Goal: Task Accomplishment & Management: Use online tool/utility

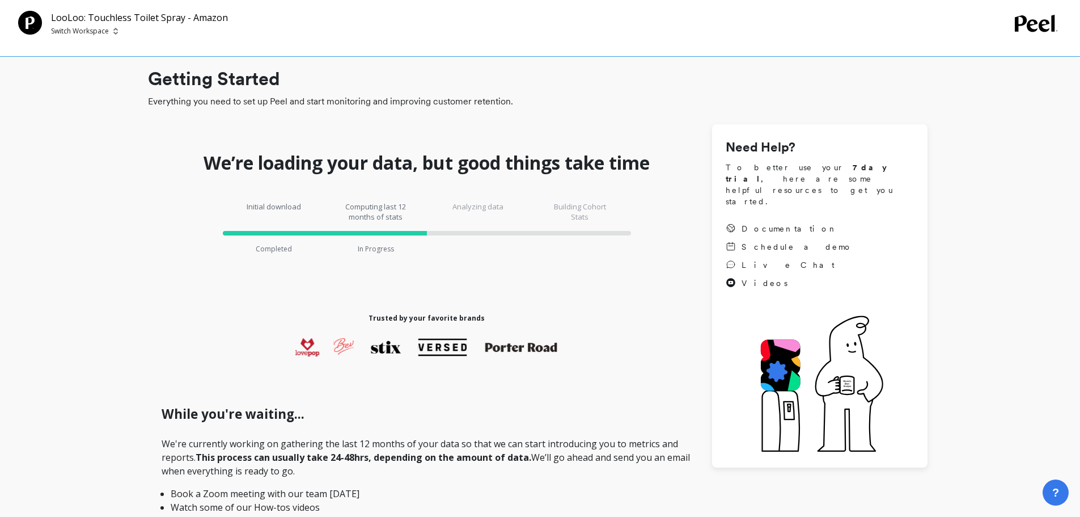
click at [170, 20] on p "LooLoo: Touchless Toilet Spray - Amazon" at bounding box center [139, 18] width 177 height 14
click at [91, 29] on p "Switch Workspace" at bounding box center [80, 31] width 58 height 9
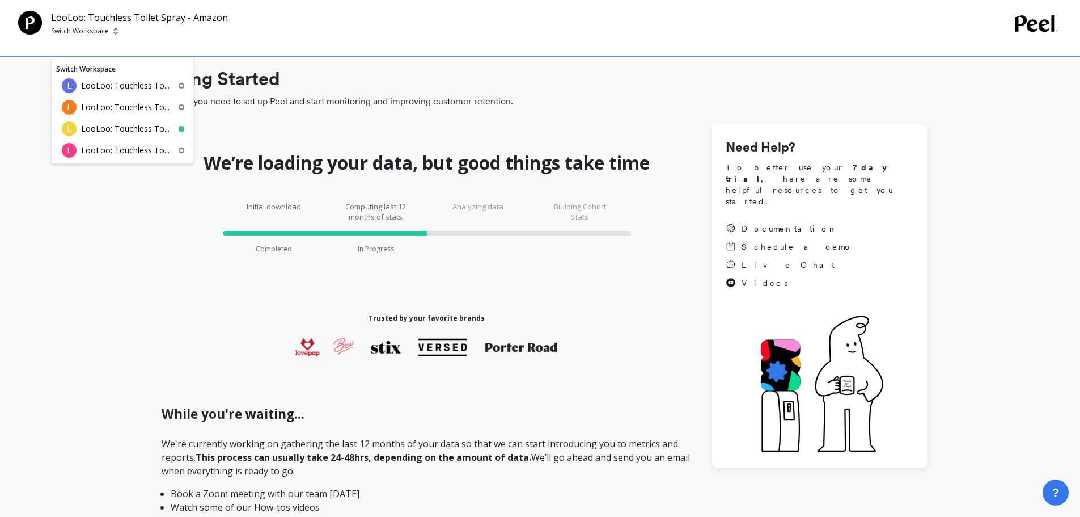
click at [125, 85] on p "LooLoo: Touchless To..." at bounding box center [125, 85] width 88 height 11
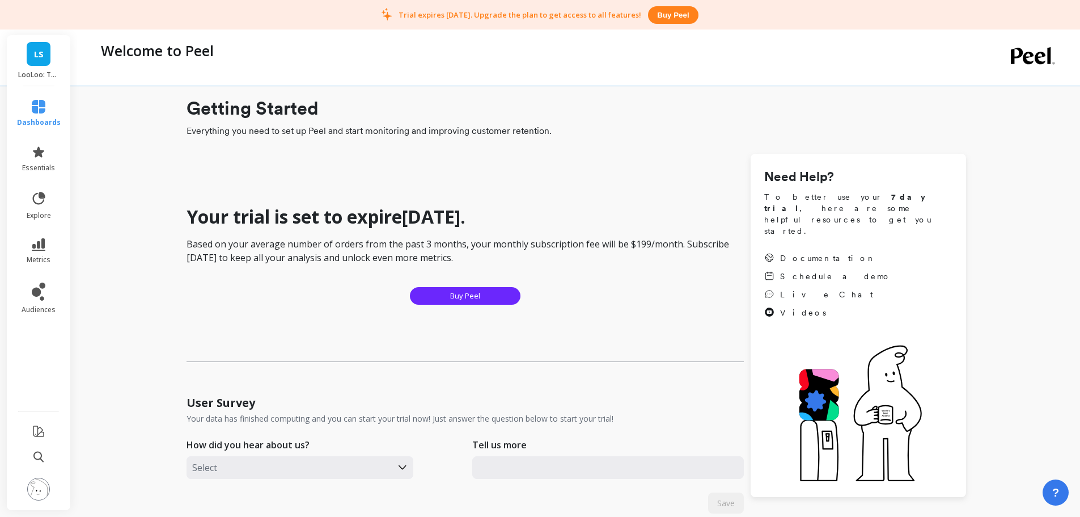
click at [45, 64] on link "LS" at bounding box center [39, 54] width 24 height 24
click at [343, 69] on div "Welcome to Peel" at bounding box center [529, 57] width 869 height 56
click at [40, 293] on icon at bounding box center [39, 291] width 14 height 18
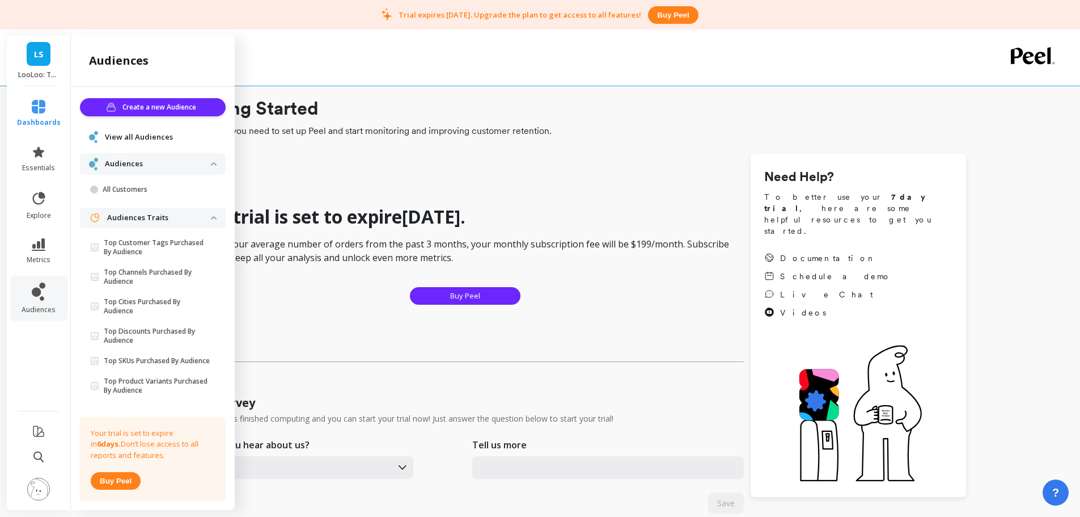
click at [497, 79] on div "Welcome to Peel" at bounding box center [529, 57] width 869 height 56
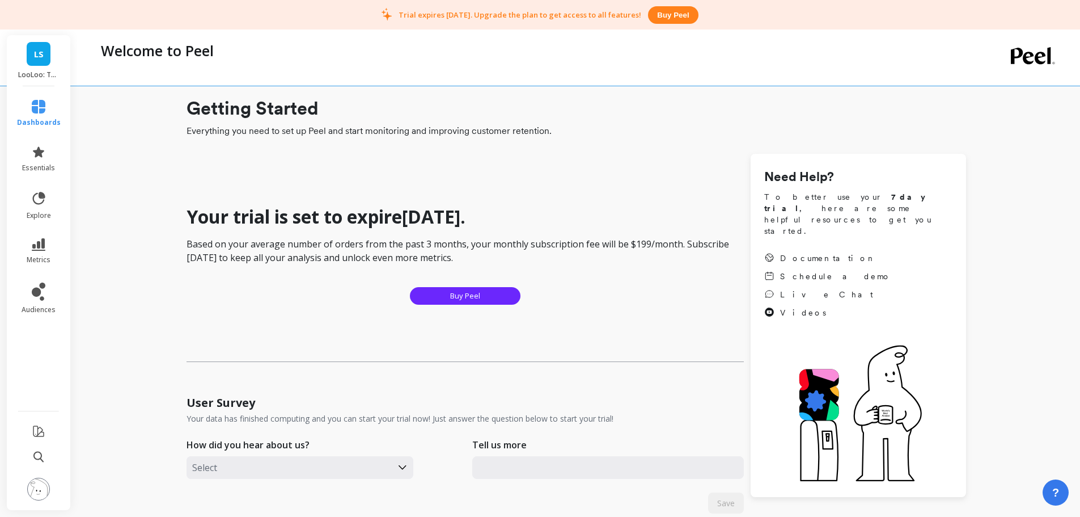
click at [34, 108] on icon at bounding box center [39, 107] width 14 height 14
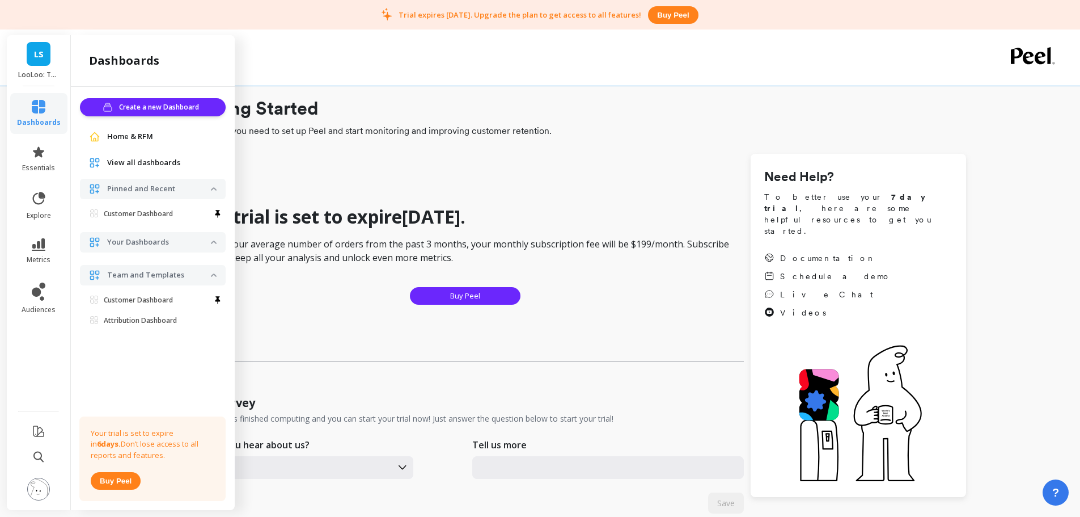
click at [53, 64] on div "LS LooLoo: Touchless Toilet Spray" at bounding box center [39, 60] width 64 height 51
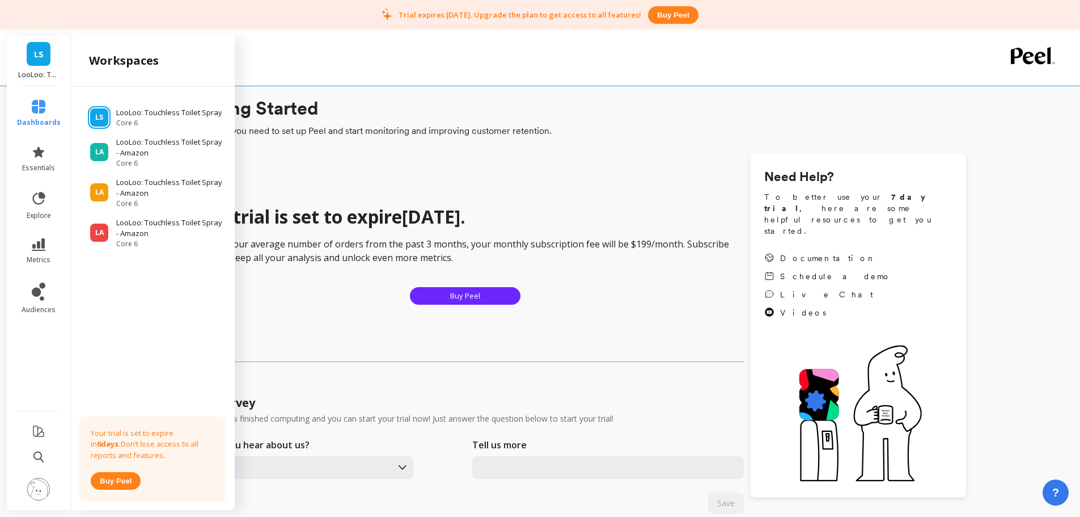
click at [49, 61] on link "LS" at bounding box center [39, 54] width 24 height 24
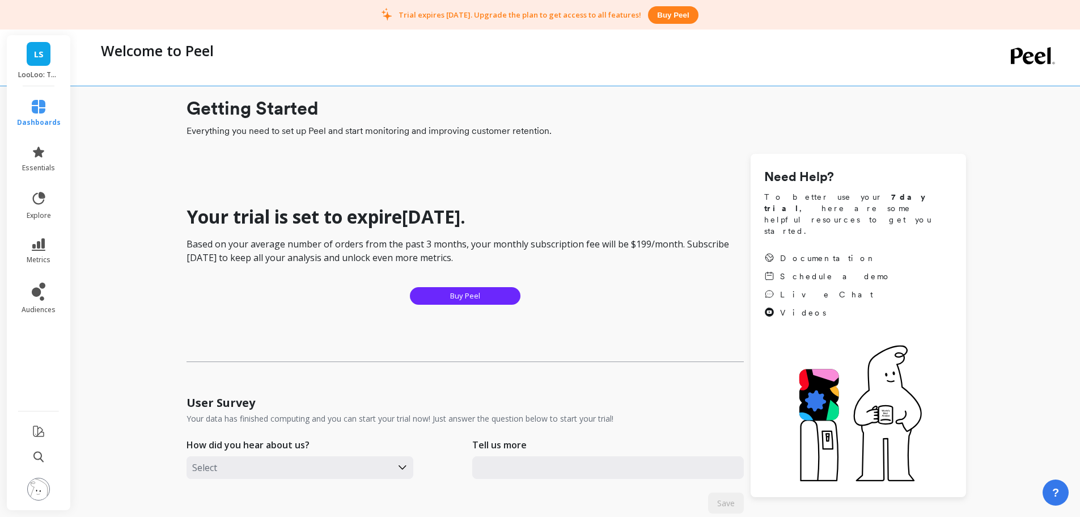
click at [49, 61] on link "LS" at bounding box center [39, 54] width 24 height 24
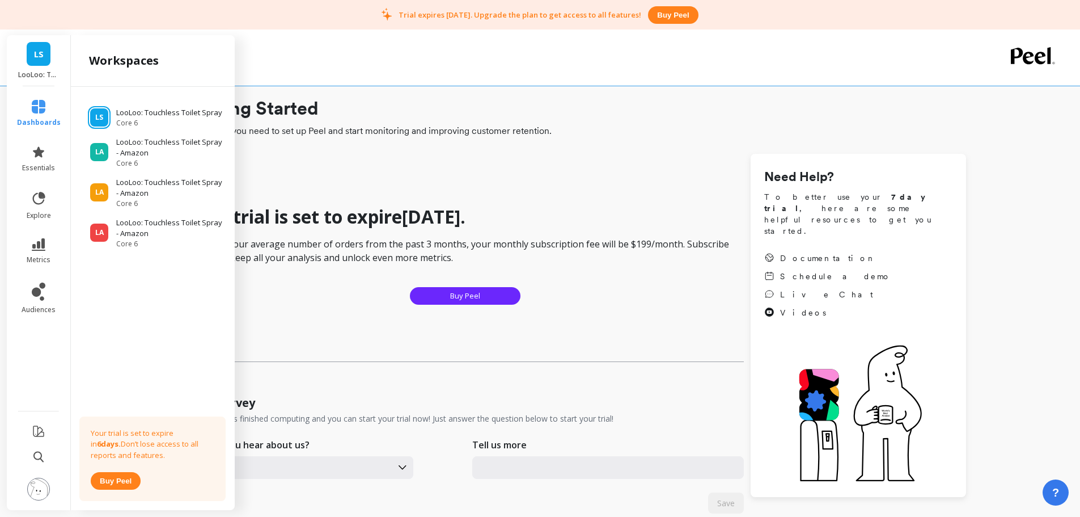
click at [158, 188] on p "LooLoo: Touchless Toilet Spray - Amazon" at bounding box center [170, 188] width 108 height 22
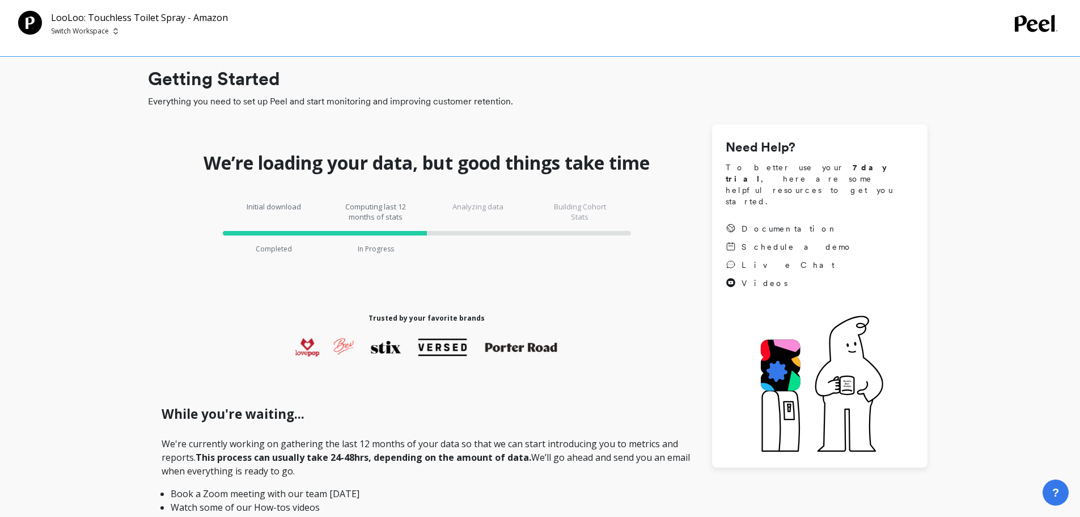
click at [83, 25] on div "LooLoo: Touchless Toilet Spray - Amazon Switch Workspace" at bounding box center [139, 24] width 177 height 26
click at [84, 31] on p "Switch Workspace" at bounding box center [80, 31] width 58 height 9
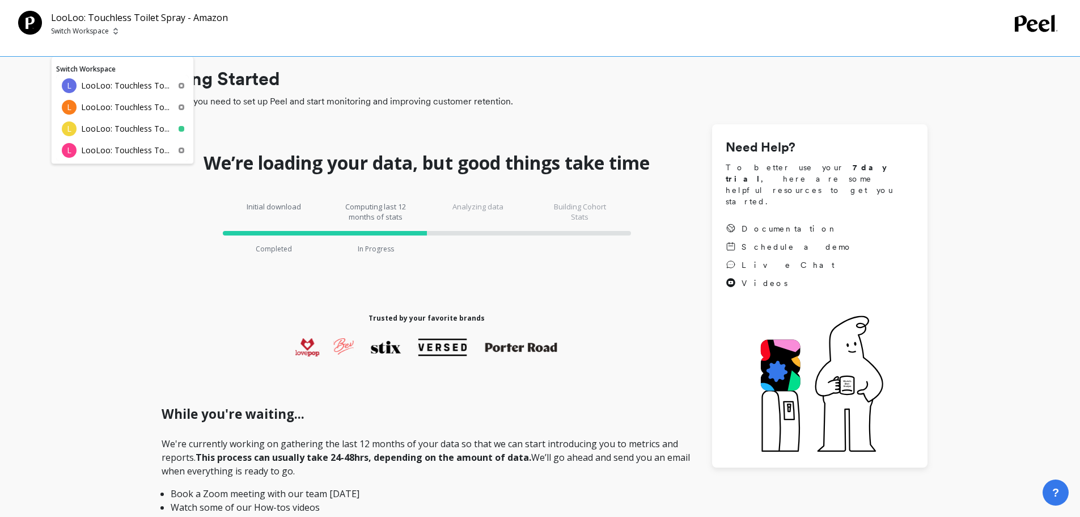
click at [145, 154] on p "LooLoo: Touchless To..." at bounding box center [125, 150] width 88 height 11
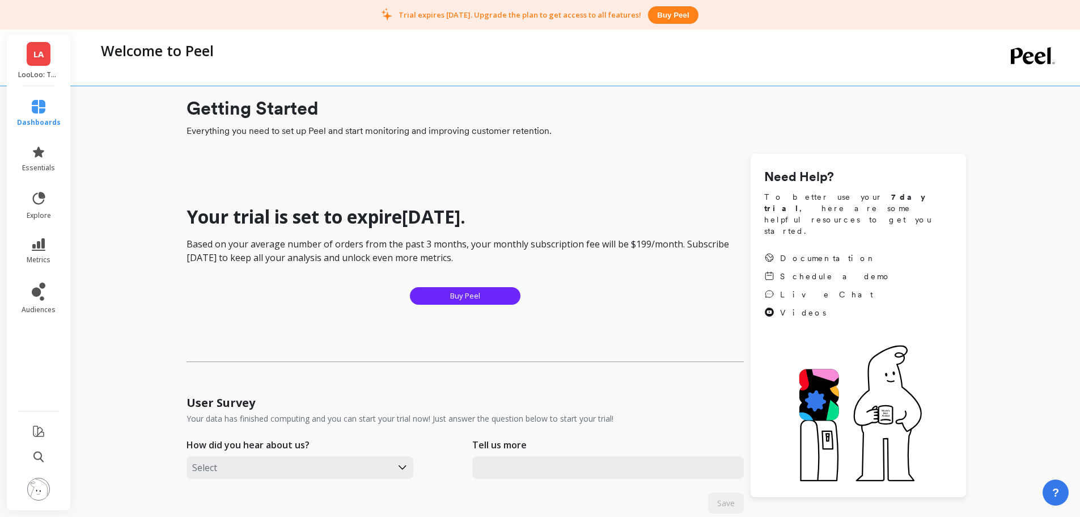
click at [48, 79] on div "LA LooLoo: Touchless Toilet Spray - Amazon" at bounding box center [39, 60] width 64 height 51
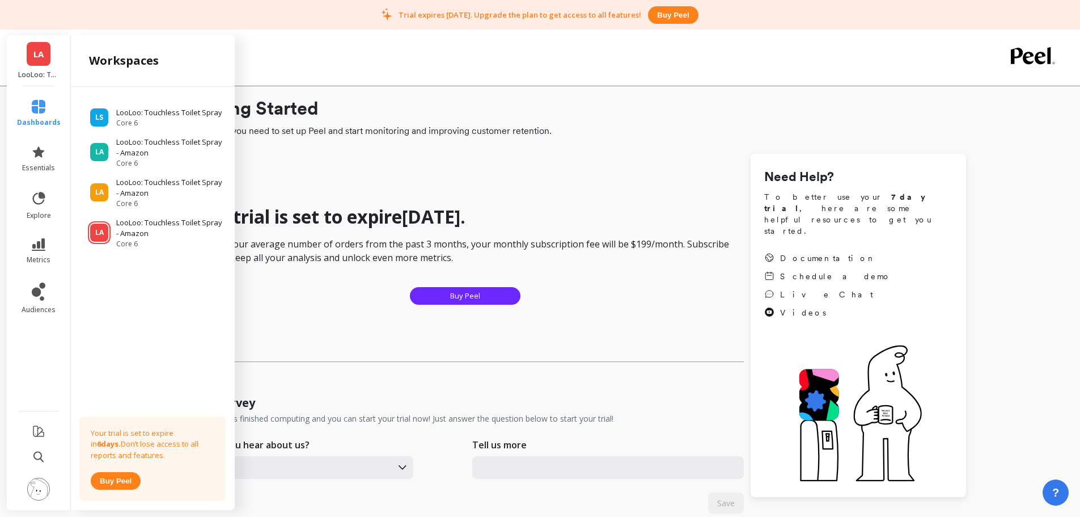
click at [174, 112] on p "LooLoo: Touchless Toilet Spray" at bounding box center [169, 112] width 106 height 11
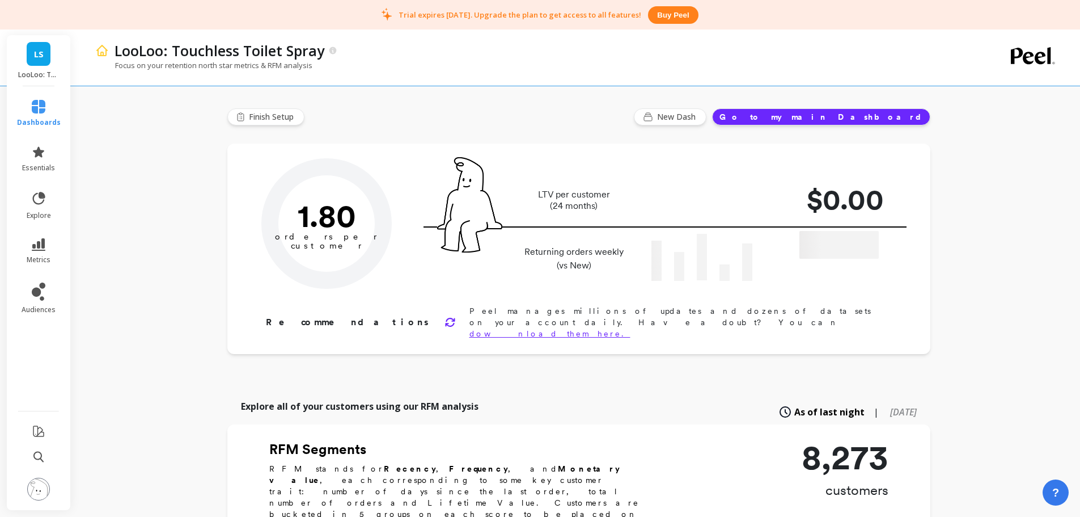
type input "Champions"
type input "761"
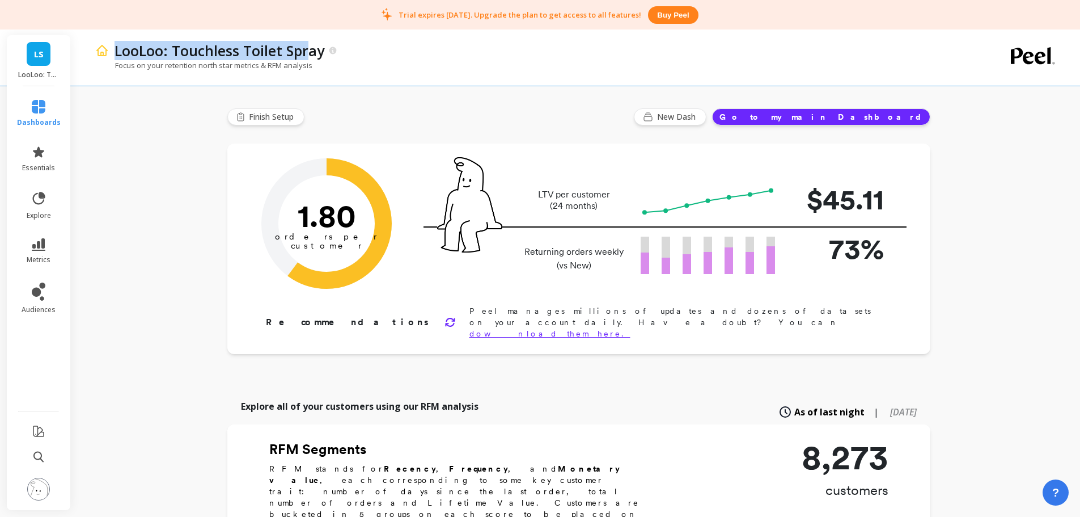
copy p "LooLoo: Touchless Toilet Spr"
drag, startPoint x: 112, startPoint y: 53, endPoint x: 310, endPoint y: 54, distance: 197.4
click at [310, 54] on div "LooLoo: Touchless Toilet Spray" at bounding box center [223, 50] width 229 height 19
click at [48, 502] on li at bounding box center [39, 490] width 66 height 40
click at [43, 491] on img at bounding box center [38, 489] width 23 height 23
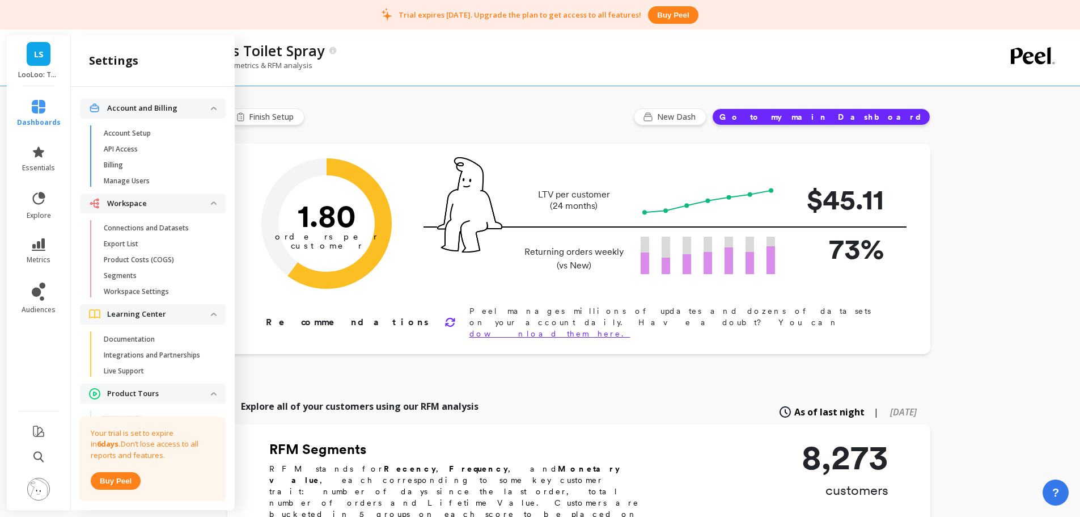
click at [147, 229] on p "Connections and Datasets" at bounding box center [146, 227] width 85 height 9
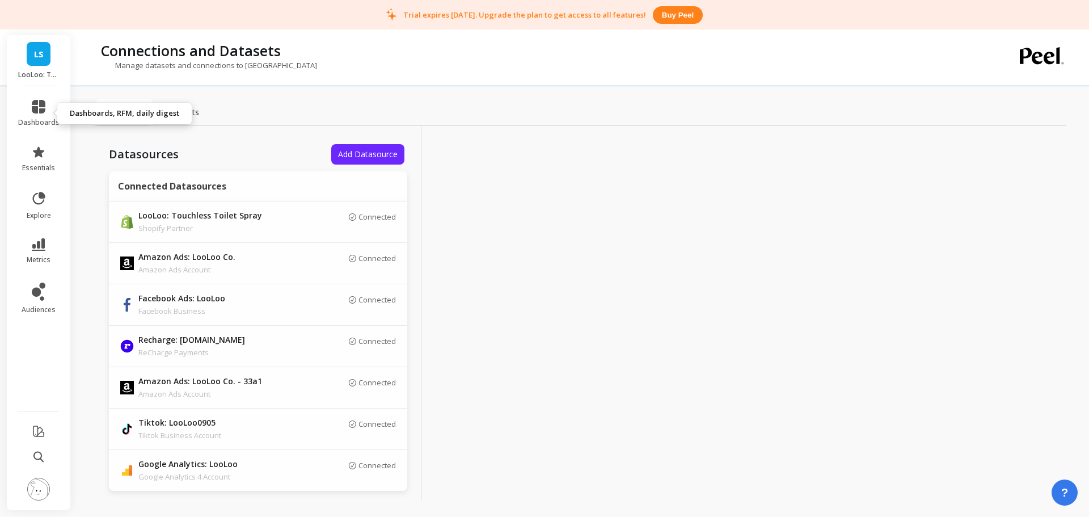
click at [35, 106] on icon at bounding box center [39, 107] width 14 height 14
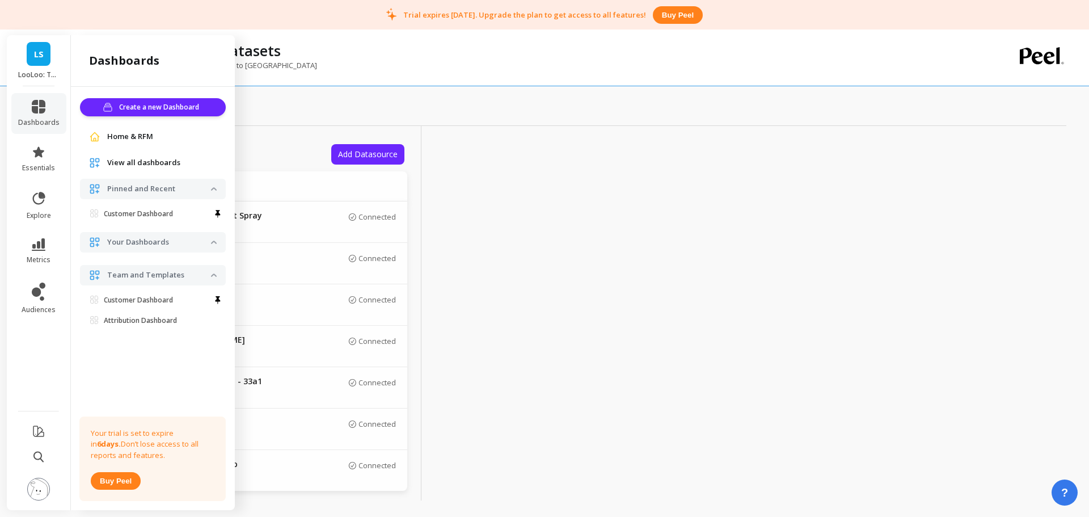
click at [113, 215] on p "Customer Dashboard" at bounding box center [138, 213] width 69 height 9
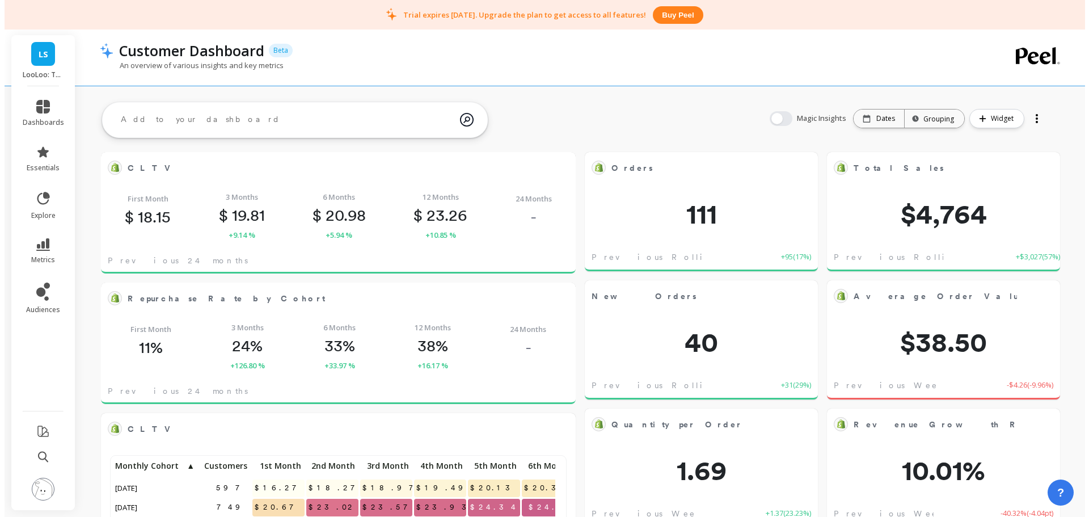
scroll to position [9, 9]
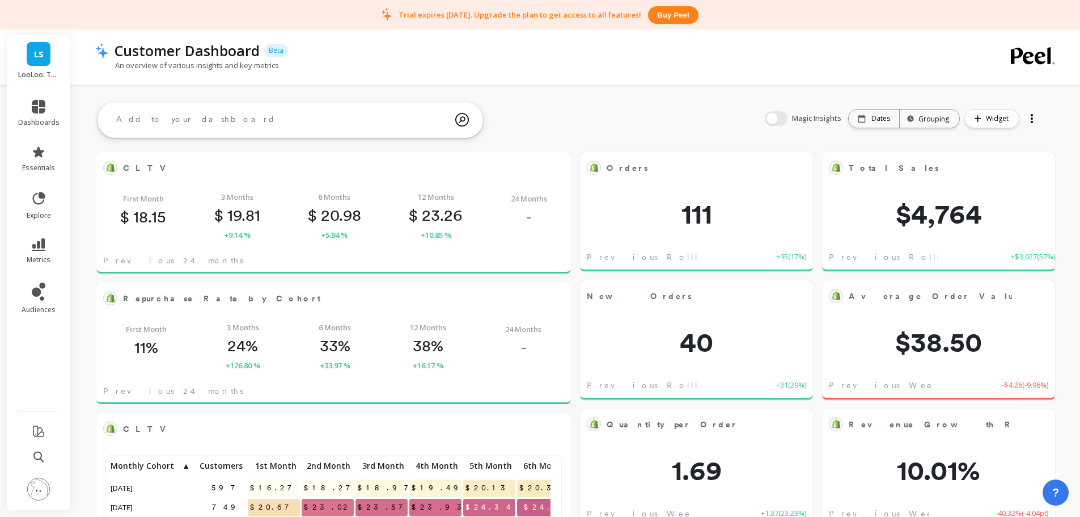
click at [45, 489] on img at bounding box center [38, 489] width 23 height 23
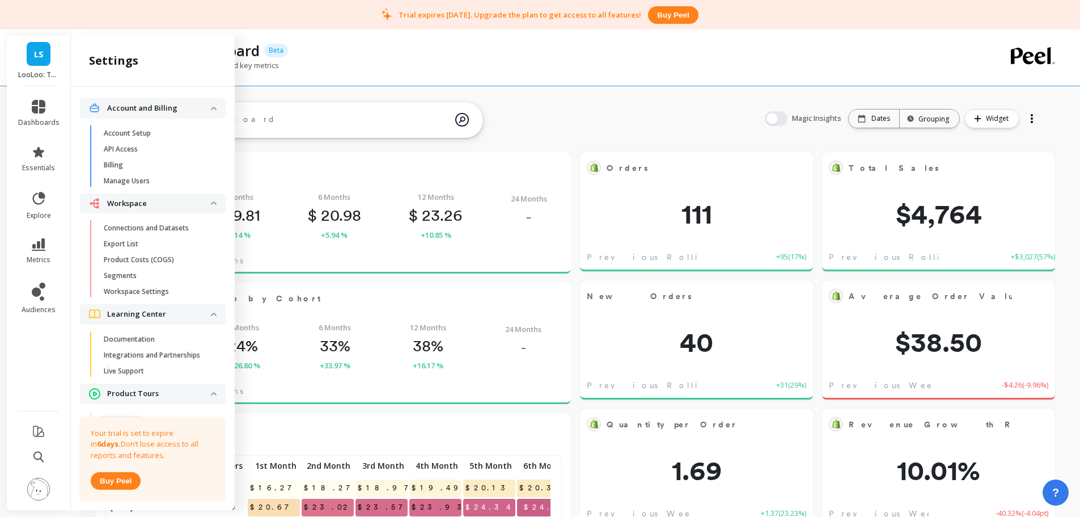
click at [147, 230] on p "Connections and Datasets" at bounding box center [146, 227] width 85 height 9
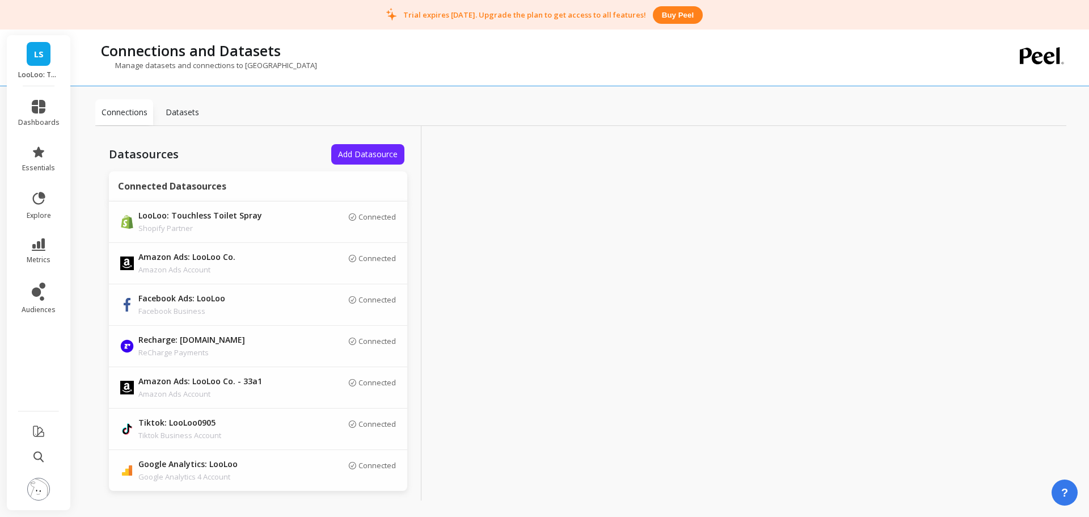
click at [27, 496] on button at bounding box center [38, 490] width 23 height 24
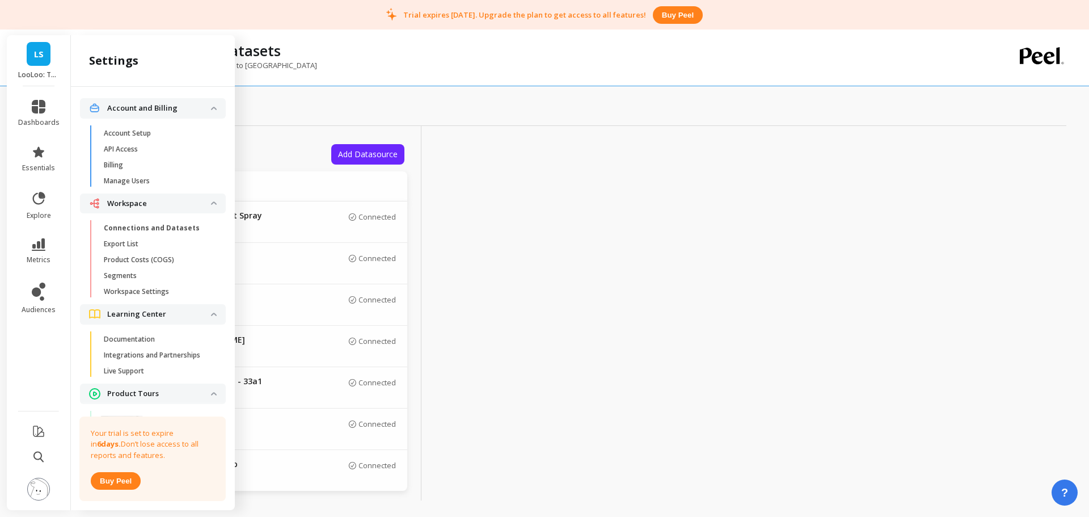
click at [138, 267] on link "Product Costs (COGS)" at bounding box center [162, 260] width 128 height 16
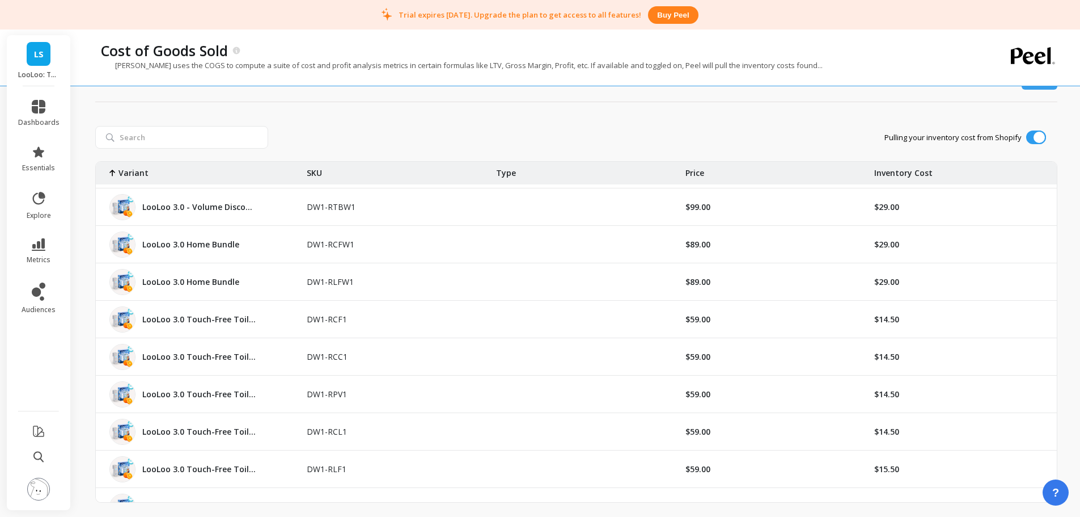
scroll to position [851, 0]
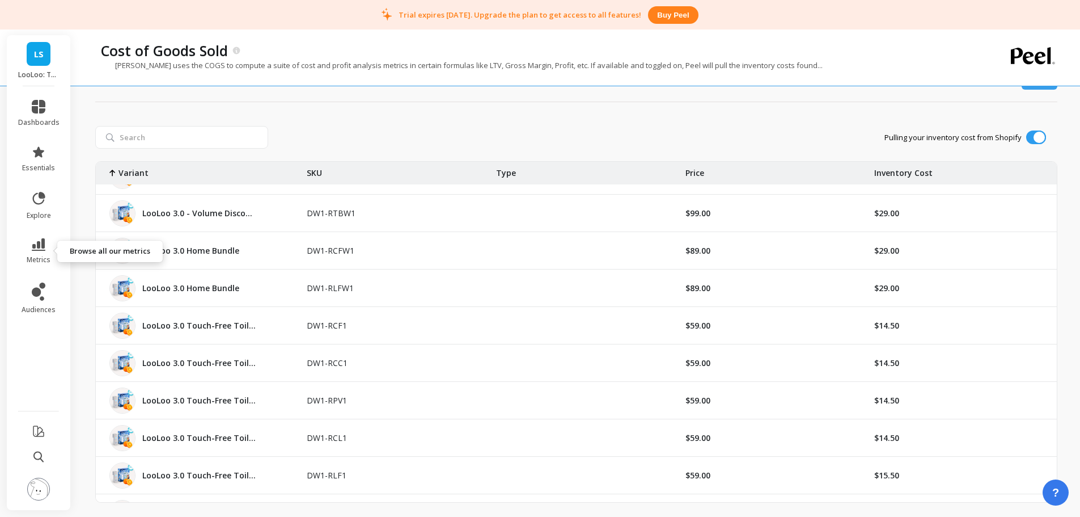
drag, startPoint x: 26, startPoint y: 251, endPoint x: 39, endPoint y: 252, distance: 13.1
click at [27, 251] on link "metrics" at bounding box center [38, 251] width 41 height 26
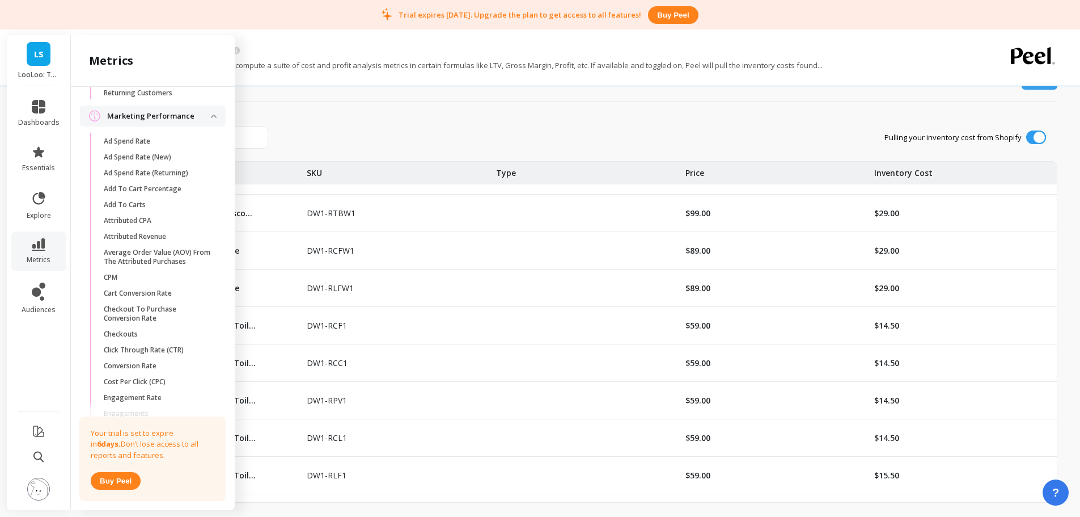
scroll to position [1192, 0]
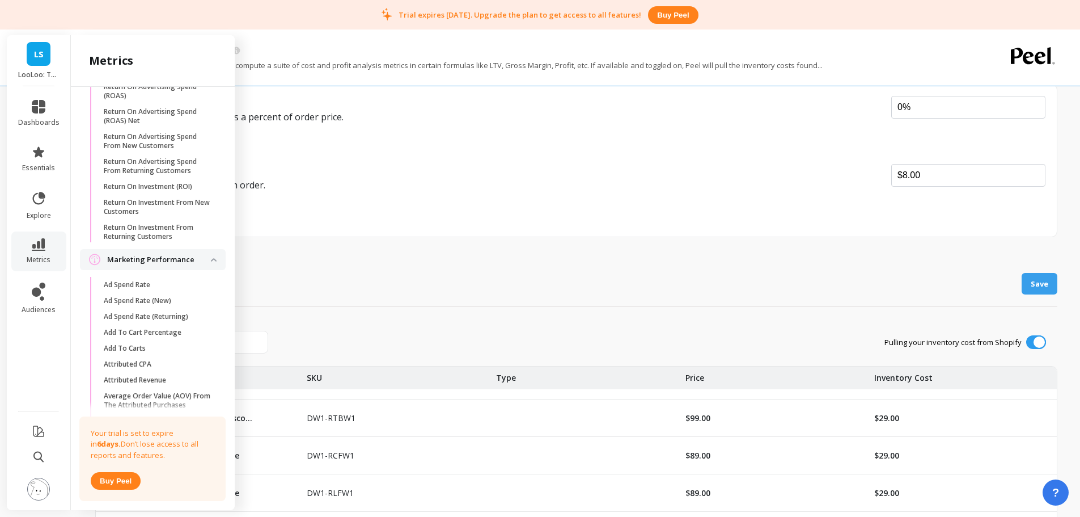
click at [41, 165] on span "essentials" at bounding box center [38, 167] width 33 height 9
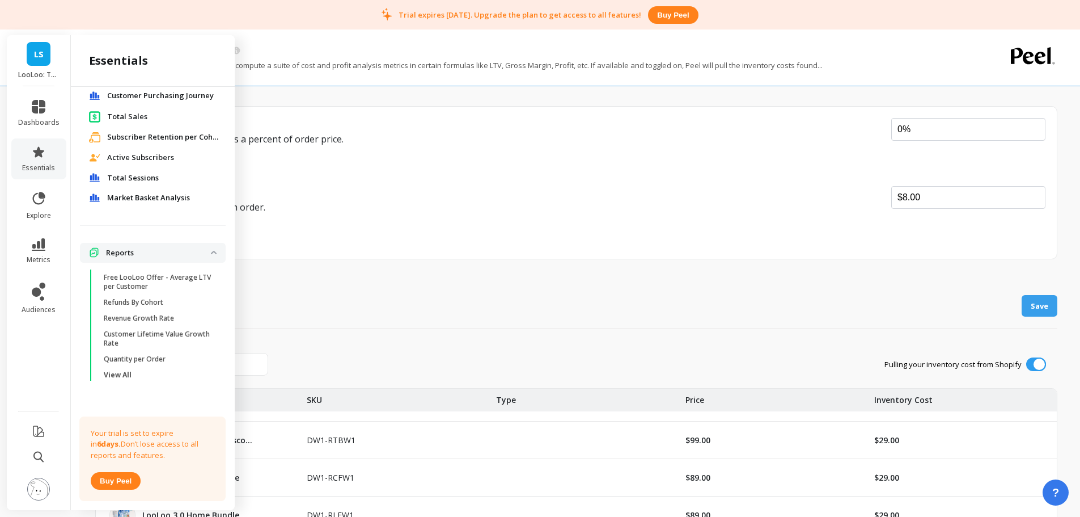
scroll to position [42, 0]
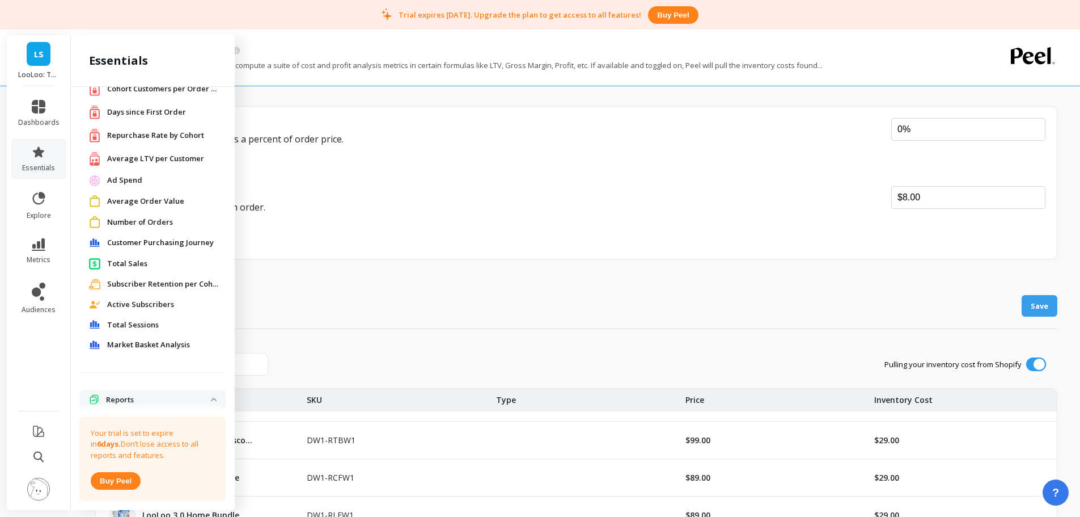
click at [155, 114] on span "Days since First Order" at bounding box center [146, 112] width 79 height 11
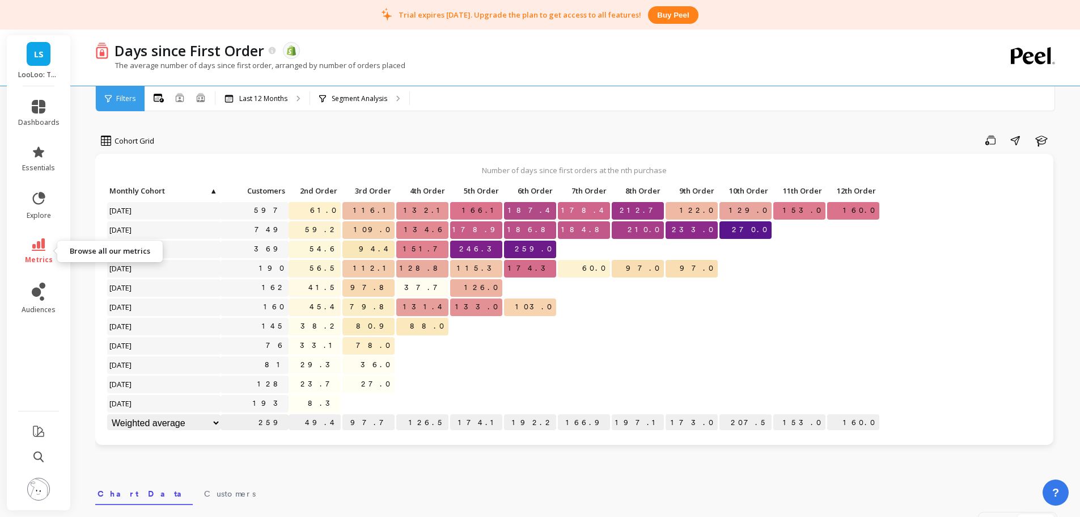
click at [58, 260] on link "metrics" at bounding box center [38, 251] width 41 height 26
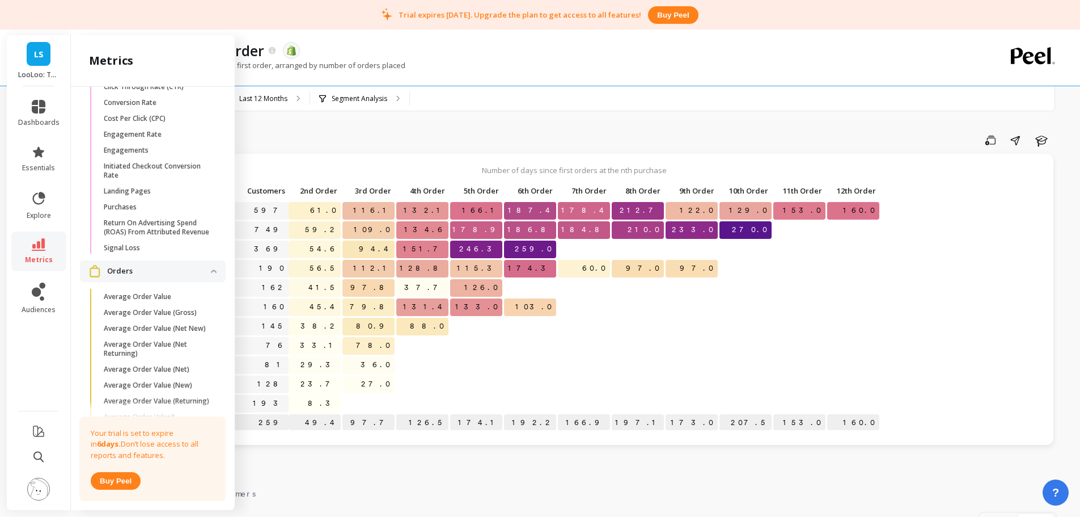
scroll to position [1641, 0]
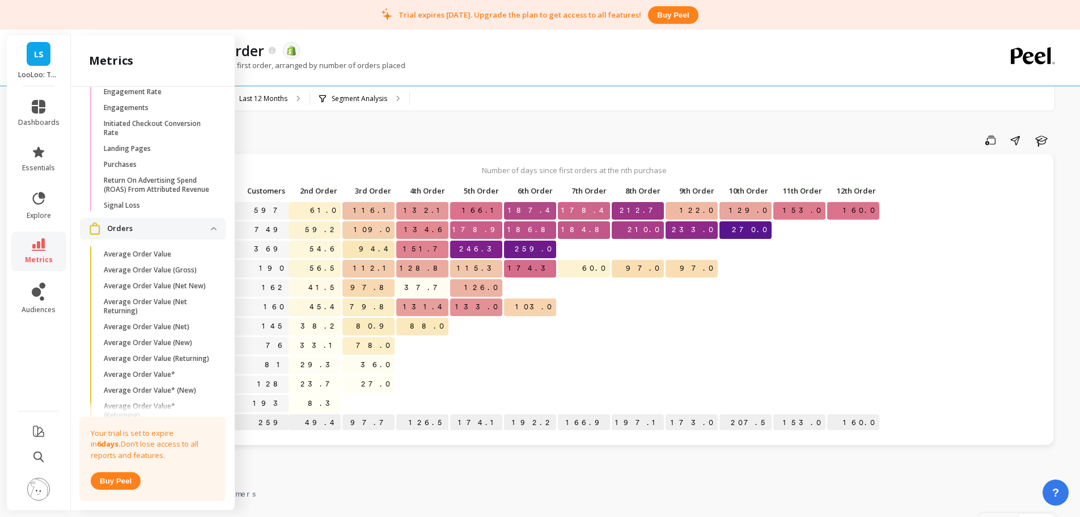
click at [173, 194] on p "Return On Advertising Spend (ROAS) From Attributed Revenue" at bounding box center [158, 185] width 108 height 18
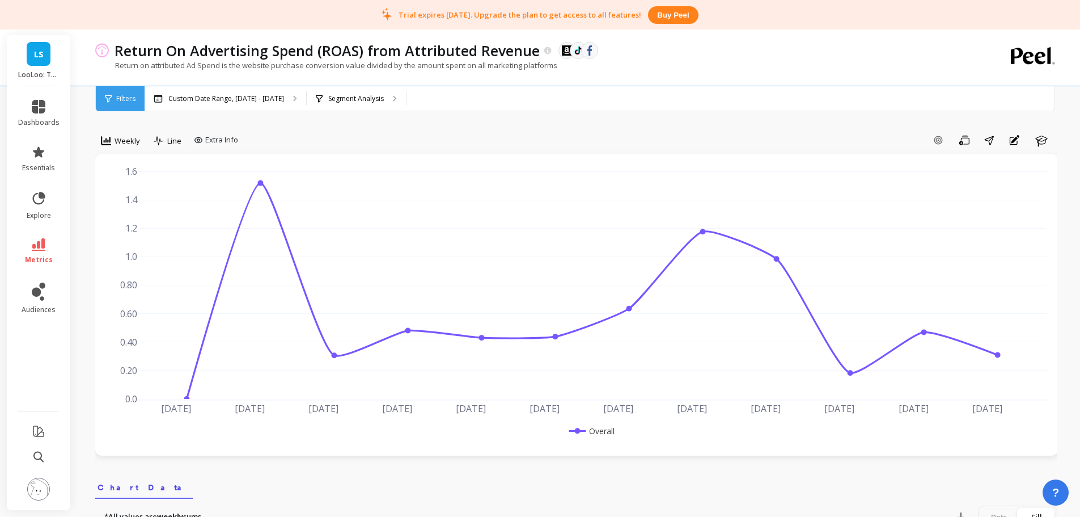
click at [330, 101] on p "Segment Analysis" at bounding box center [356, 98] width 56 height 9
drag, startPoint x: 117, startPoint y: 142, endPoint x: 133, endPoint y: 153, distance: 19.7
click at [118, 142] on span "Weekly" at bounding box center [128, 141] width 26 height 11
click at [143, 234] on div "Monthly" at bounding box center [137, 231] width 65 height 11
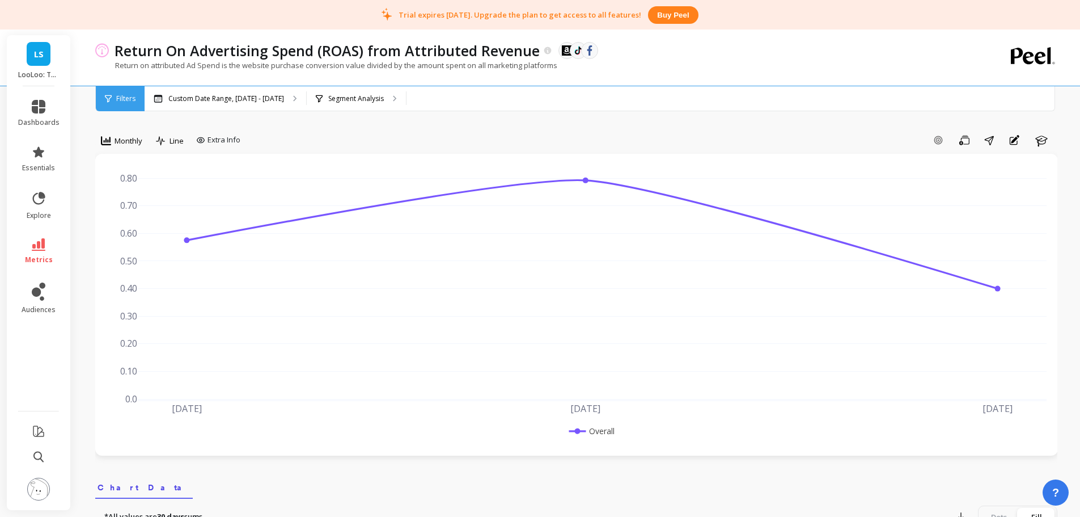
click at [44, 67] on div "LS LooLoo: Touchless Toilet Spray" at bounding box center [39, 60] width 64 height 51
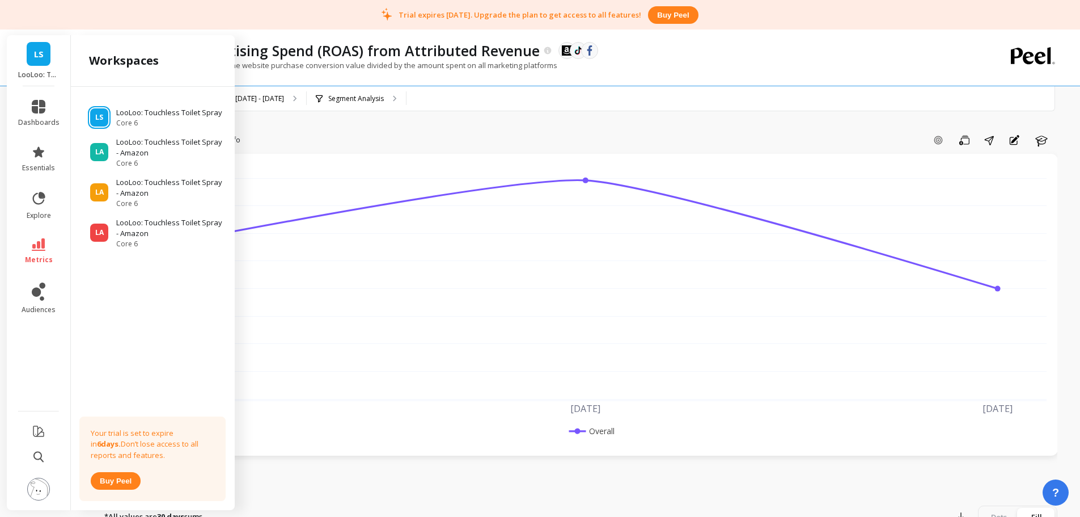
drag, startPoint x: 416, startPoint y: 76, endPoint x: 407, endPoint y: 79, distance: 10.0
click at [415, 77] on div "Return on attributed Ad Spend is the website purchase conversion value divided …" at bounding box center [529, 71] width 869 height 22
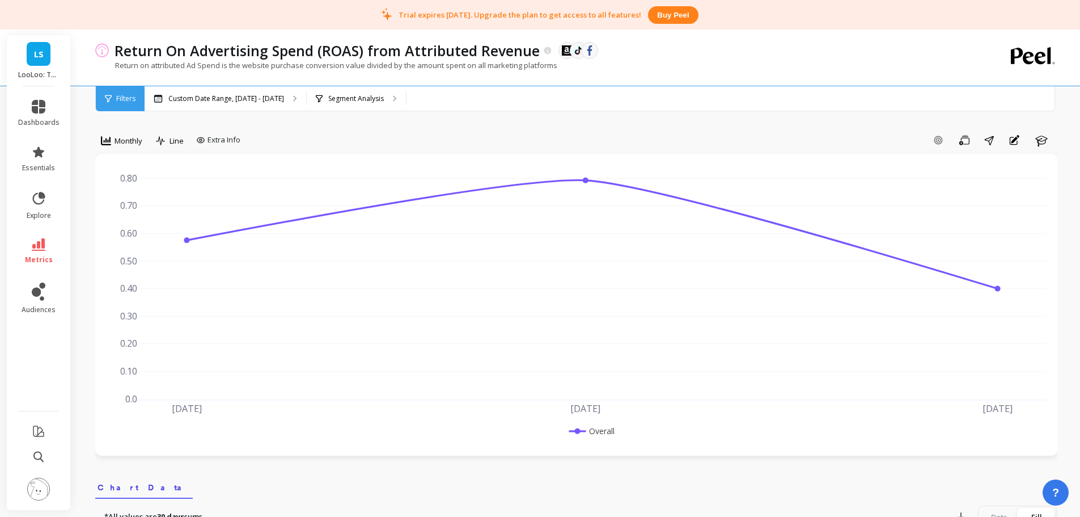
click at [43, 161] on link "essentials" at bounding box center [38, 158] width 41 height 27
click at [368, 62] on p "Return on attributed Ad Spend is the website purchase conversion value divided …" at bounding box center [326, 65] width 462 height 10
click at [37, 490] on img at bounding box center [38, 489] width 23 height 23
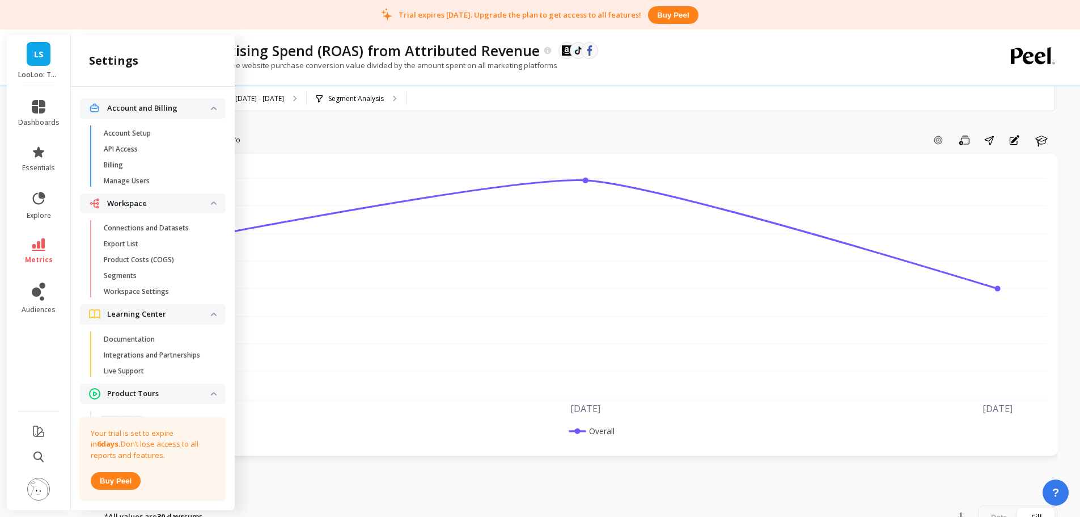
click at [168, 257] on p "Product Costs (COGS)" at bounding box center [139, 259] width 70 height 9
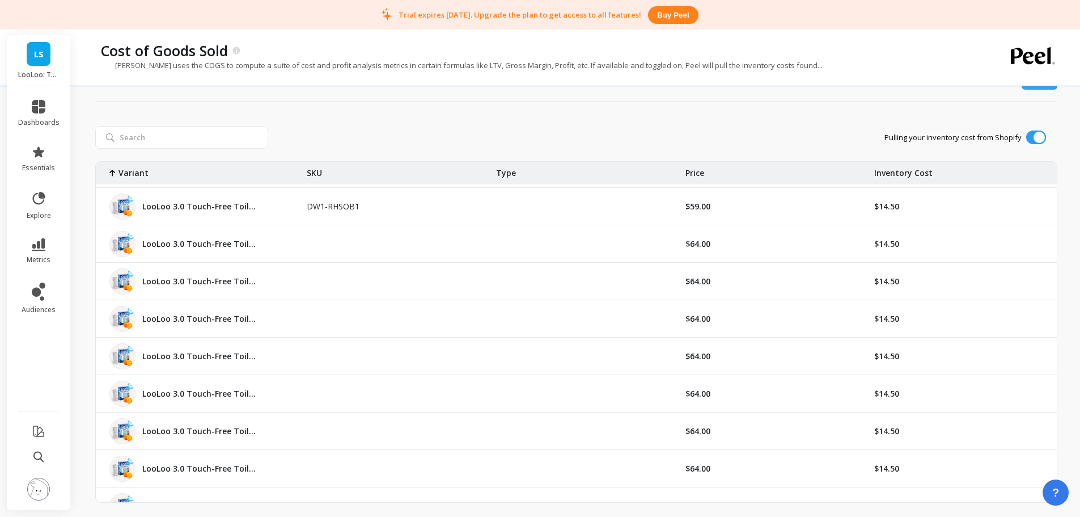
scroll to position [1815, 0]
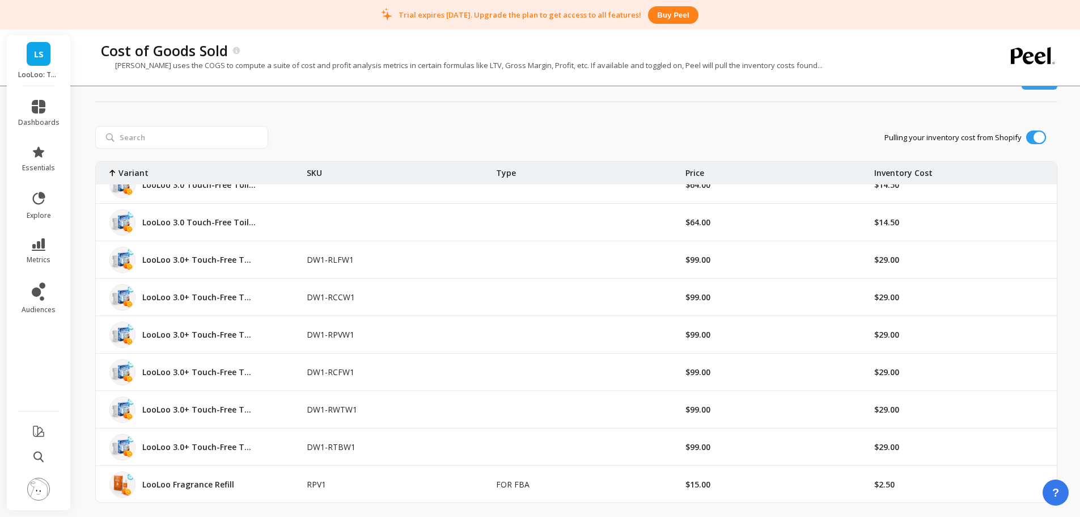
click at [37, 497] on img at bounding box center [38, 489] width 23 height 23
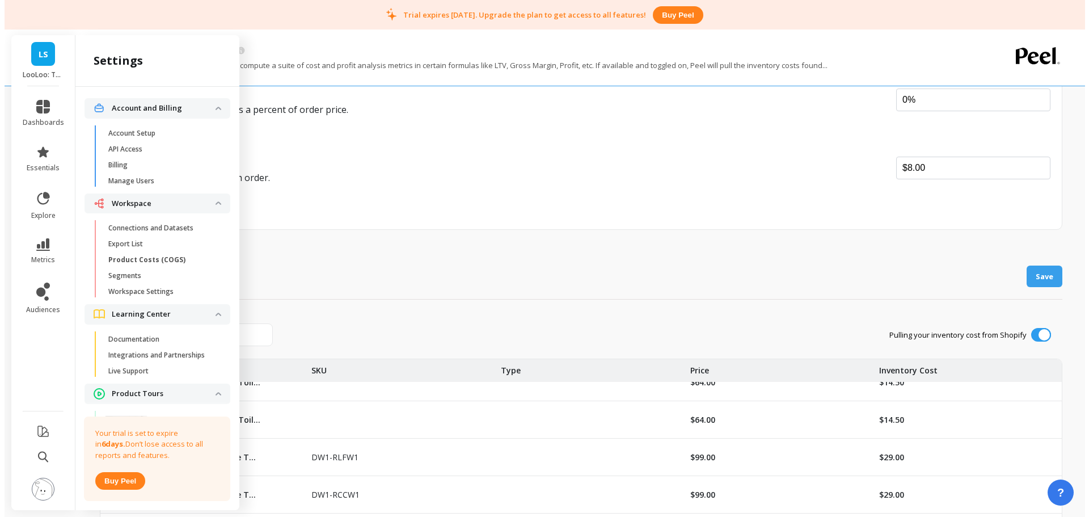
scroll to position [0, 0]
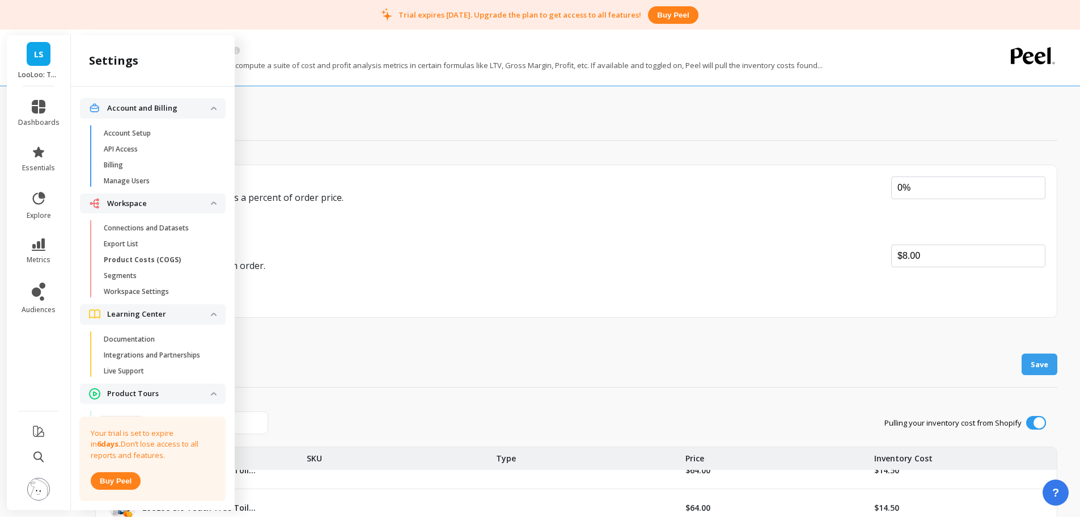
click at [165, 183] on span "Manage Users" at bounding box center [158, 180] width 108 height 9
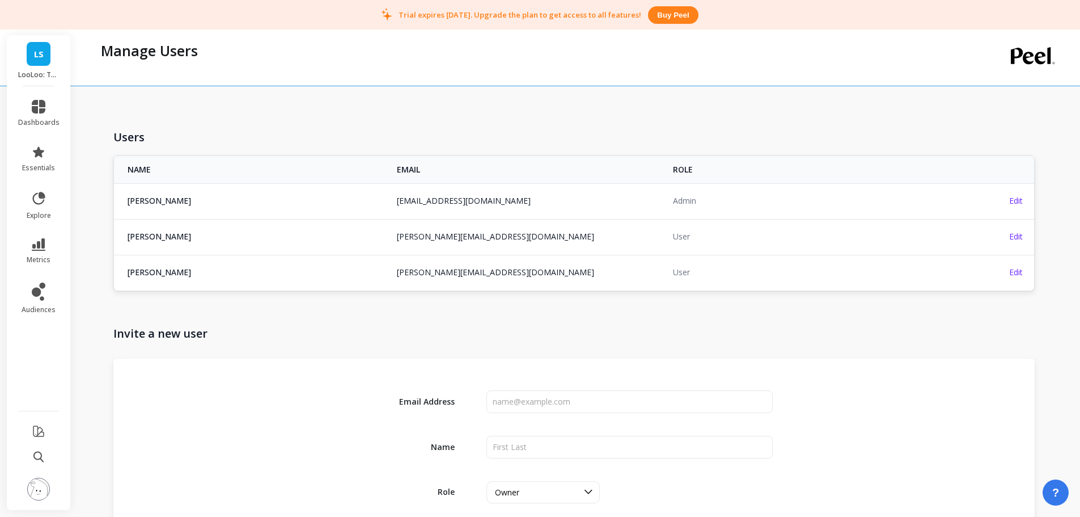
click at [37, 478] on img at bounding box center [38, 489] width 23 height 23
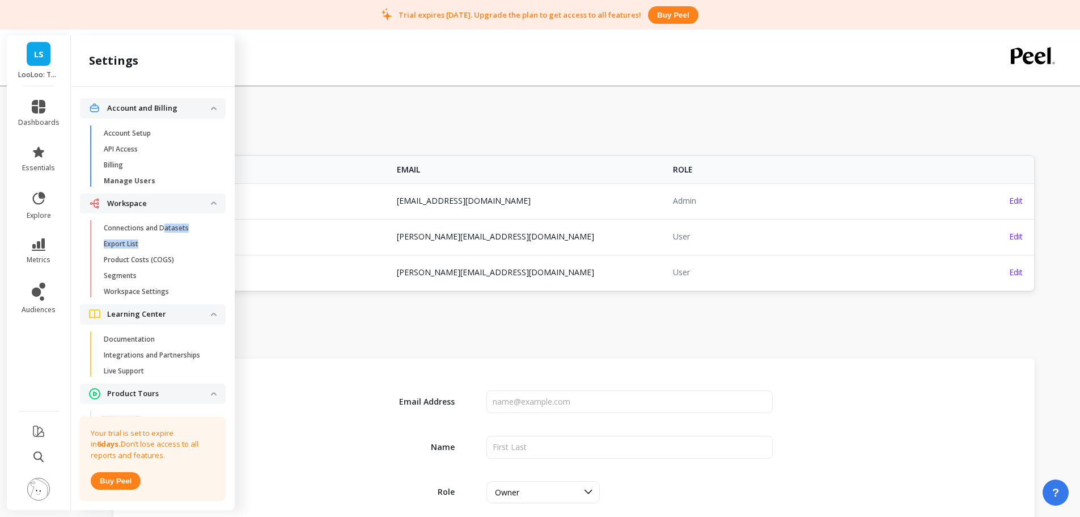
drag, startPoint x: 162, startPoint y: 237, endPoint x: 164, endPoint y: 227, distance: 10.5
click at [164, 227] on ul "Connections and Datasets Export List Product Costs (COGS) Segments Workspace Se…" at bounding box center [155, 262] width 141 height 84
click at [155, 226] on p "Connections and Datasets" at bounding box center [146, 227] width 85 height 9
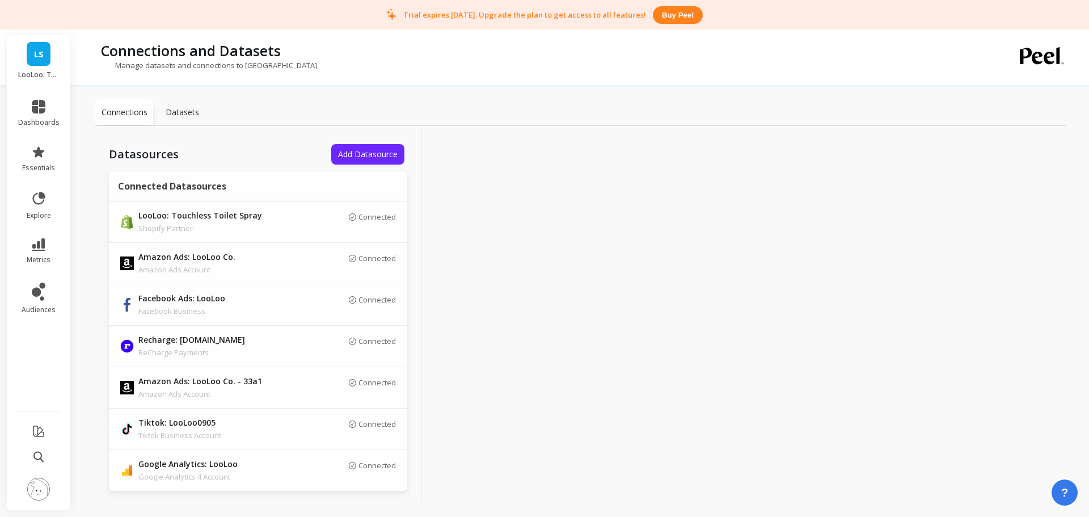
click at [185, 115] on p "Datasets" at bounding box center [182, 112] width 33 height 11
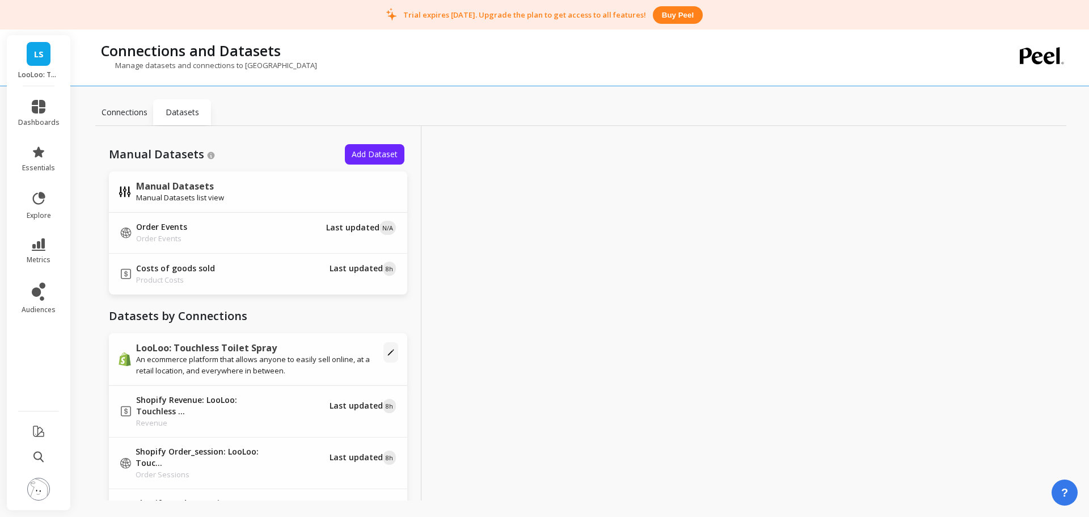
click at [368, 161] on button "Add Dataset" at bounding box center [375, 154] width 60 height 20
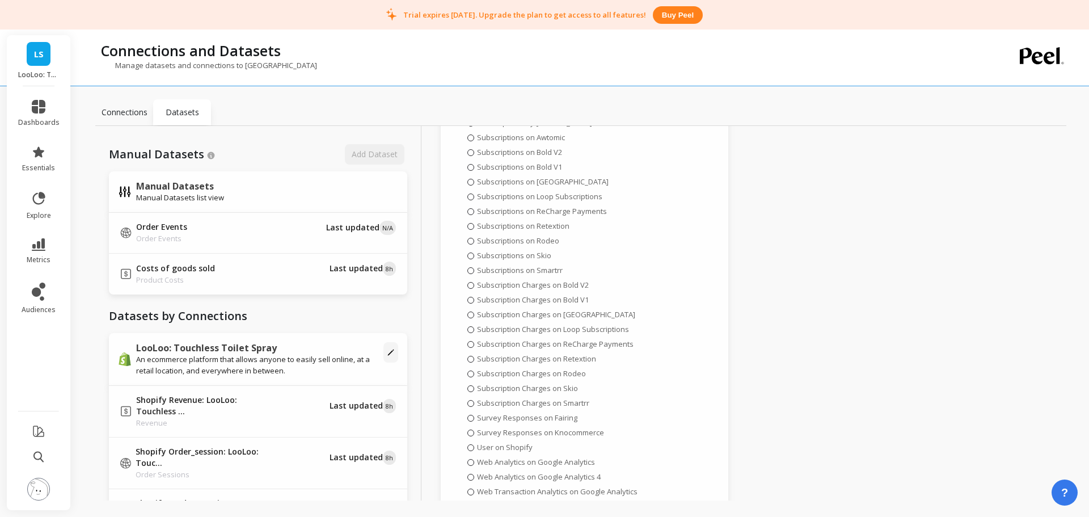
click at [138, 116] on p "Connections" at bounding box center [125, 112] width 46 height 11
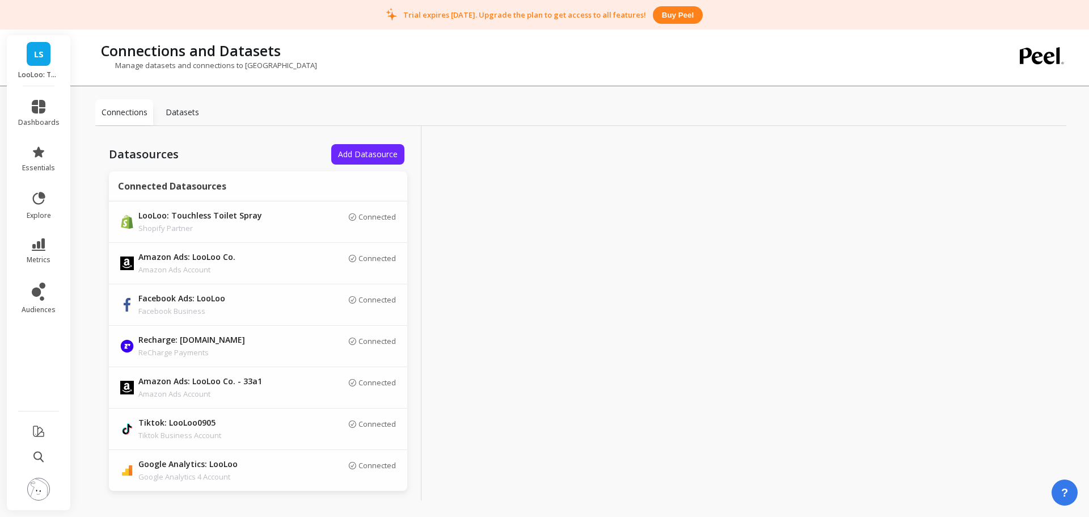
click at [149, 116] on div "Connections" at bounding box center [124, 112] width 58 height 26
drag, startPoint x: 172, startPoint y: 110, endPoint x: 197, endPoint y: 112, distance: 25.0
click at [172, 110] on p "Datasets" at bounding box center [182, 112] width 33 height 11
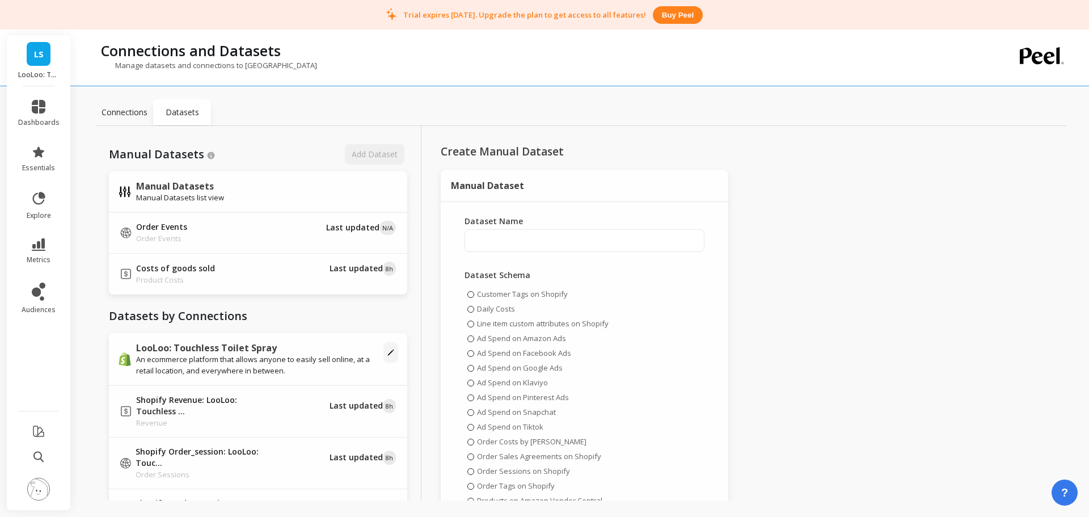
click at [229, 278] on div "Costs of goods sold Product Costs" at bounding box center [198, 274] width 157 height 23
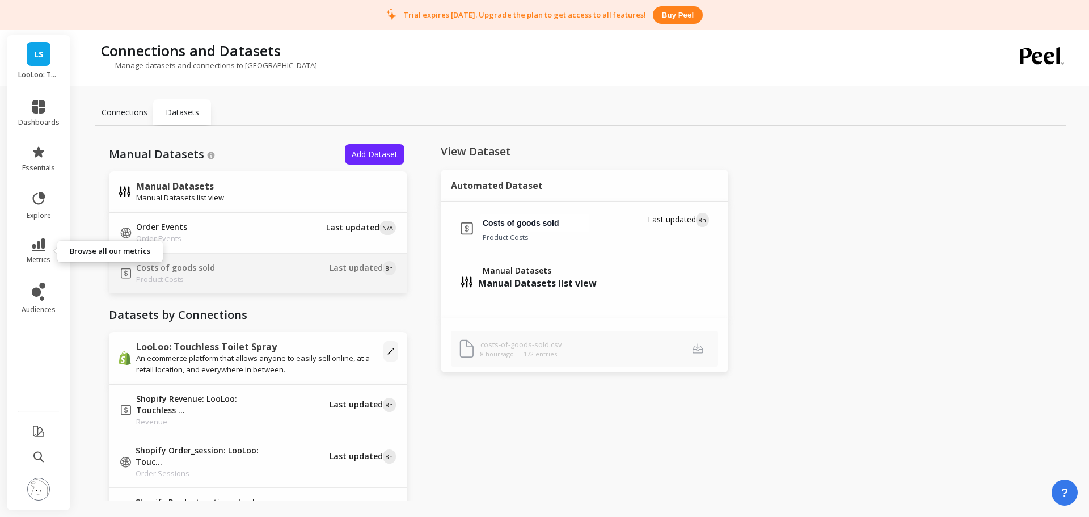
click at [32, 250] on icon at bounding box center [39, 244] width 14 height 12
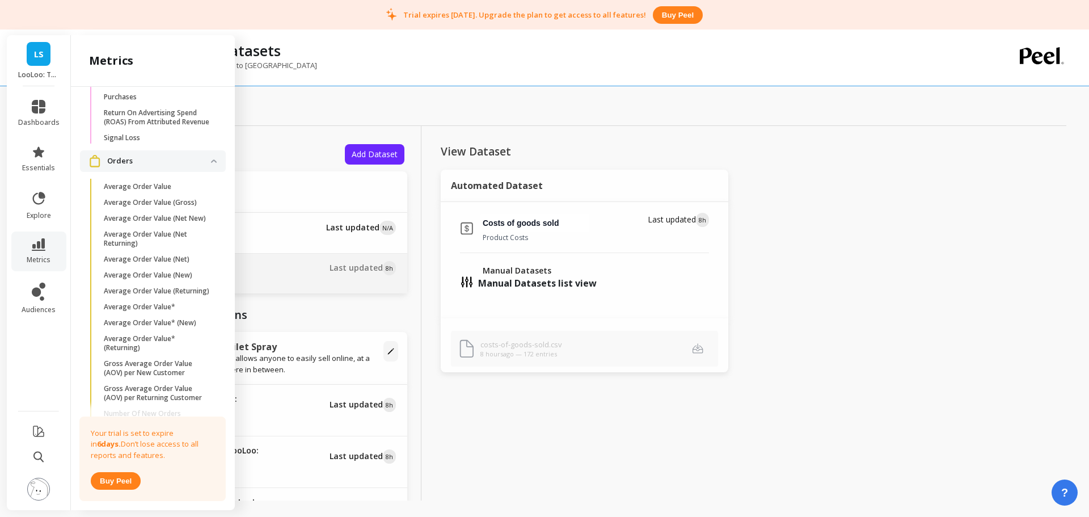
scroll to position [1690, 0]
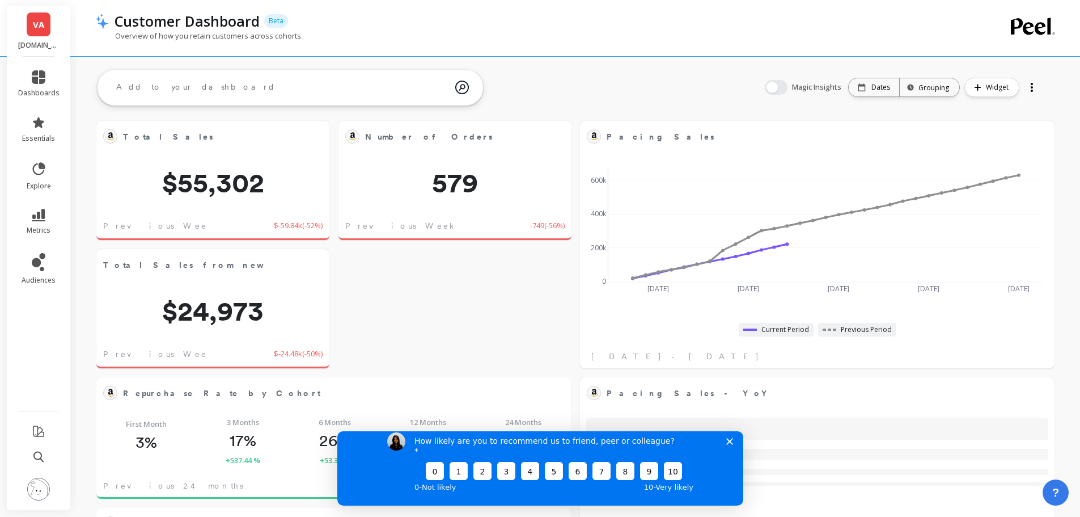
click at [44, 491] on img at bounding box center [38, 489] width 23 height 23
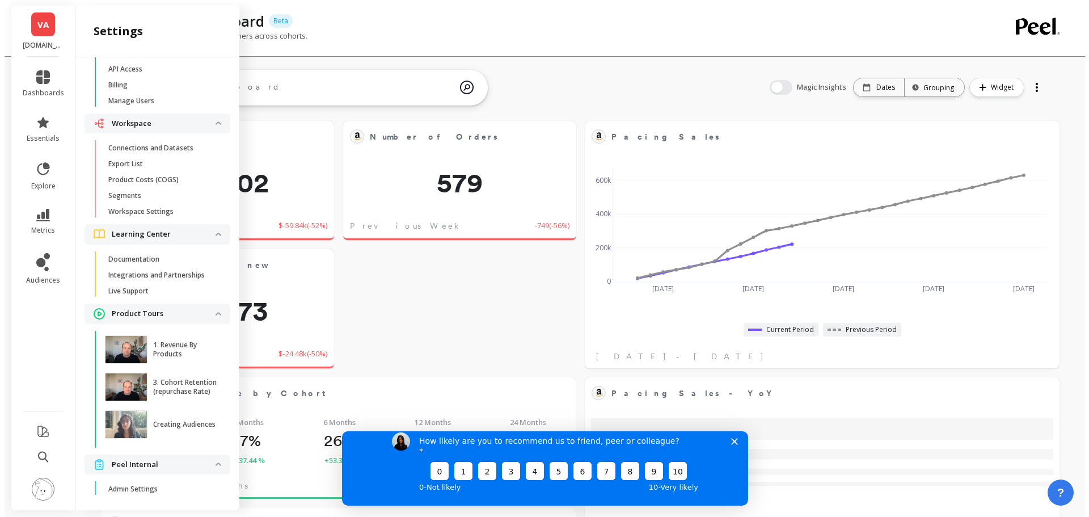
scroll to position [99, 0]
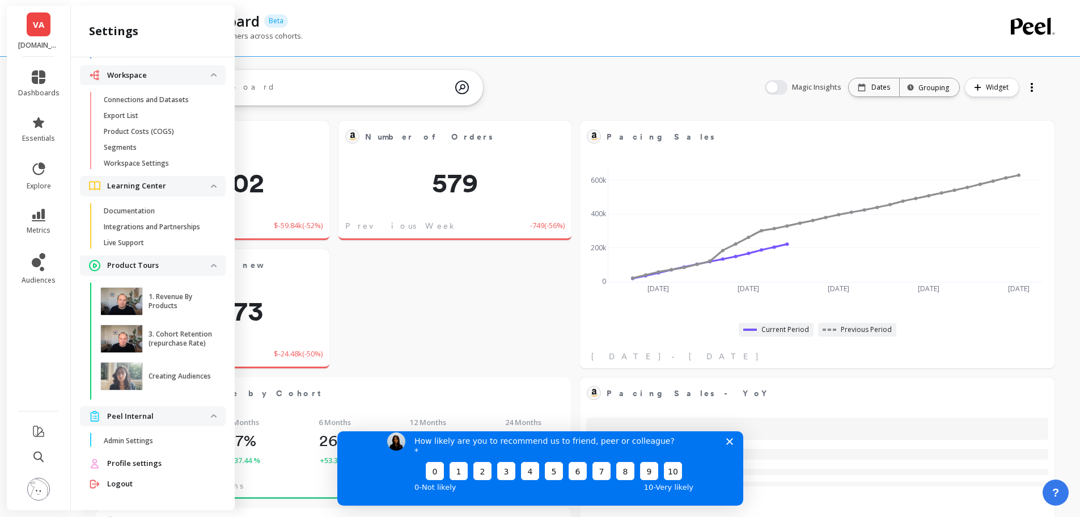
click at [138, 461] on span "Profile settings" at bounding box center [134, 463] width 54 height 11
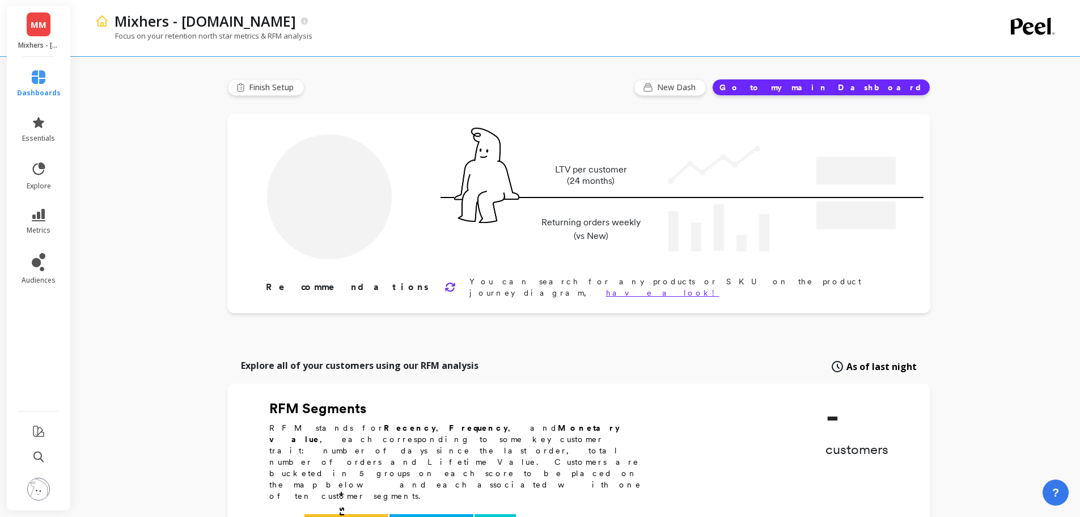
type input "Champions"
type input "21111"
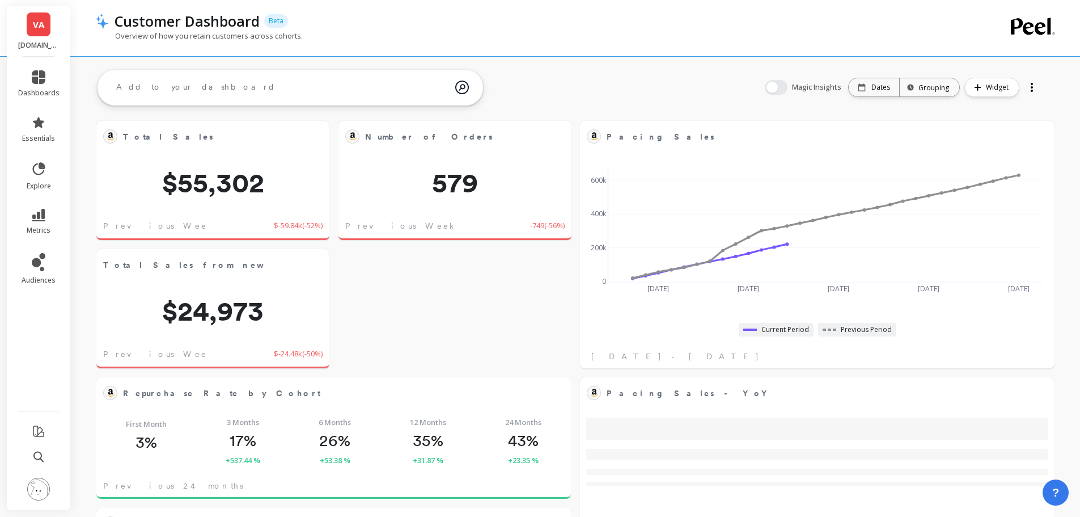
click at [35, 92] on span "dashboards" at bounding box center [38, 92] width 41 height 9
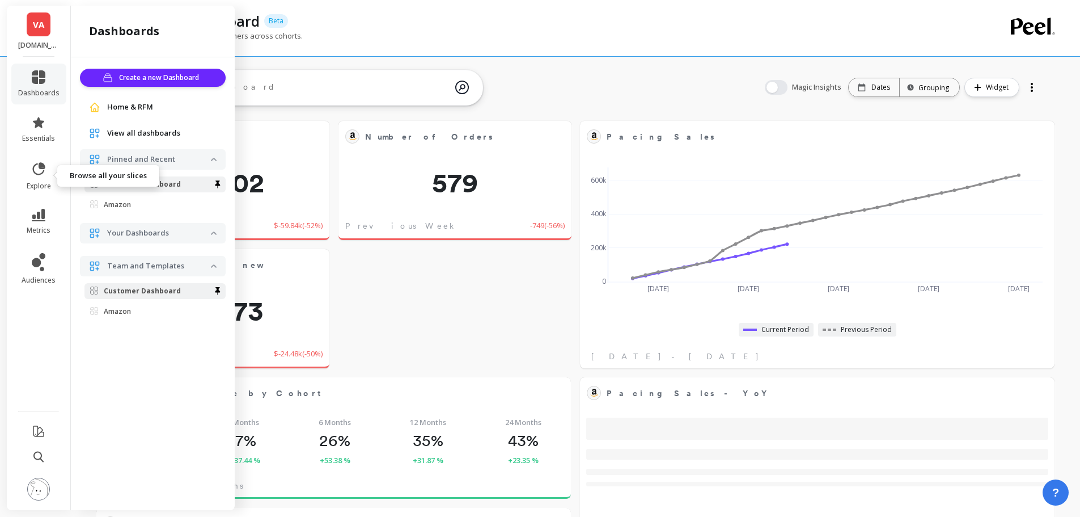
click at [41, 171] on icon at bounding box center [39, 169] width 16 height 16
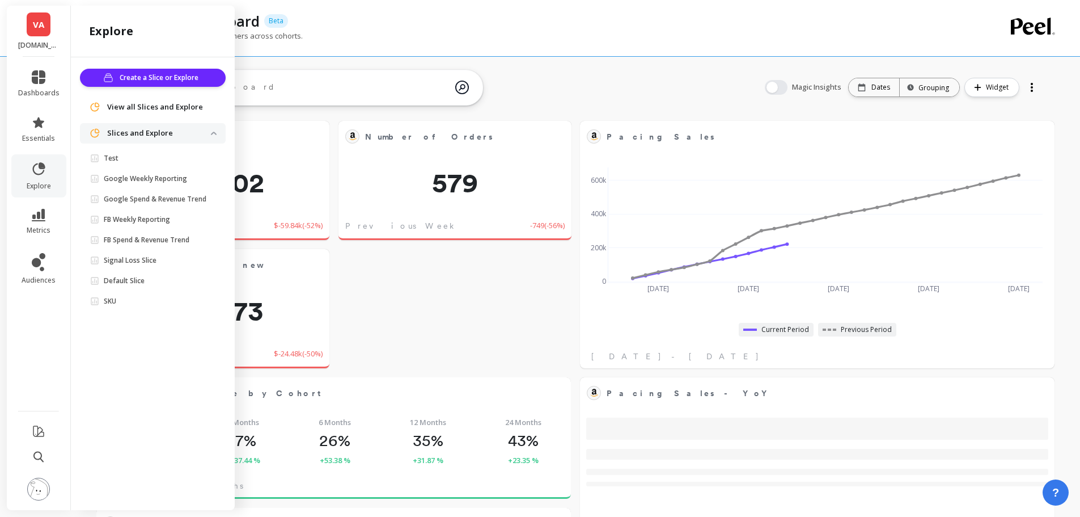
click at [44, 217] on icon at bounding box center [39, 215] width 14 height 12
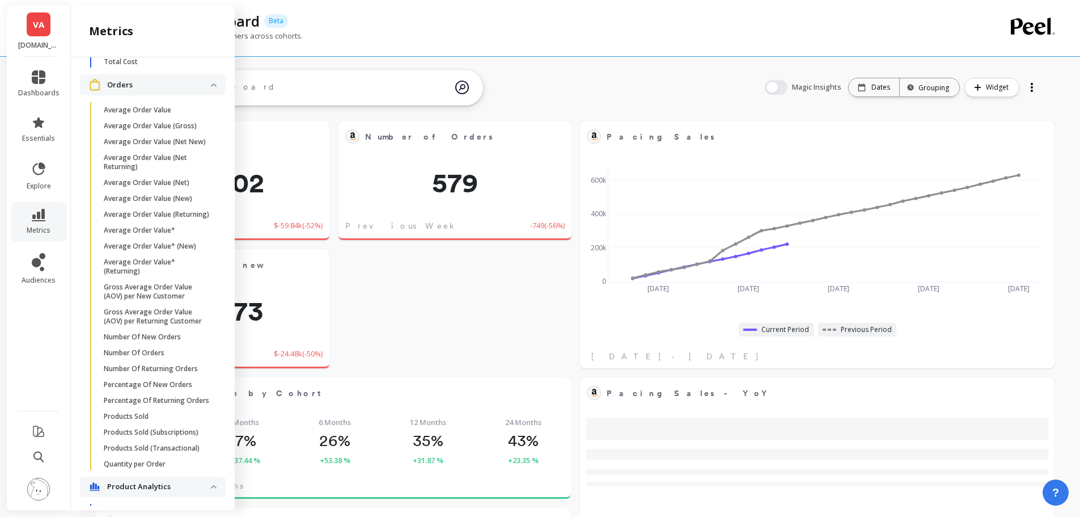
scroll to position [213, 0]
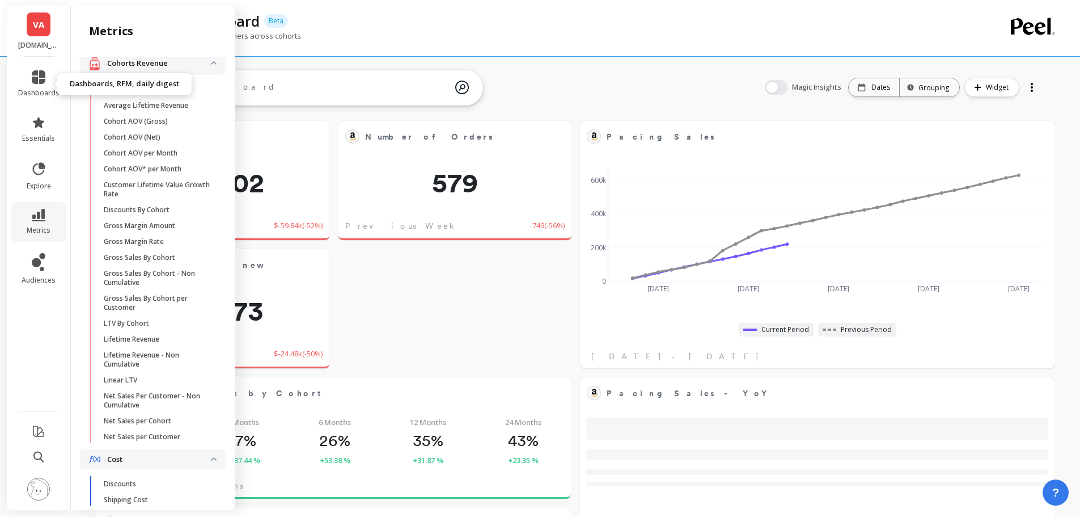
click at [38, 88] on span "dashboards" at bounding box center [38, 92] width 41 height 9
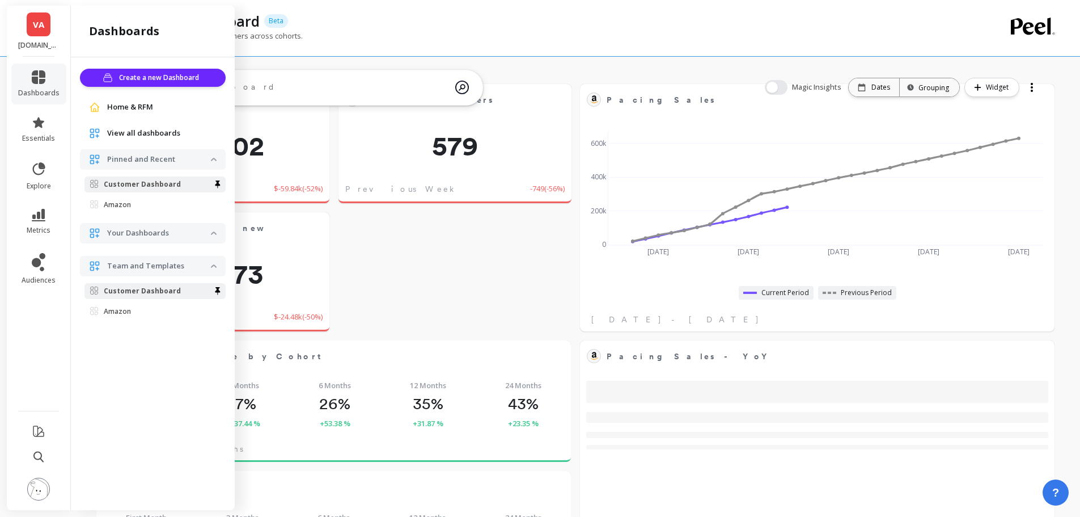
scroll to position [57, 0]
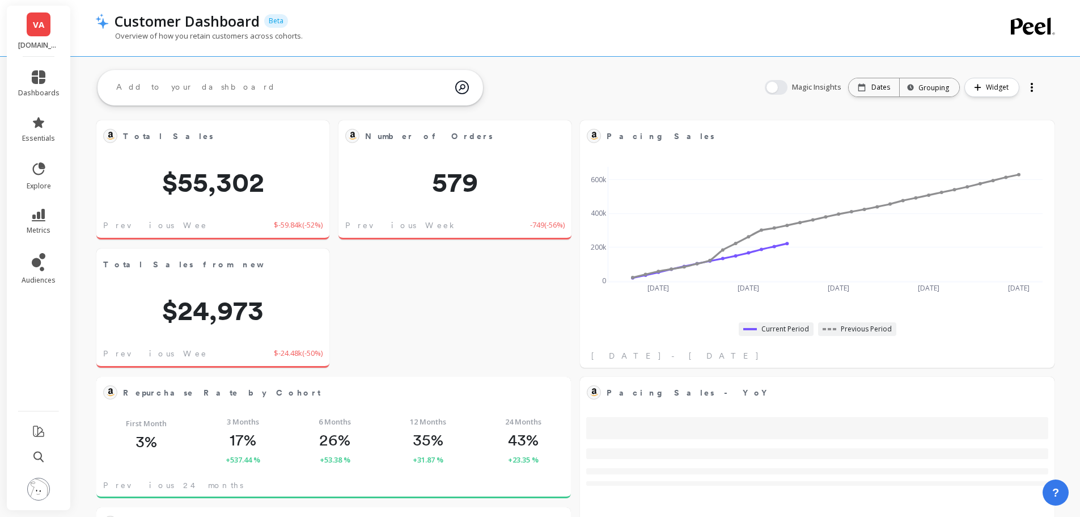
scroll to position [0, 0]
click at [45, 88] on span "dashboards" at bounding box center [38, 92] width 41 height 9
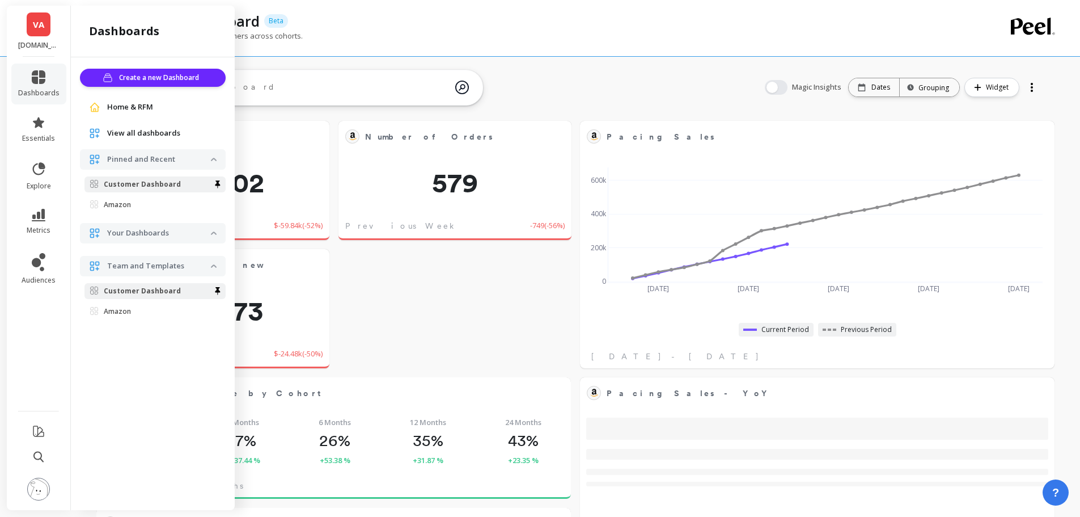
click at [54, 140] on li "essentials" at bounding box center [38, 129] width 55 height 41
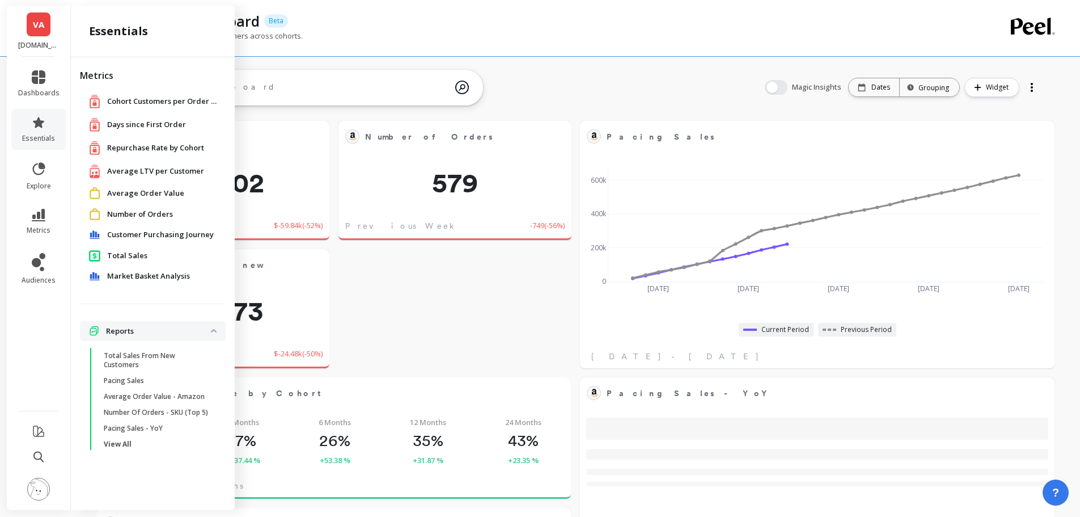
click at [34, 206] on li "metrics" at bounding box center [38, 222] width 55 height 40
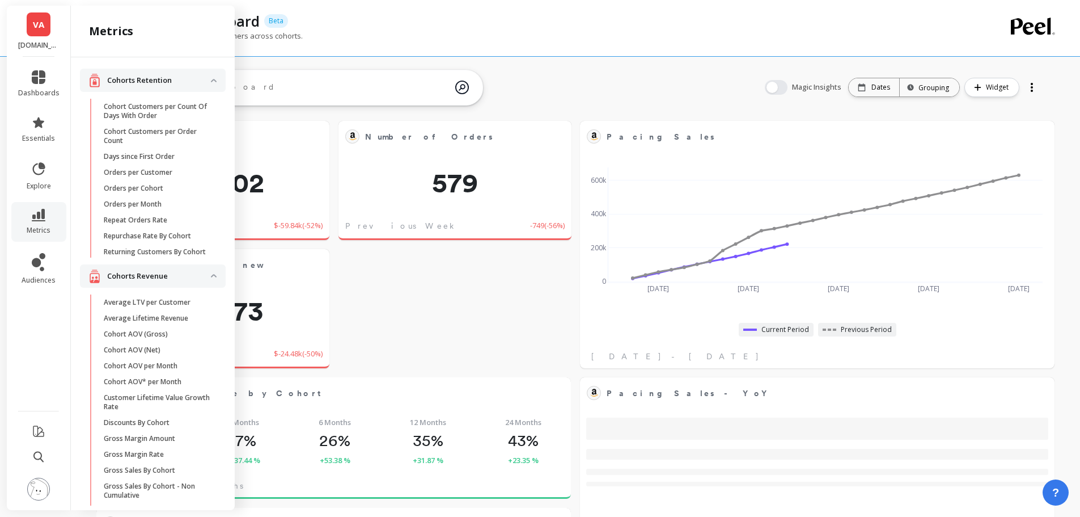
scroll to position [213, 0]
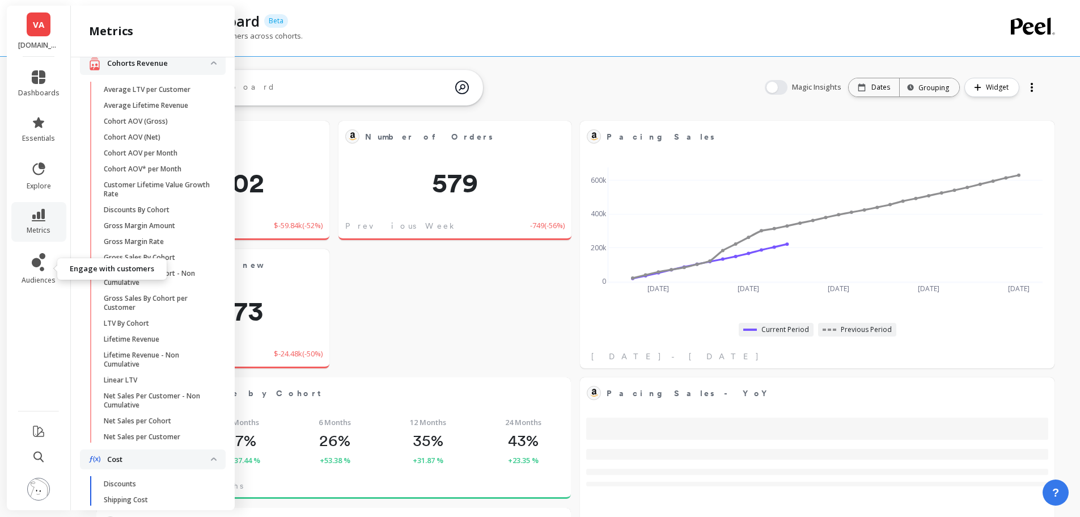
click at [39, 278] on span "audiences" at bounding box center [39, 280] width 34 height 9
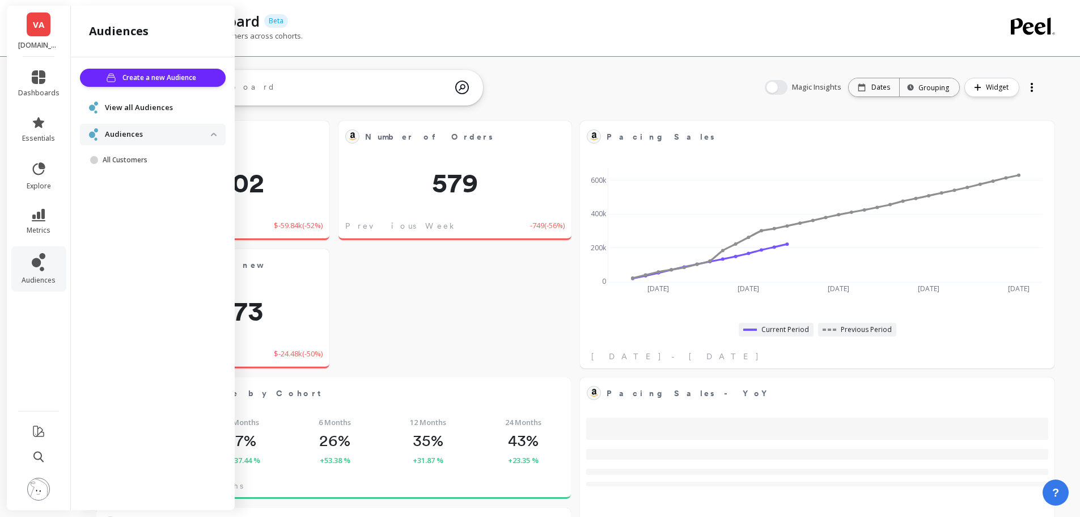
click at [39, 88] on span "dashboards" at bounding box center [38, 92] width 41 height 9
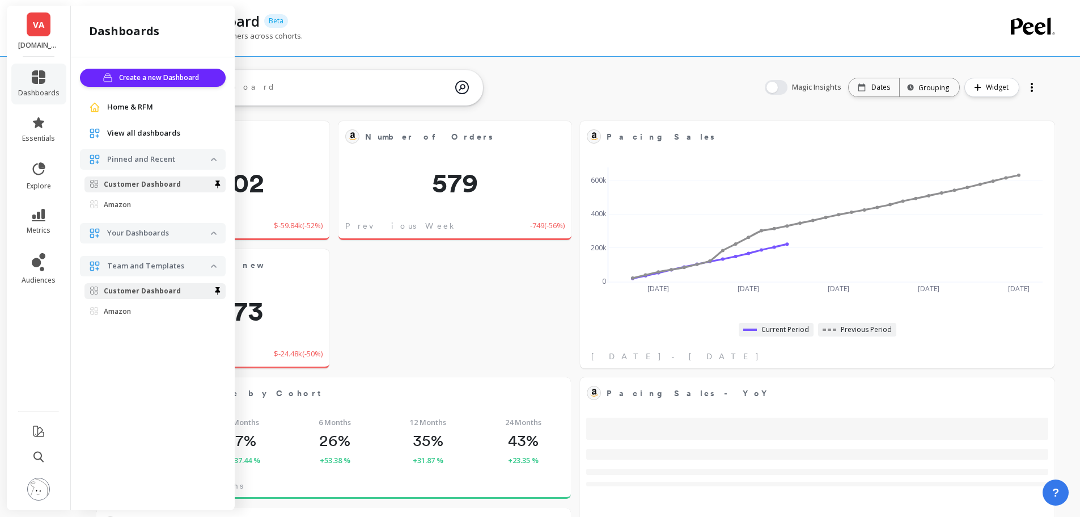
click at [50, 33] on link "VA" at bounding box center [39, 24] width 24 height 24
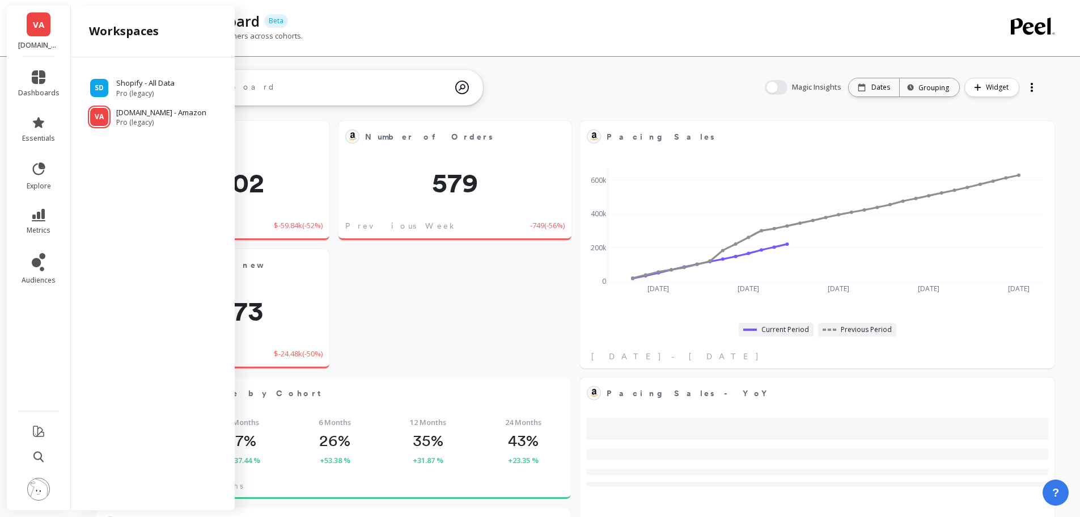
click at [112, 76] on ul "SD Shopify - All Data Pro (legacy) VA vsl3.com - Amazon Pro (legacy)" at bounding box center [153, 98] width 146 height 58
click at [144, 83] on p "Shopify - All Data" at bounding box center [145, 83] width 58 height 11
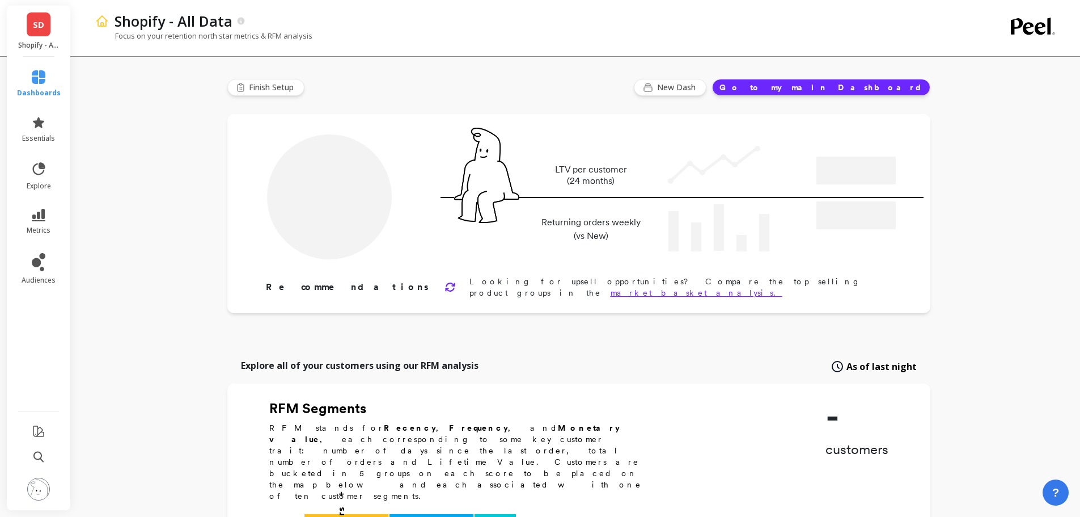
type input "Champions"
type input "20050"
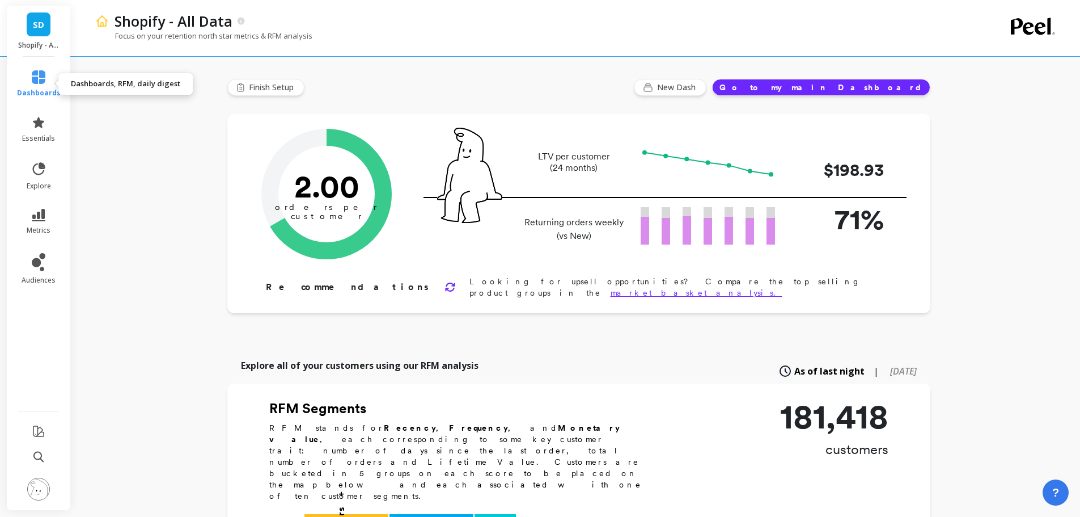
click at [37, 86] on link "dashboards" at bounding box center [39, 83] width 44 height 27
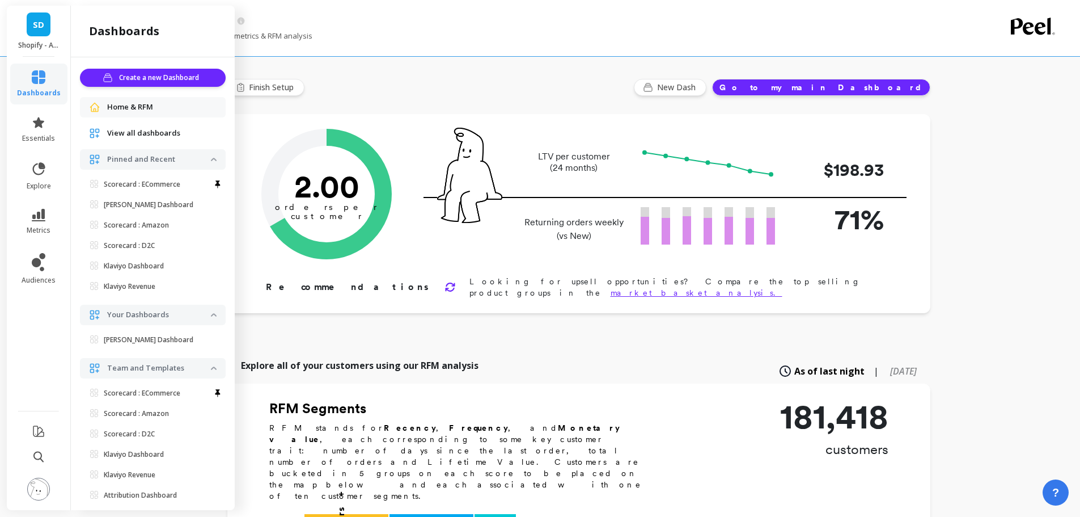
click at [150, 206] on p "[PERSON_NAME] Dashboard" at bounding box center [149, 204] width 90 height 9
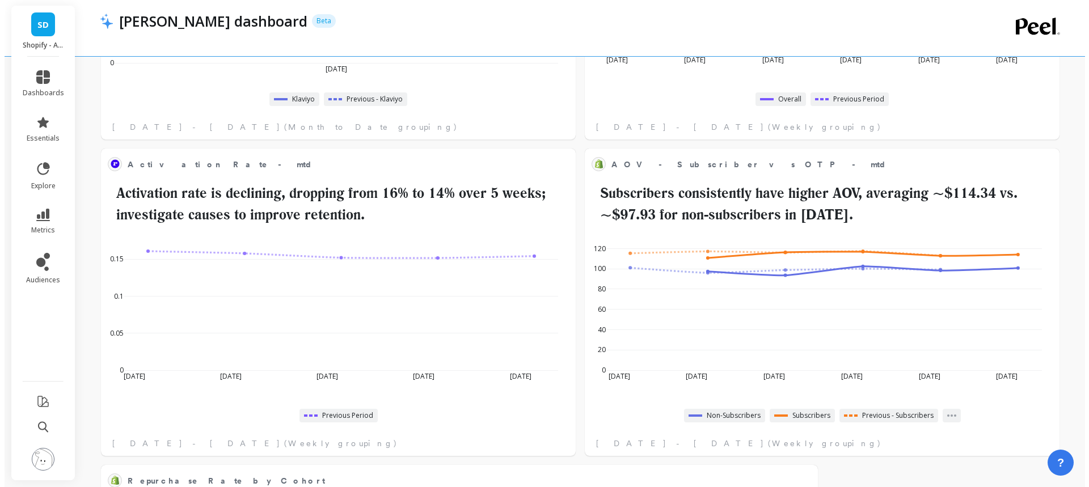
scroll to position [607, 0]
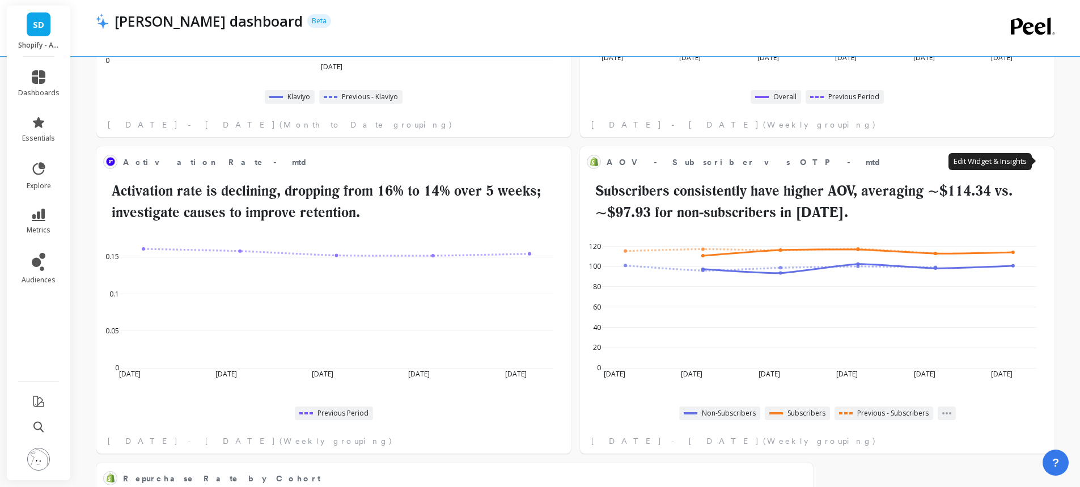
click at [1046, 159] on button at bounding box center [1041, 162] width 14 height 16
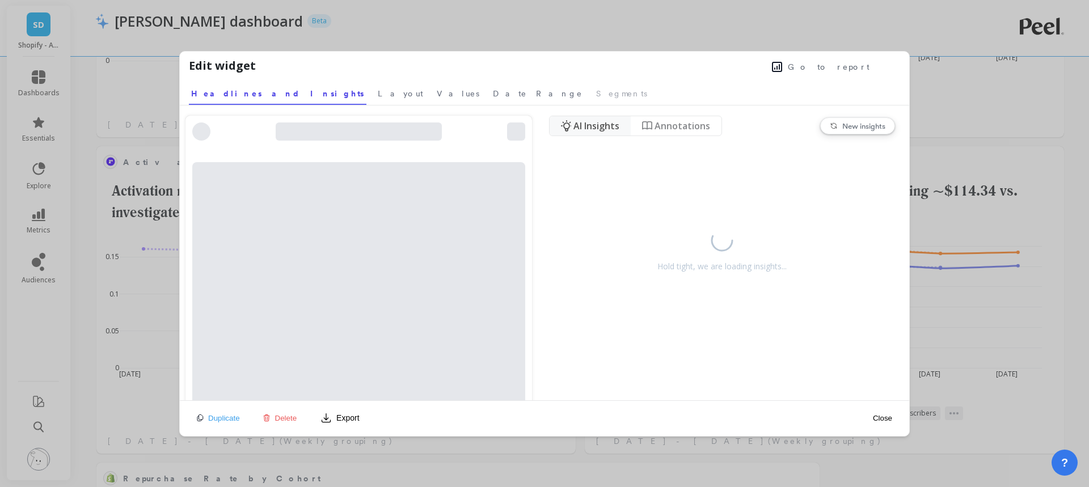
scroll to position [303, 682]
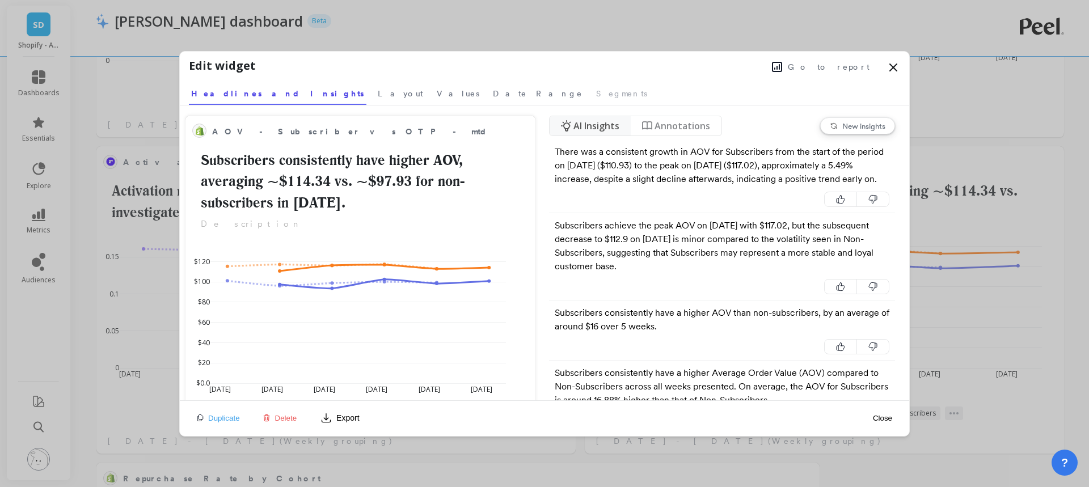
click at [846, 67] on span "Go to report" at bounding box center [829, 66] width 82 height 11
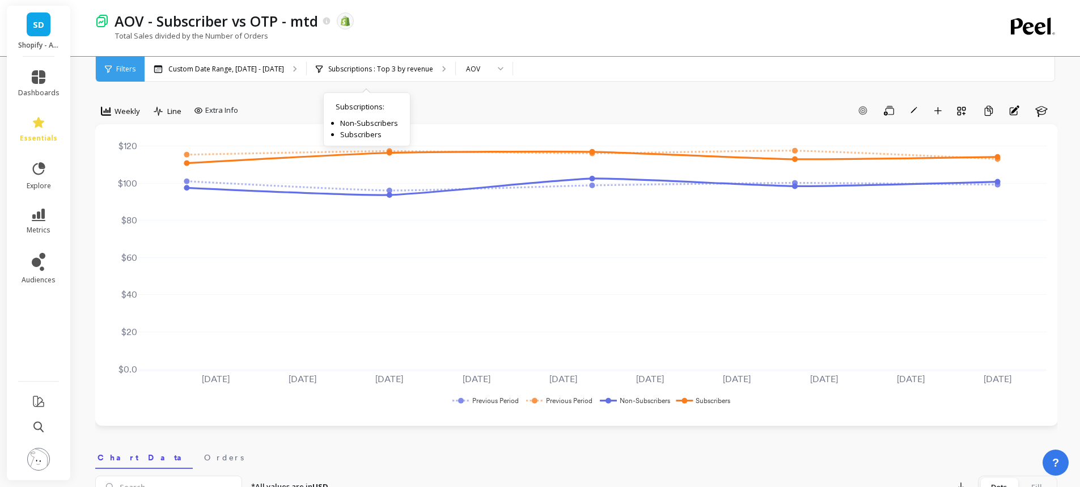
click at [389, 75] on div "Subscriptions : Top 3 by revenue Subscriptions : Non-Subscribers Subscribers" at bounding box center [381, 69] width 149 height 25
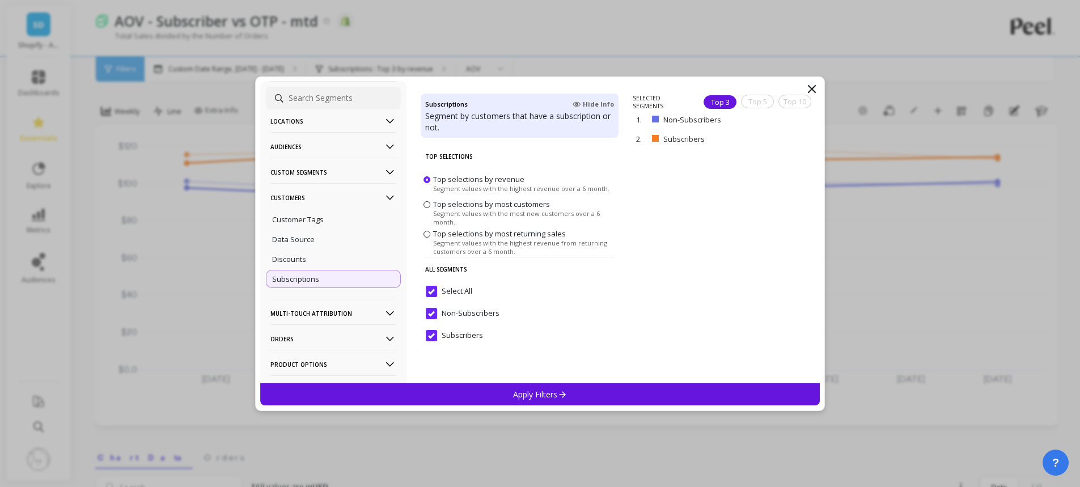
scroll to position [108, 0]
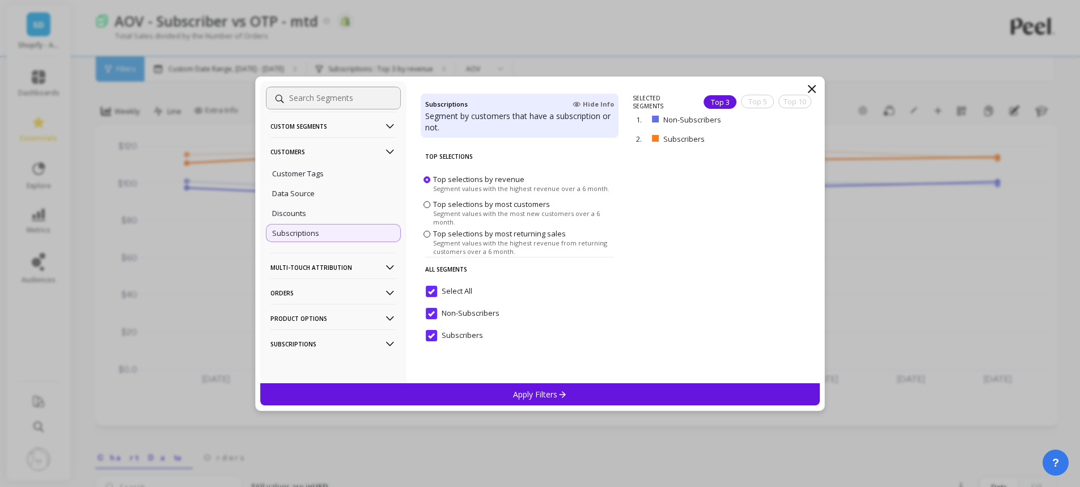
click at [289, 290] on p "Orders" at bounding box center [334, 292] width 126 height 29
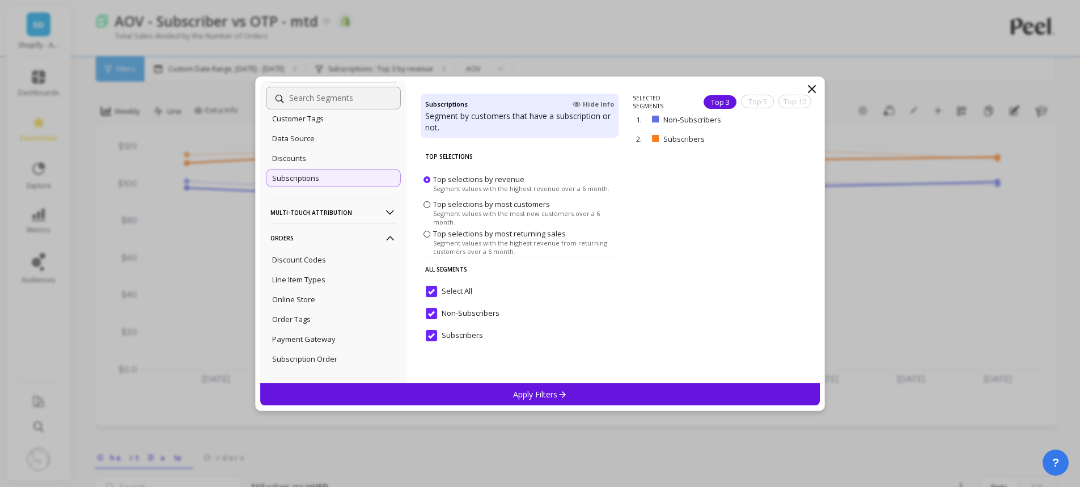
scroll to position [222, 0]
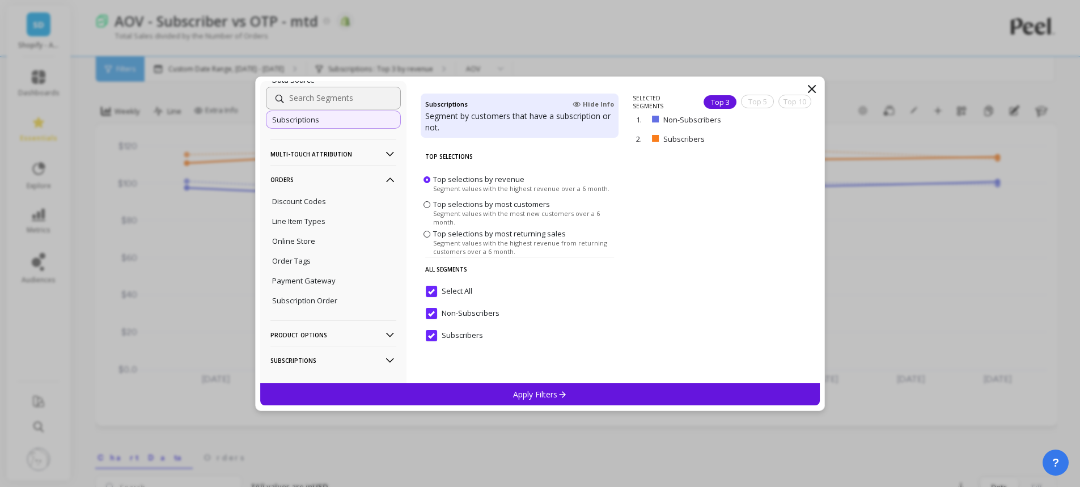
drag, startPoint x: 301, startPoint y: 263, endPoint x: 320, endPoint y: 259, distance: 20.2
click at [301, 262] on p "Order Tags" at bounding box center [291, 261] width 39 height 10
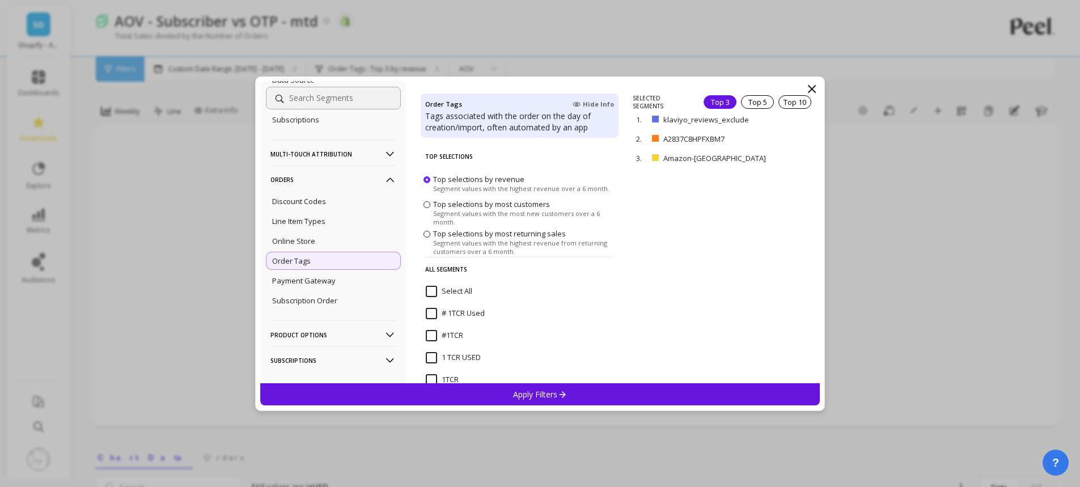
click at [316, 332] on p "Product Options" at bounding box center [334, 334] width 126 height 29
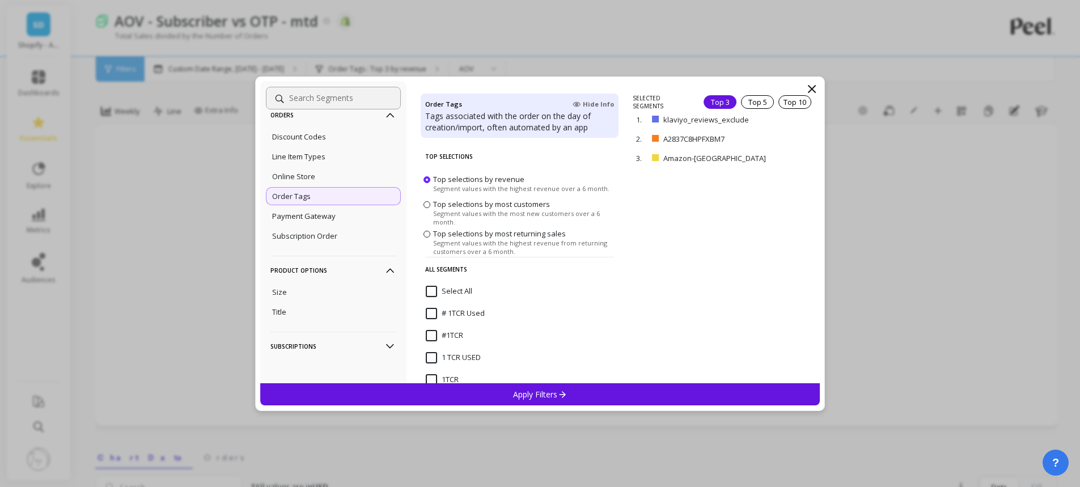
scroll to position [289, 0]
drag, startPoint x: 664, startPoint y: 138, endPoint x: 693, endPoint y: 162, distance: 37.9
click at [673, 179] on div "SELECTED SEGMENTS Top 3 Top 5 Top 10 1. klaviyo_reviews_exclude remove 2. A2837…" at bounding box center [726, 238] width 187 height 289
click at [797, 101] on div "Top 10" at bounding box center [795, 102] width 33 height 14
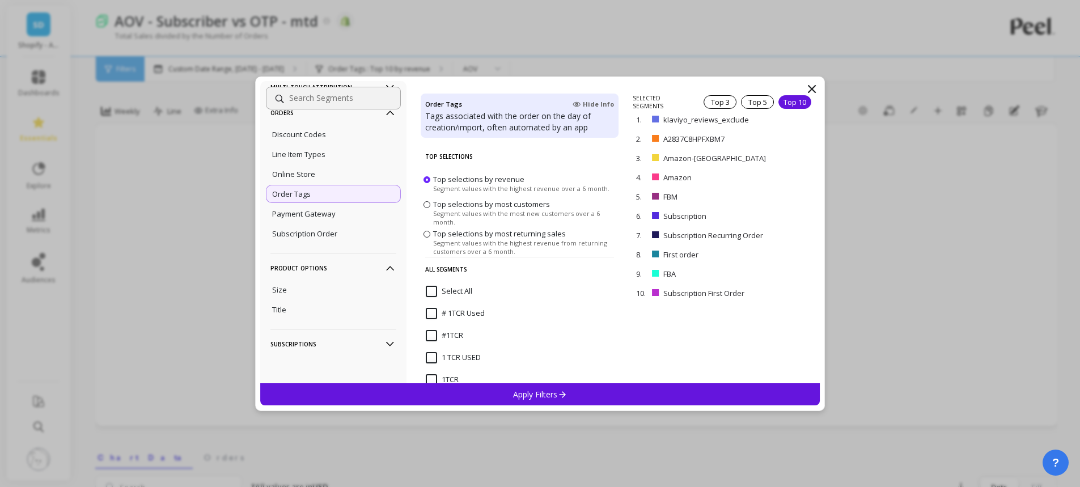
click at [433, 289] on input "Select All" at bounding box center [449, 291] width 47 height 11
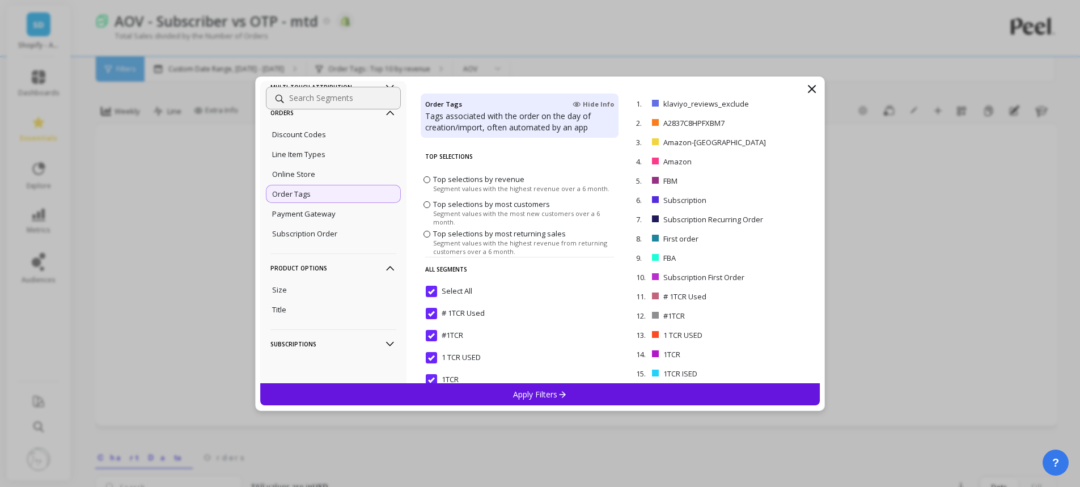
scroll to position [8, 0]
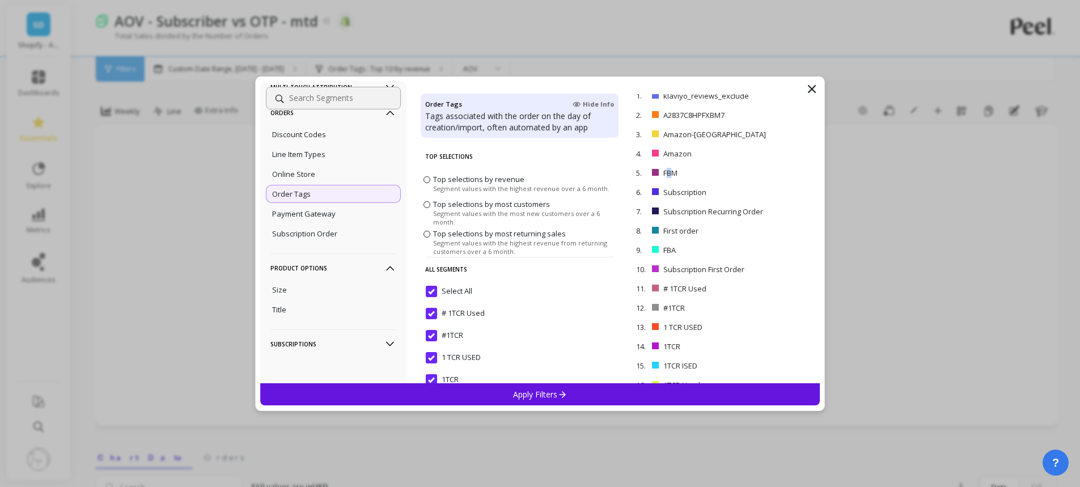
drag, startPoint x: 668, startPoint y: 171, endPoint x: 674, endPoint y: 171, distance: 6.2
click at [674, 171] on p "FBM" at bounding box center [705, 173] width 82 height 10
drag, startPoint x: 665, startPoint y: 249, endPoint x: 681, endPoint y: 248, distance: 15.9
click at [681, 248] on p "FBA" at bounding box center [704, 250] width 81 height 10
click at [675, 251] on p "FBA" at bounding box center [704, 250] width 81 height 10
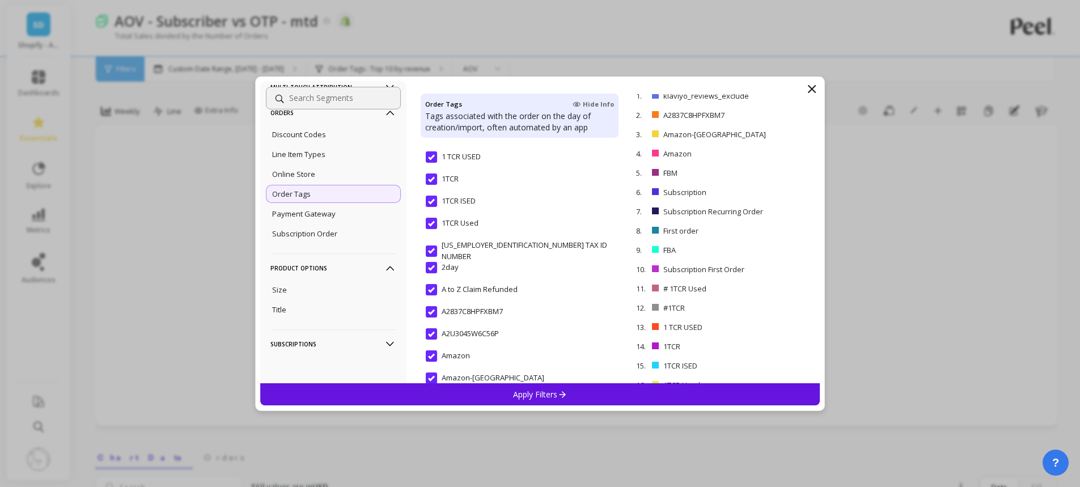
scroll to position [284, 0]
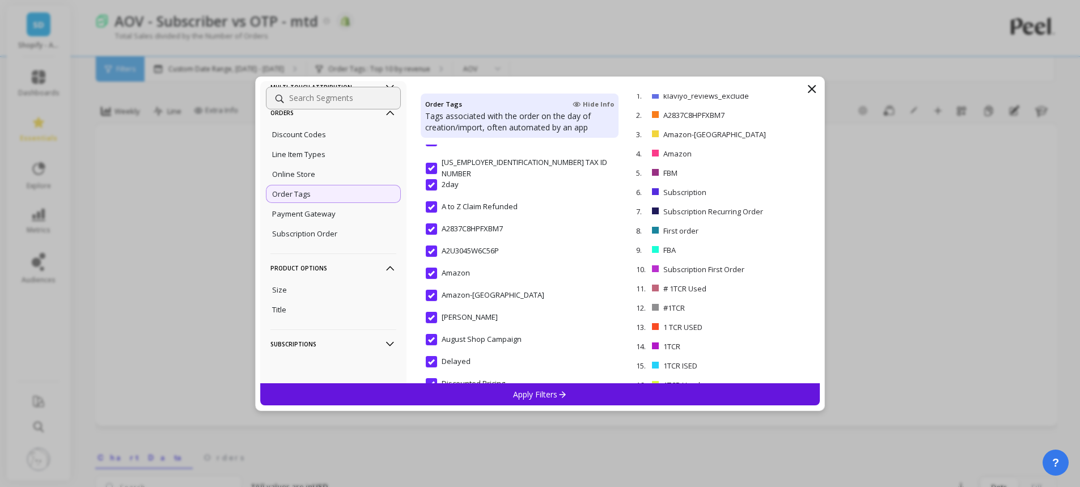
click at [451, 271] on input "Amazon" at bounding box center [448, 273] width 44 height 11
click at [463, 295] on input "Amazon-[GEOGRAPHIC_DATA]" at bounding box center [485, 295] width 119 height 11
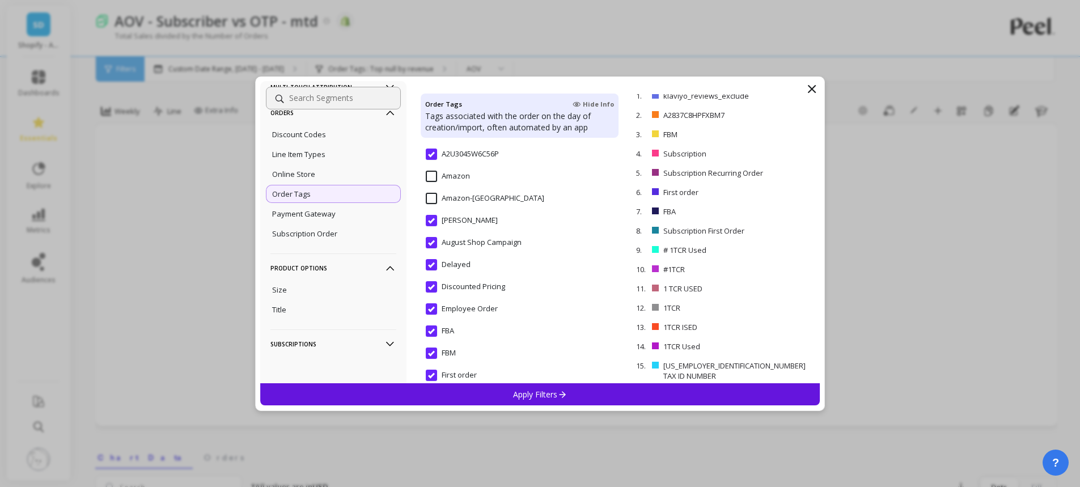
scroll to position [397, 0]
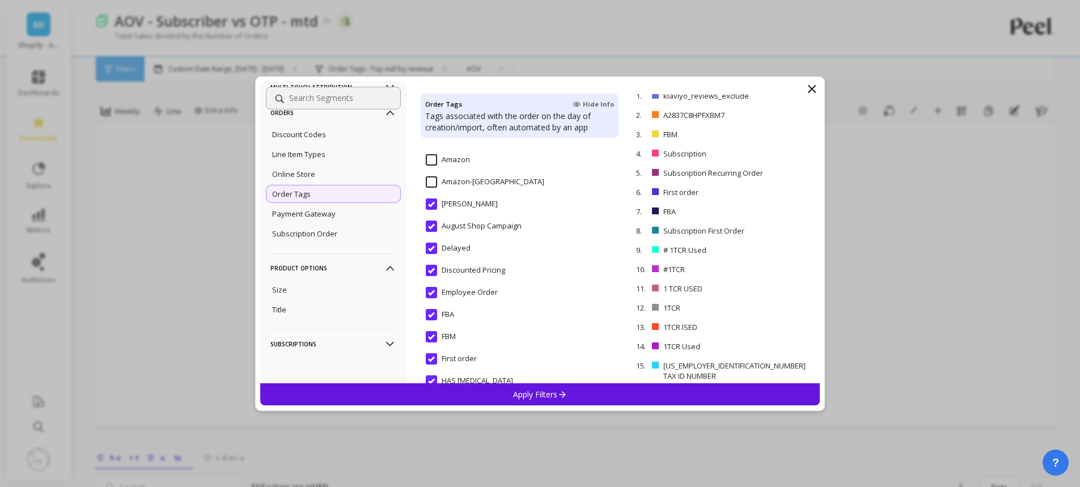
click at [447, 315] on input "FBA" at bounding box center [440, 314] width 28 height 11
click at [453, 334] on input "FBM" at bounding box center [441, 336] width 30 height 11
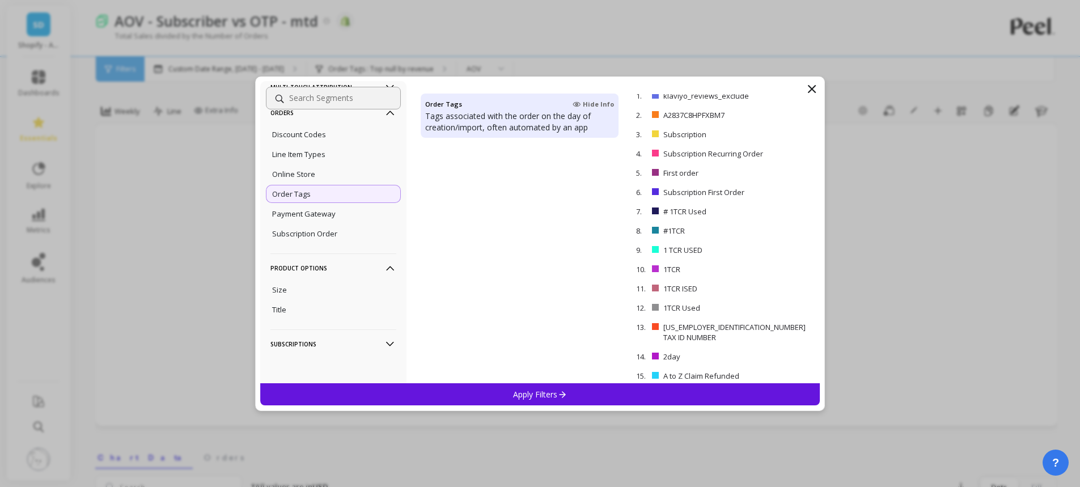
scroll to position [0, 0]
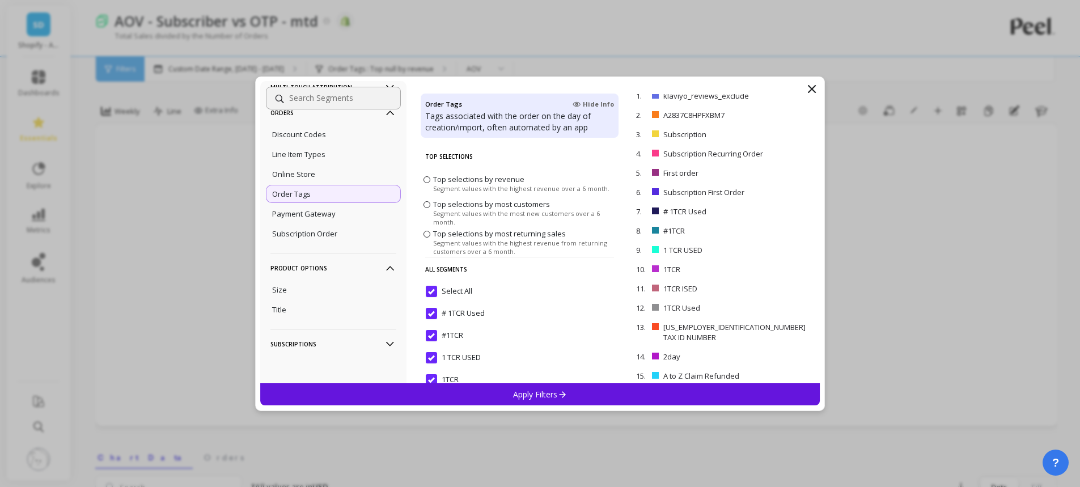
click at [324, 173] on div "Online Store" at bounding box center [333, 174] width 135 height 18
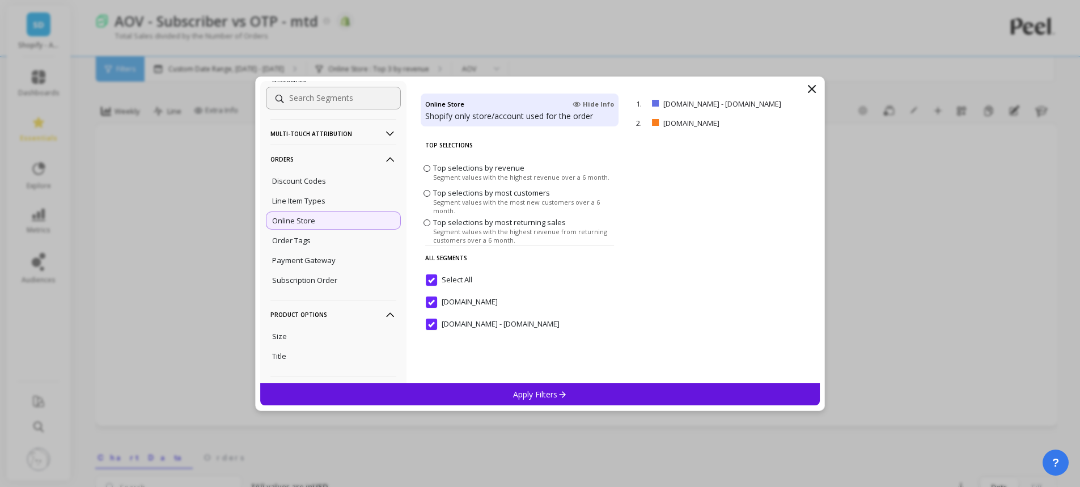
scroll to position [232, 0]
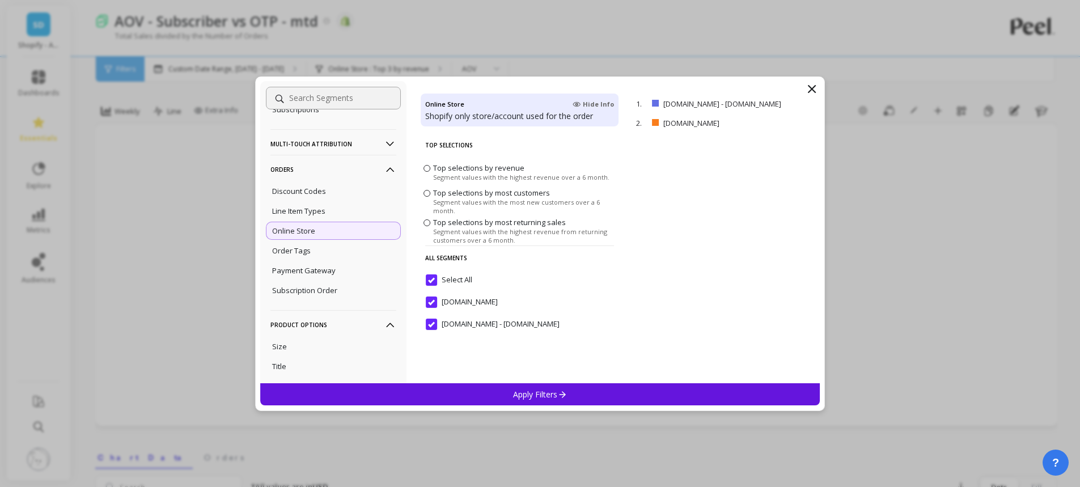
click at [361, 270] on div "Payment Gateway" at bounding box center [333, 270] width 135 height 18
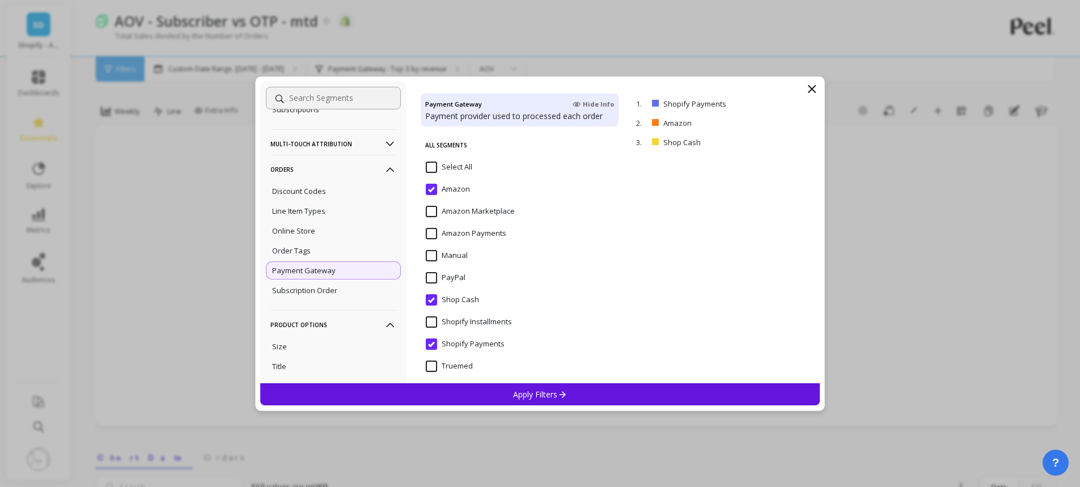
scroll to position [111, 0]
click at [429, 192] on input "Amazon" at bounding box center [448, 191] width 44 height 11
click at [429, 164] on input "Select All" at bounding box center [449, 163] width 47 height 11
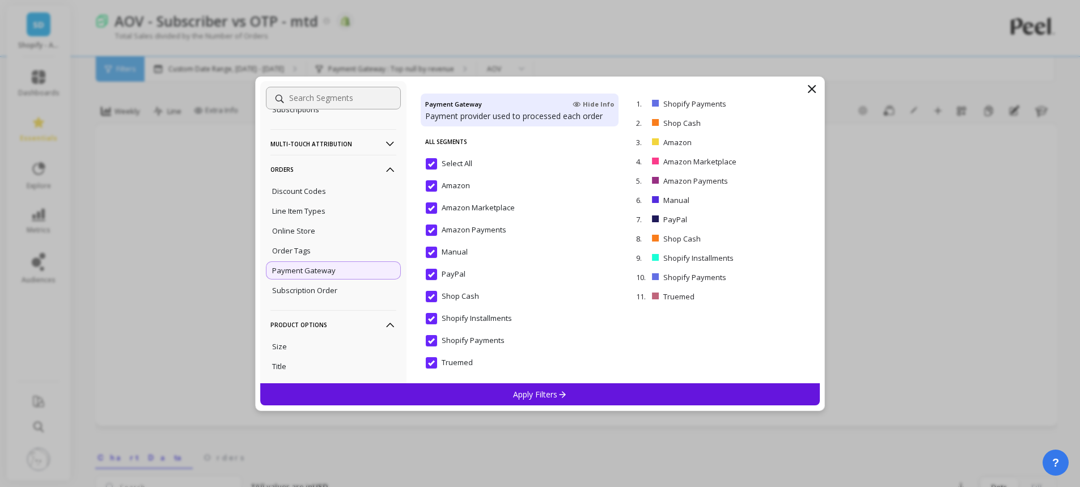
click at [428, 189] on input "Amazon" at bounding box center [448, 185] width 44 height 11
click at [432, 212] on input "Amazon Marketplace" at bounding box center [470, 207] width 89 height 11
click at [433, 233] on input "Amazon Payments" at bounding box center [466, 230] width 81 height 11
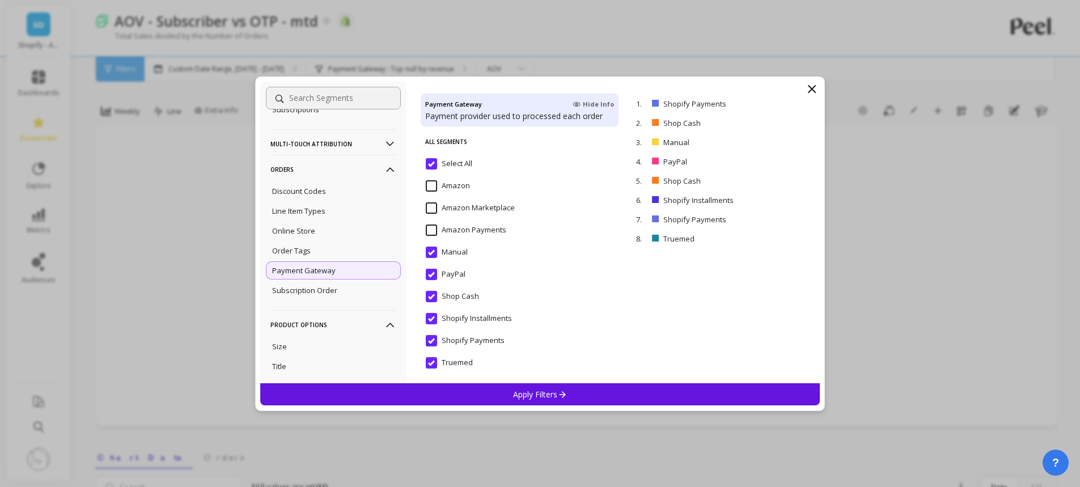
scroll to position [119, 0]
click at [539, 393] on p "Apply Filters" at bounding box center [540, 394] width 54 height 11
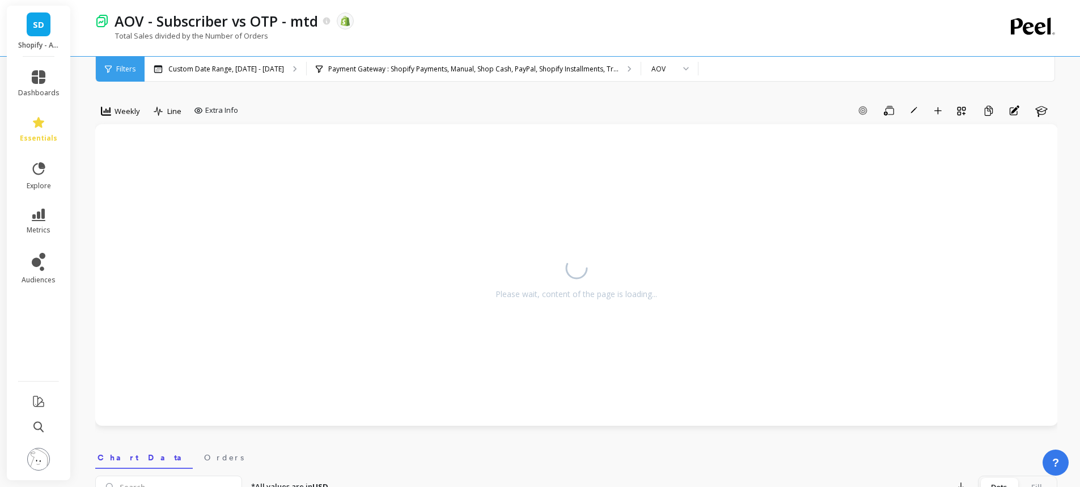
click at [455, 105] on div "Add Goal Save Rename Add to Dashboard Create a Copy Annotations Learn" at bounding box center [650, 111] width 815 height 18
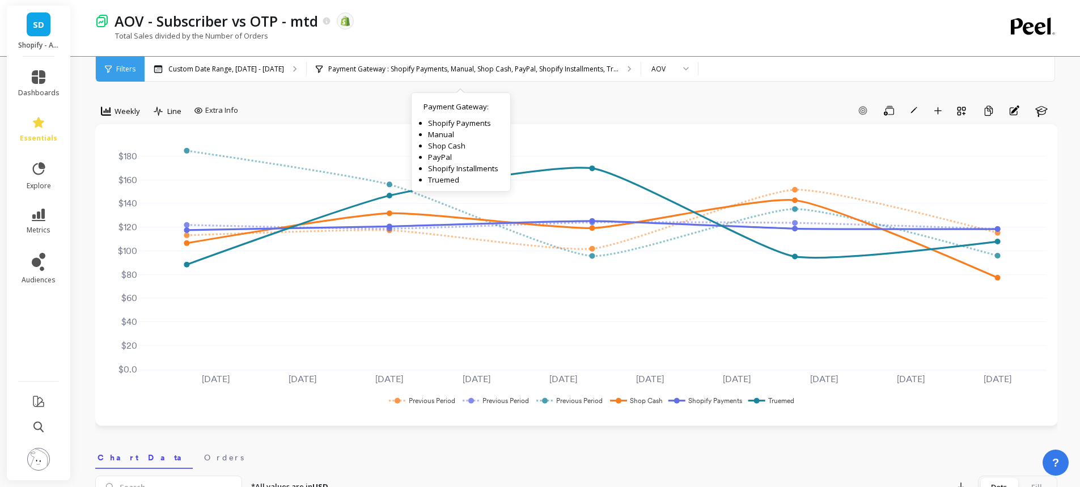
click at [345, 73] on p "Payment Gateway : Shopify Payments, Manual, Shop Cash, PayPal, Shopify Installm…" at bounding box center [473, 69] width 290 height 9
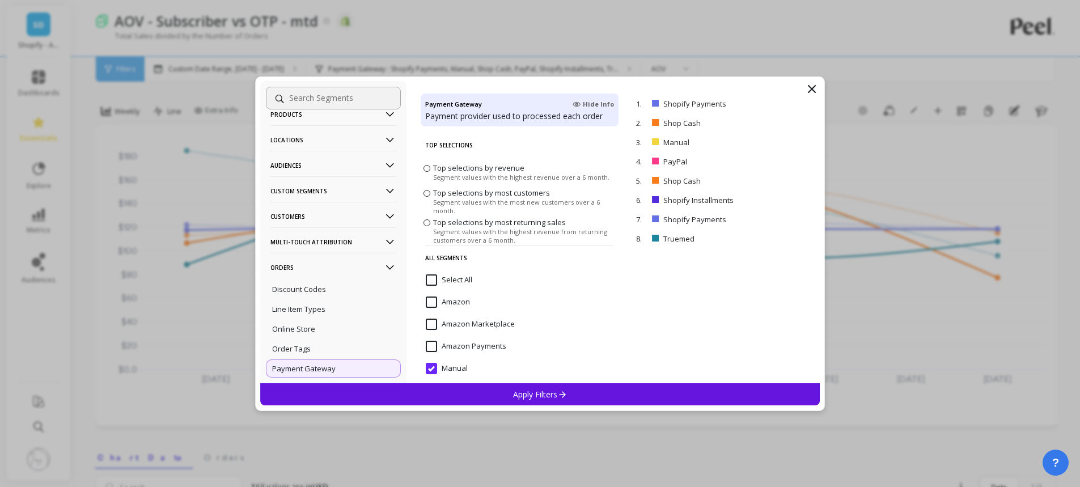
scroll to position [57, 0]
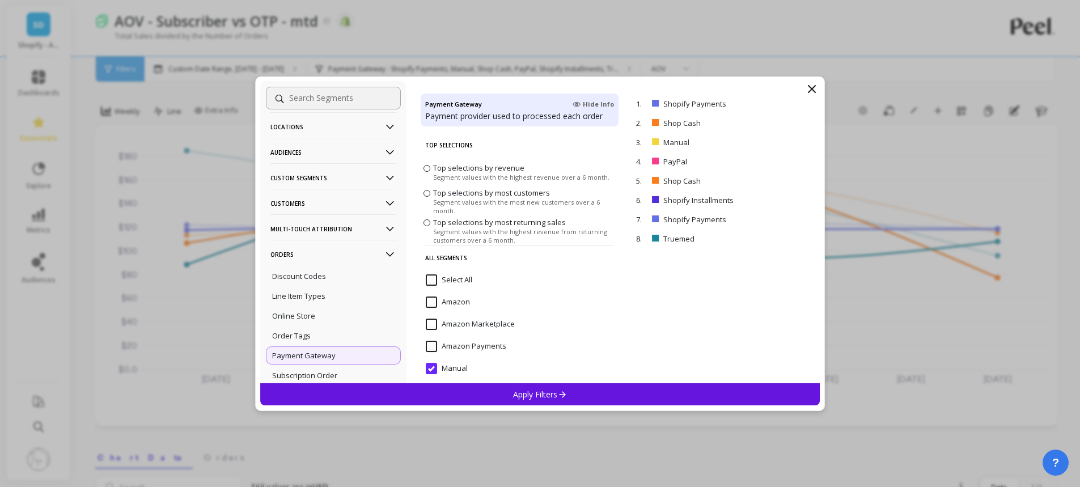
click at [311, 335] on div "Order Tags" at bounding box center [333, 336] width 135 height 18
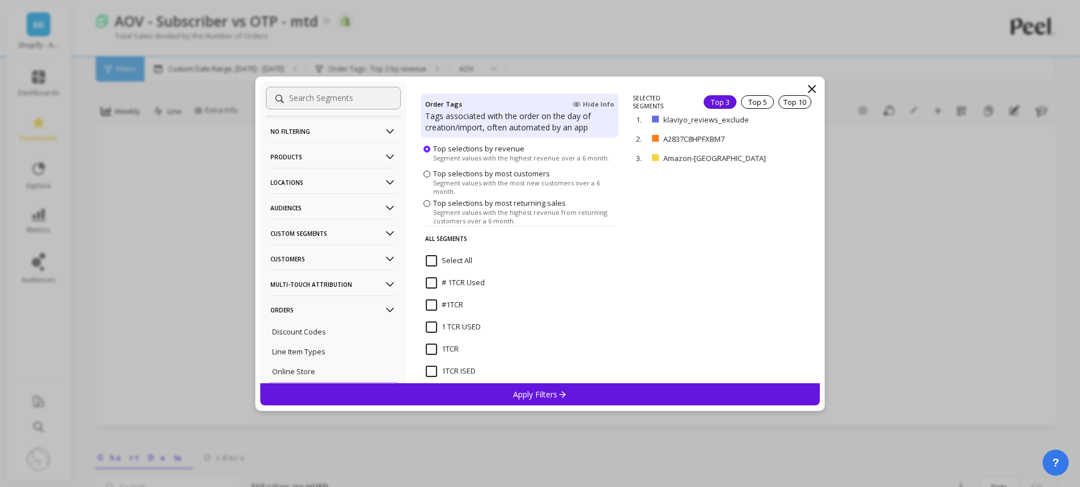
scroll to position [0, 0]
click at [316, 284] on p "Multi-Touch Attribution" at bounding box center [334, 285] width 126 height 29
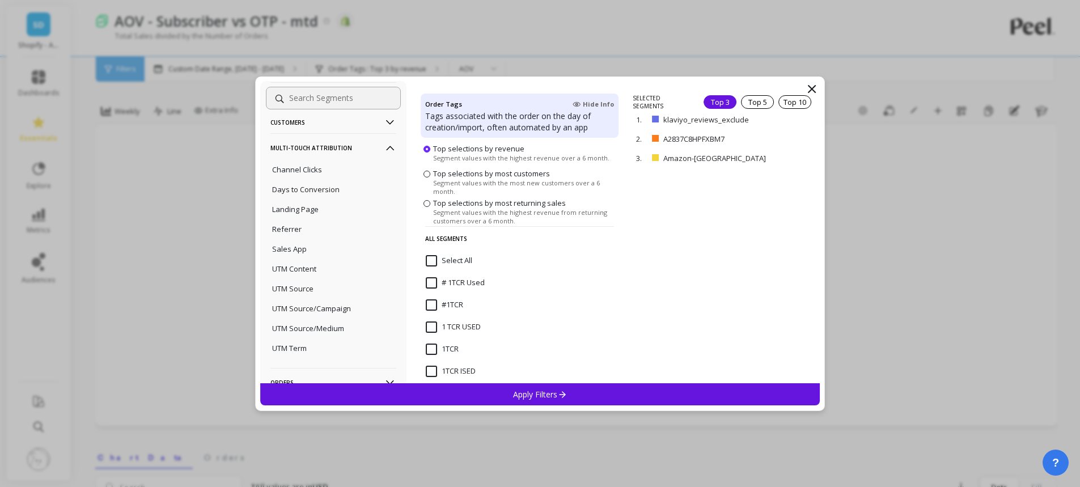
scroll to position [137, 0]
click at [314, 233] on div "Referrer" at bounding box center [333, 230] width 135 height 18
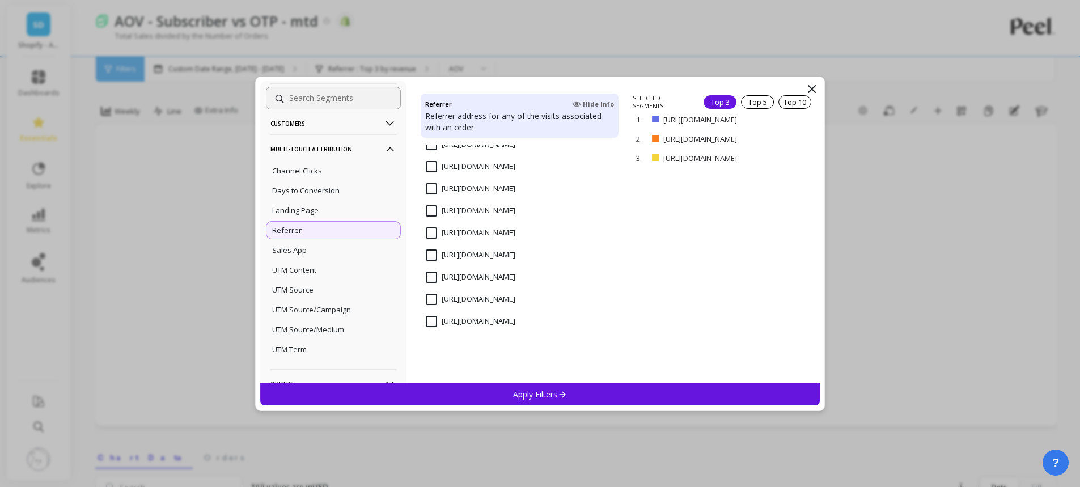
scroll to position [1557, 0]
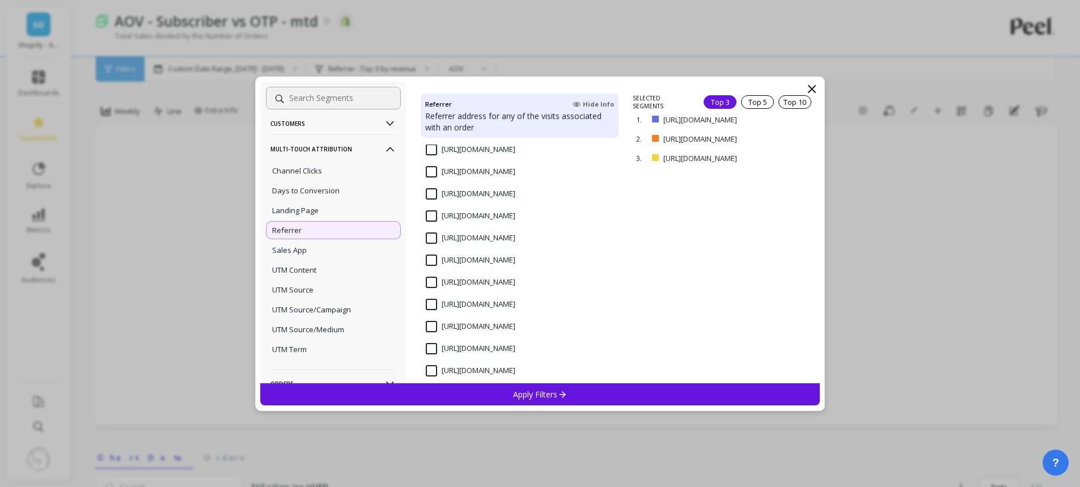
click at [745, 106] on div "Top 5" at bounding box center [757, 102] width 33 height 14
click at [788, 98] on div "Top 10" at bounding box center [795, 102] width 33 height 14
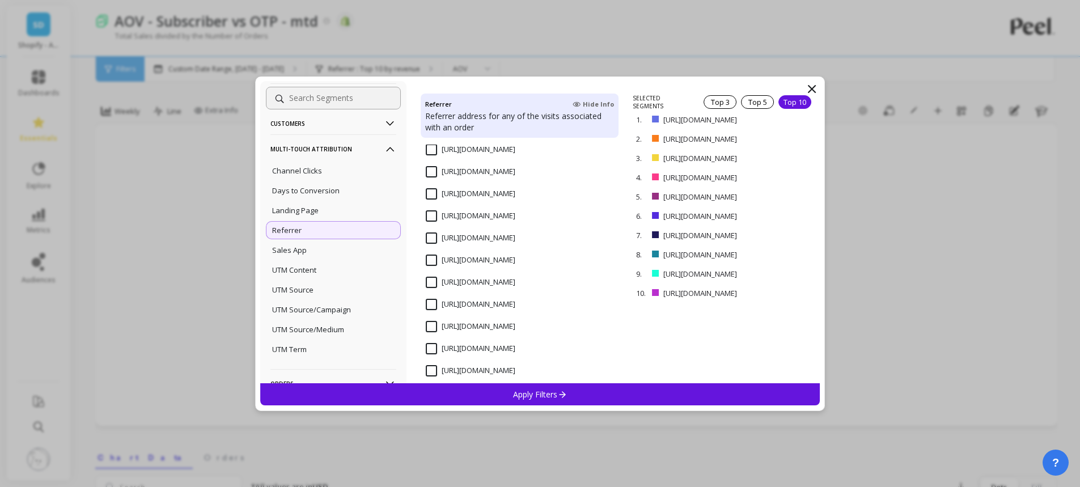
click at [321, 251] on div "Sales App" at bounding box center [333, 250] width 135 height 18
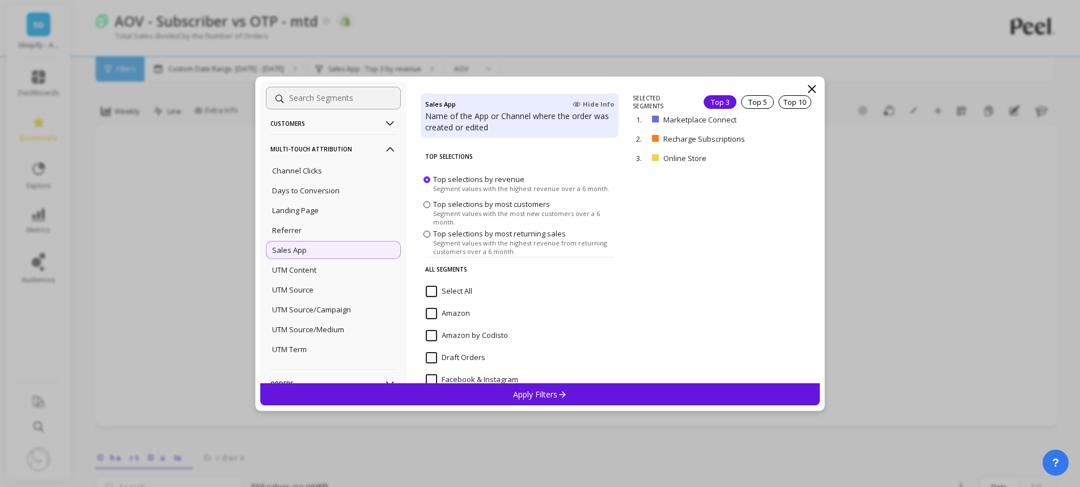
click at [799, 96] on div "Top 10" at bounding box center [795, 102] width 33 height 14
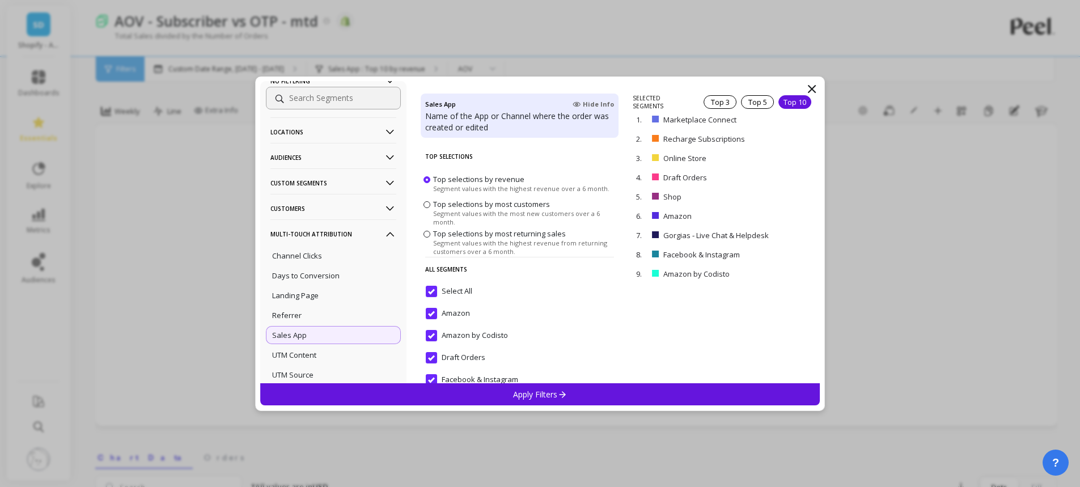
scroll to position [51, 0]
click at [384, 208] on icon at bounding box center [390, 209] width 12 height 12
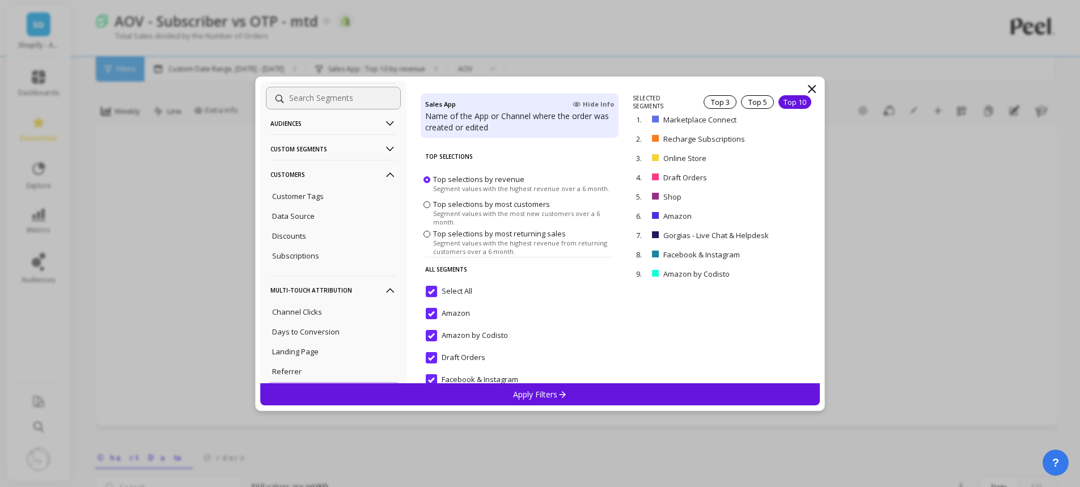
scroll to position [108, 0]
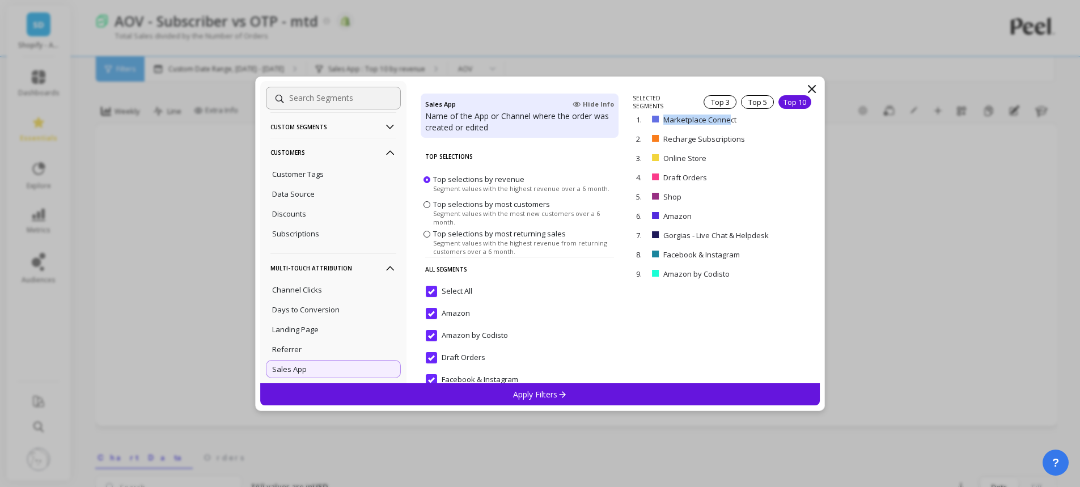
drag, startPoint x: 664, startPoint y: 119, endPoint x: 729, endPoint y: 119, distance: 64.7
click at [729, 119] on p "Marketplace Connect" at bounding box center [719, 120] width 111 height 10
click at [732, 119] on p "Marketplace Connect" at bounding box center [719, 120] width 111 height 10
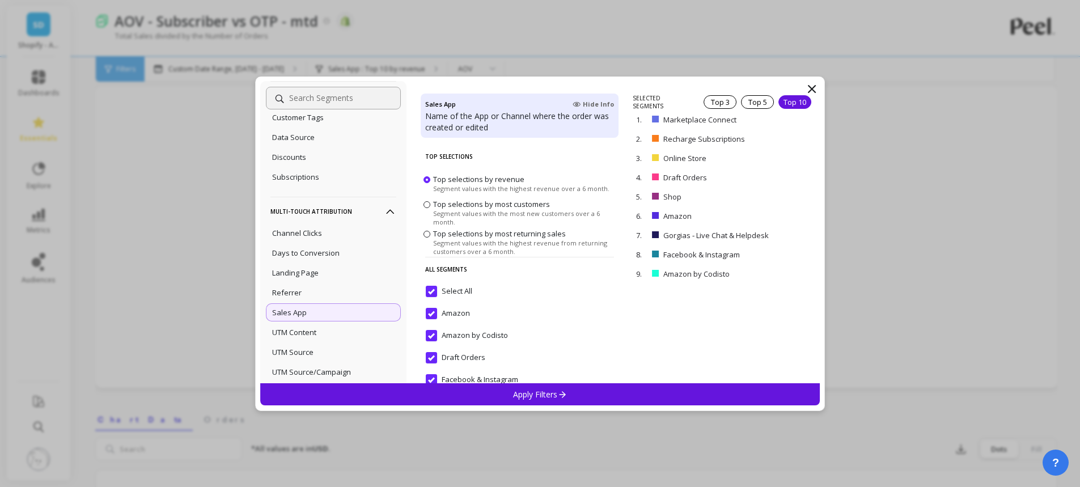
scroll to position [57, 0]
drag, startPoint x: 664, startPoint y: 215, endPoint x: 689, endPoint y: 214, distance: 25.0
click at [689, 214] on p "Amazon" at bounding box center [708, 216] width 89 height 10
drag, startPoint x: 664, startPoint y: 274, endPoint x: 728, endPoint y: 274, distance: 64.7
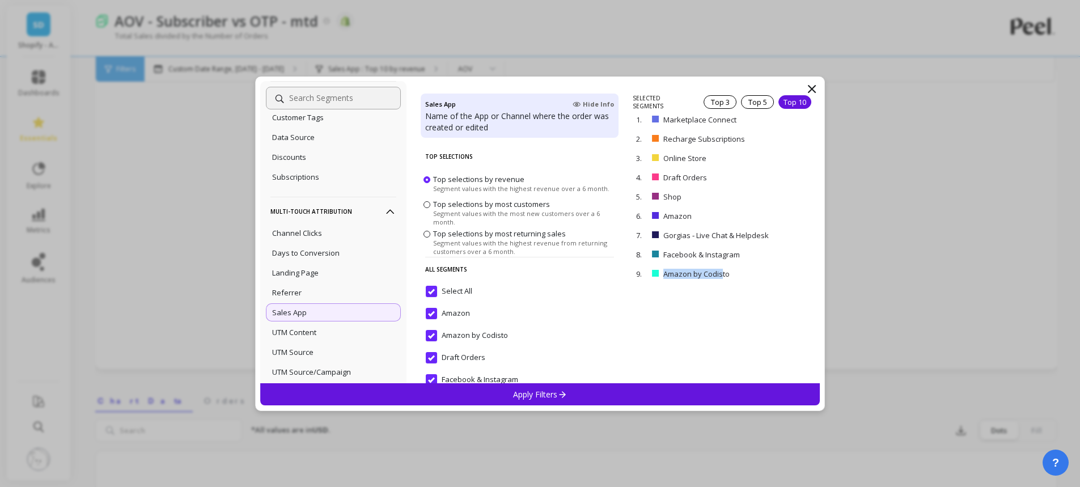
click at [725, 274] on p "Amazon by Codisto" at bounding box center [718, 274] width 108 height 10
click at [728, 273] on p "Amazon by Codisto" at bounding box center [718, 274] width 108 height 10
drag, startPoint x: 672, startPoint y: 121, endPoint x: 686, endPoint y: 121, distance: 13.6
click at [686, 121] on p "Marketplace Connect" at bounding box center [719, 120] width 111 height 10
click at [687, 121] on p "Marketplace Connect" at bounding box center [719, 120] width 111 height 10
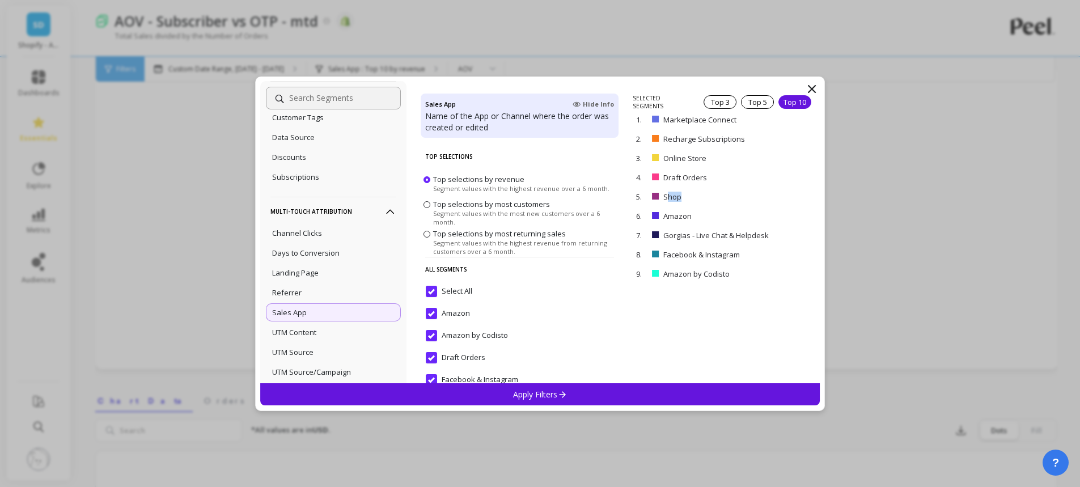
drag, startPoint x: 666, startPoint y: 196, endPoint x: 683, endPoint y: 196, distance: 16.5
click at [683, 196] on p "Shop" at bounding box center [706, 197] width 84 height 10
drag, startPoint x: 665, startPoint y: 119, endPoint x: 734, endPoint y: 119, distance: 68.6
click at [734, 119] on p "Marketplace Connect" at bounding box center [719, 120] width 111 height 10
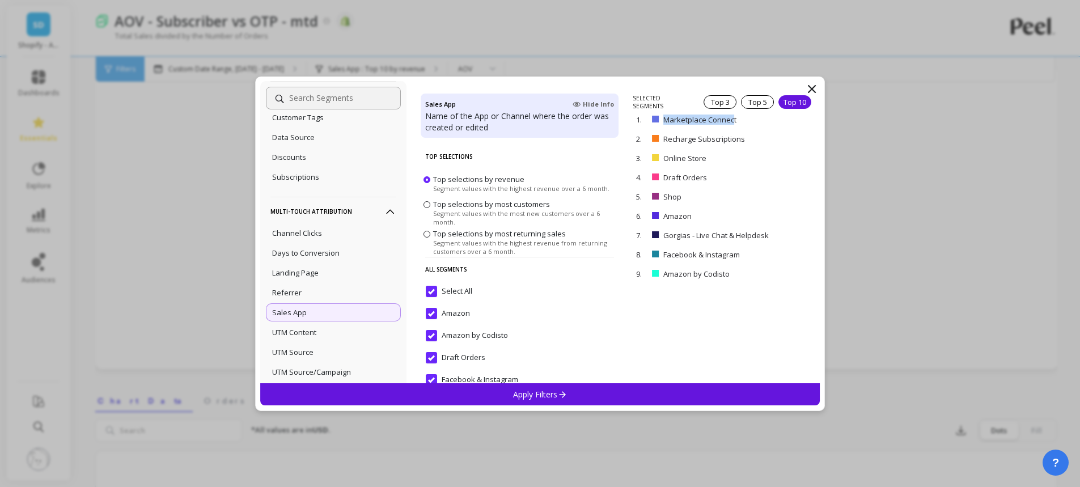
click at [715, 121] on p "Marketplace Connect" at bounding box center [719, 120] width 111 height 10
drag, startPoint x: 664, startPoint y: 120, endPoint x: 728, endPoint y: 120, distance: 63.5
click at [728, 120] on p "Marketplace Connect" at bounding box center [719, 120] width 111 height 10
click at [742, 120] on p "Marketplace Connect" at bounding box center [719, 120] width 111 height 10
drag, startPoint x: 680, startPoint y: 120, endPoint x: 718, endPoint y: 119, distance: 38.0
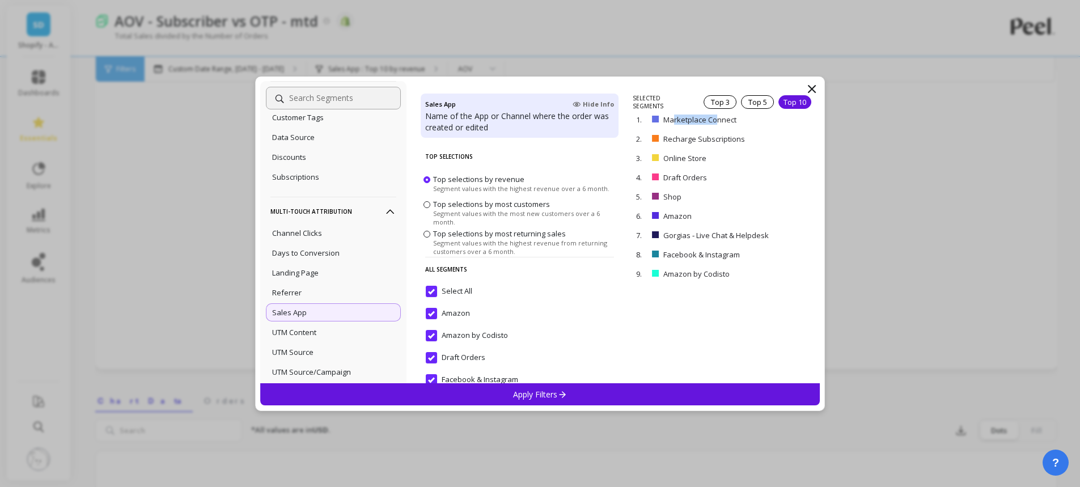
click at [718, 119] on p "Marketplace Connect" at bounding box center [719, 120] width 111 height 10
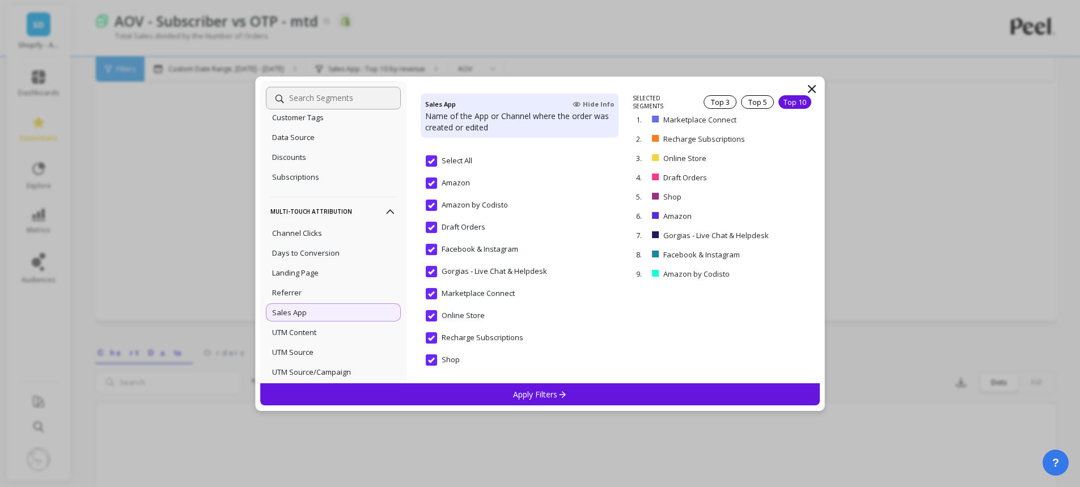
scroll to position [227, 0]
click at [455, 178] on input "Amazon" at bounding box center [448, 183] width 44 height 11
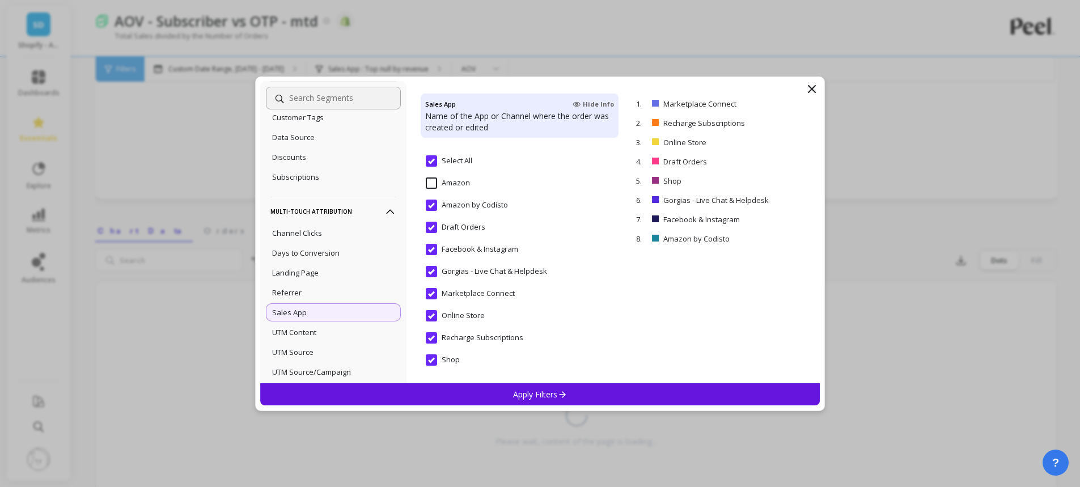
click at [471, 203] on input "Amazon by Codisto" at bounding box center [467, 205] width 82 height 11
click at [528, 398] on p "Apply Filters" at bounding box center [540, 394] width 54 height 11
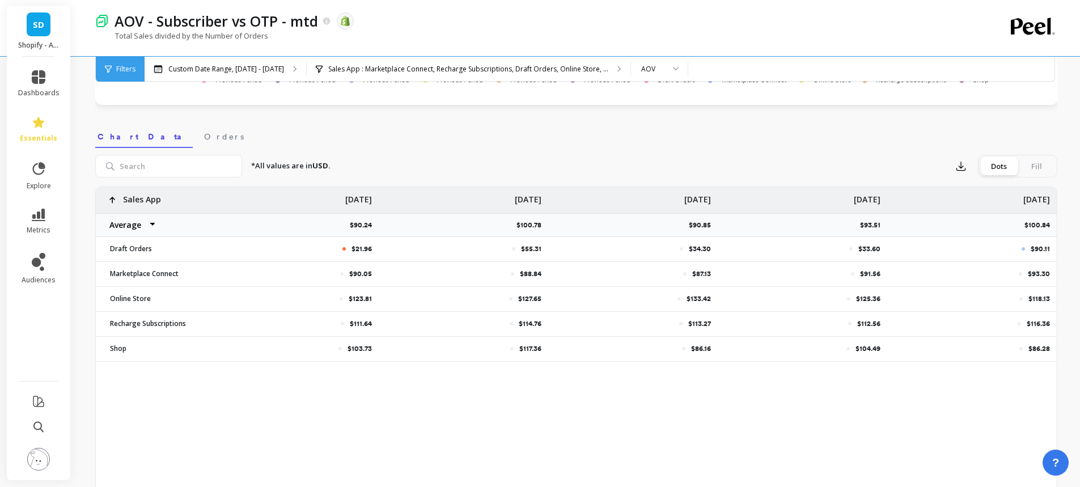
scroll to position [340, 0]
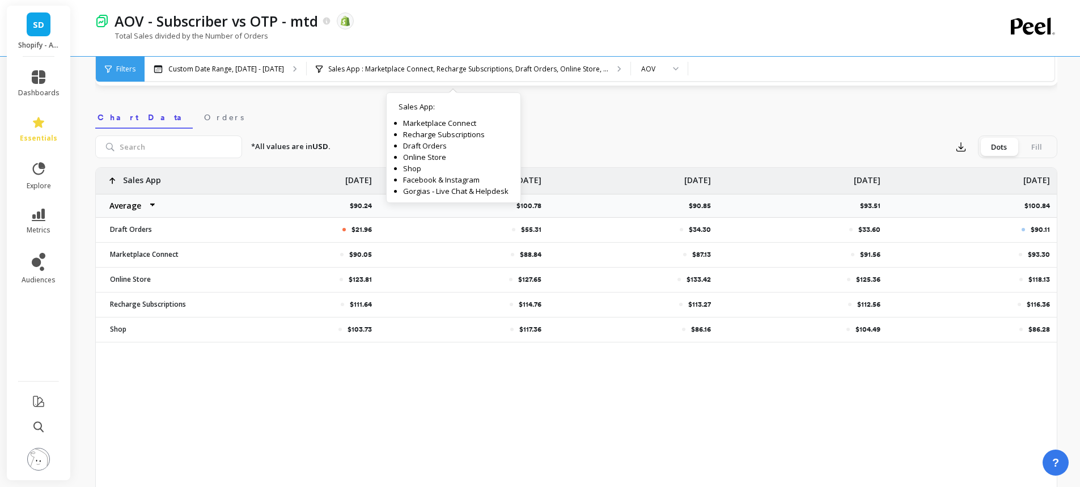
click at [501, 72] on p "Sales App : Marketplace Connect, Recharge Subscriptions, Draft Orders, Online S…" at bounding box center [468, 69] width 280 height 9
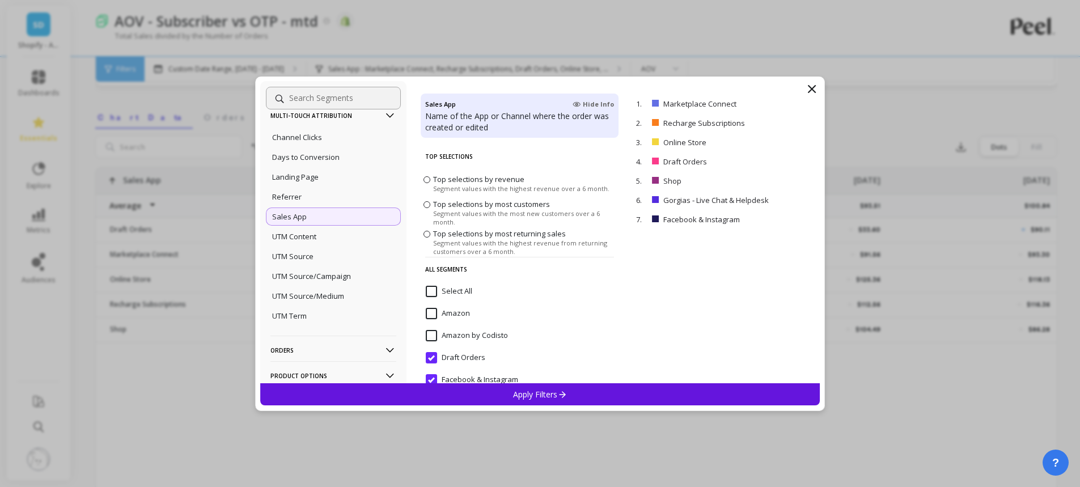
scroll to position [227, 0]
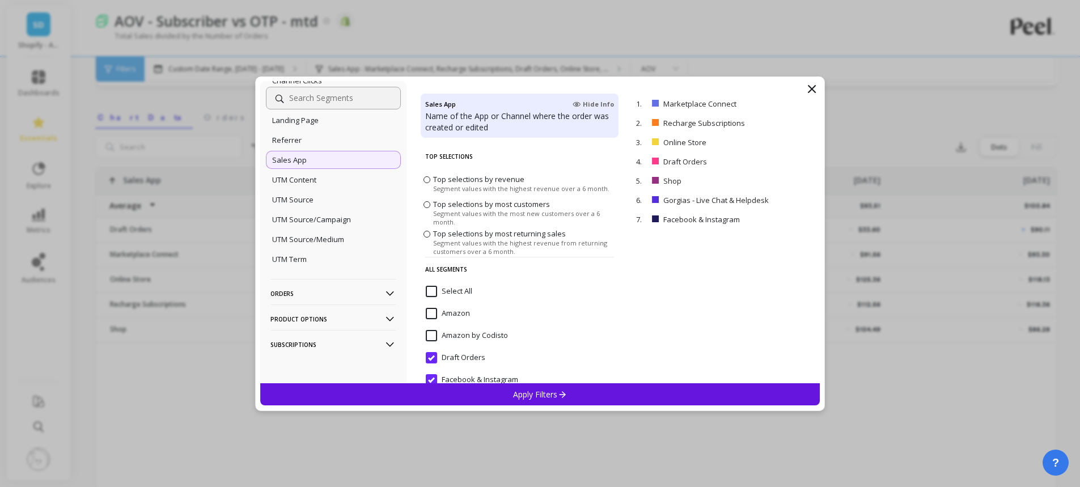
click at [345, 289] on p "Orders" at bounding box center [334, 293] width 126 height 29
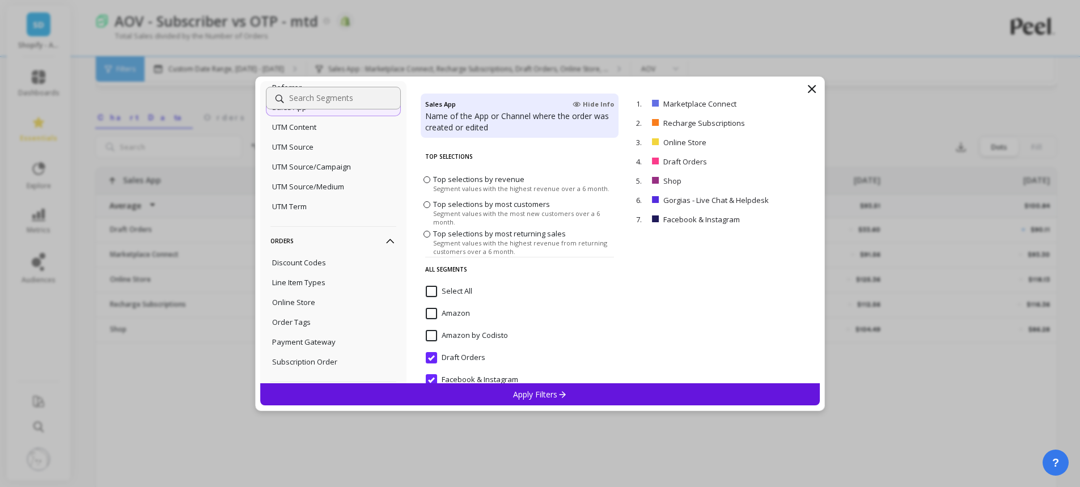
scroll to position [295, 0]
click at [334, 308] on div "Order Tags" at bounding box center [333, 306] width 135 height 18
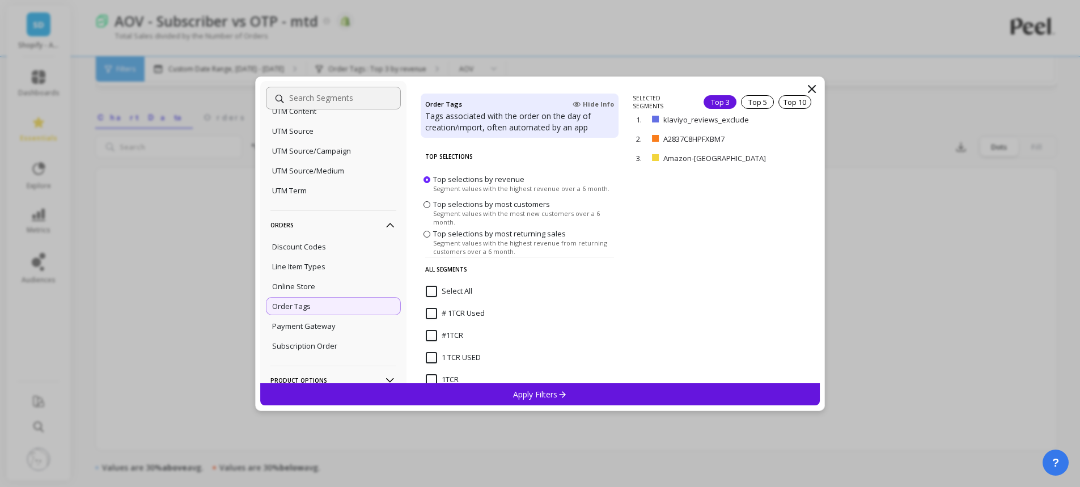
click at [788, 100] on div "Top 10" at bounding box center [795, 102] width 33 height 14
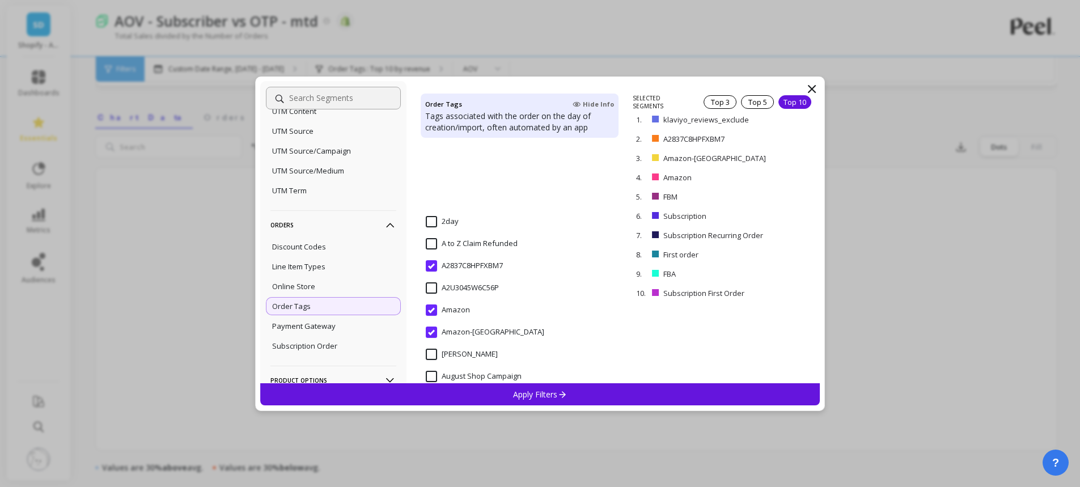
scroll to position [339, 0]
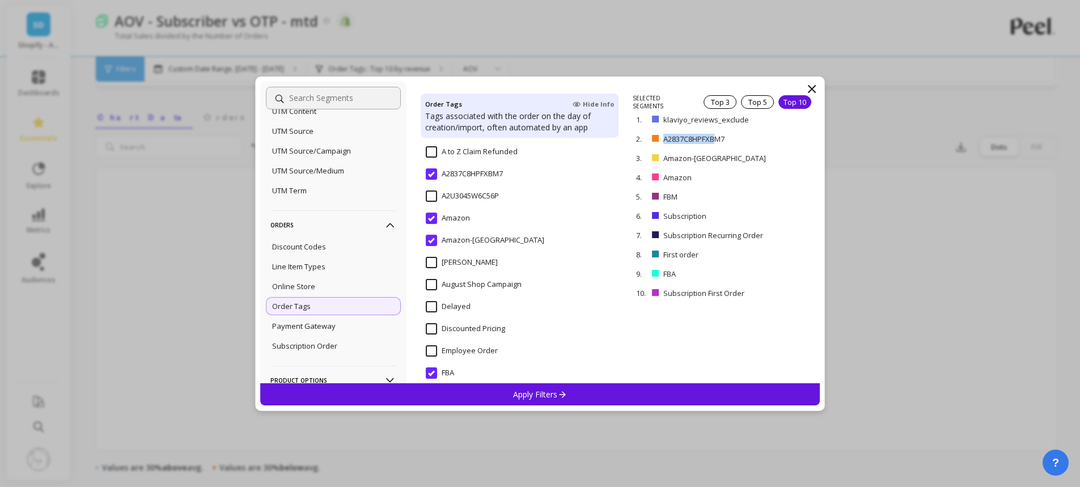
drag, startPoint x: 664, startPoint y: 140, endPoint x: 717, endPoint y: 138, distance: 53.3
click at [717, 138] on p "A2837C8HPFXBM7" at bounding box center [716, 139] width 105 height 10
click at [719, 137] on p "A2837C8HPFXBM7" at bounding box center [716, 139] width 105 height 10
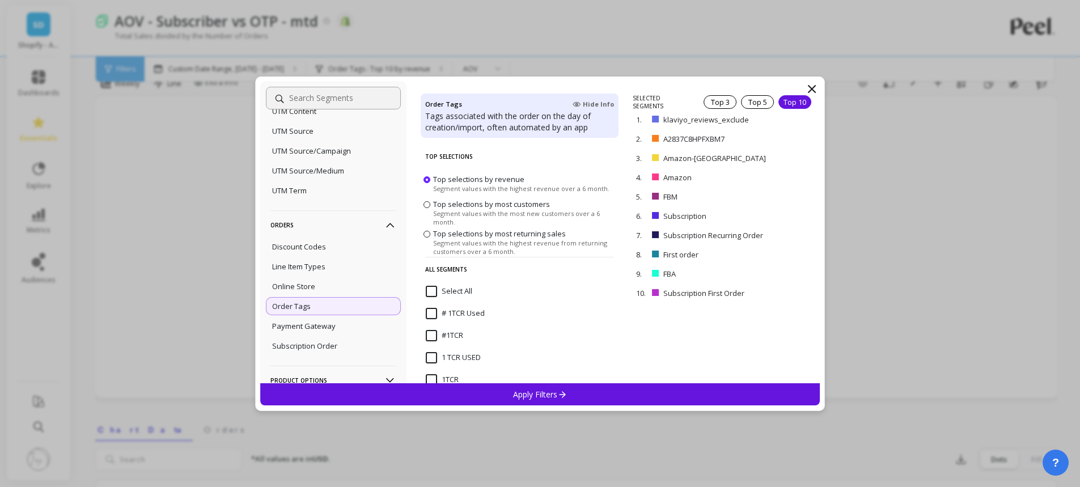
scroll to position [0, 0]
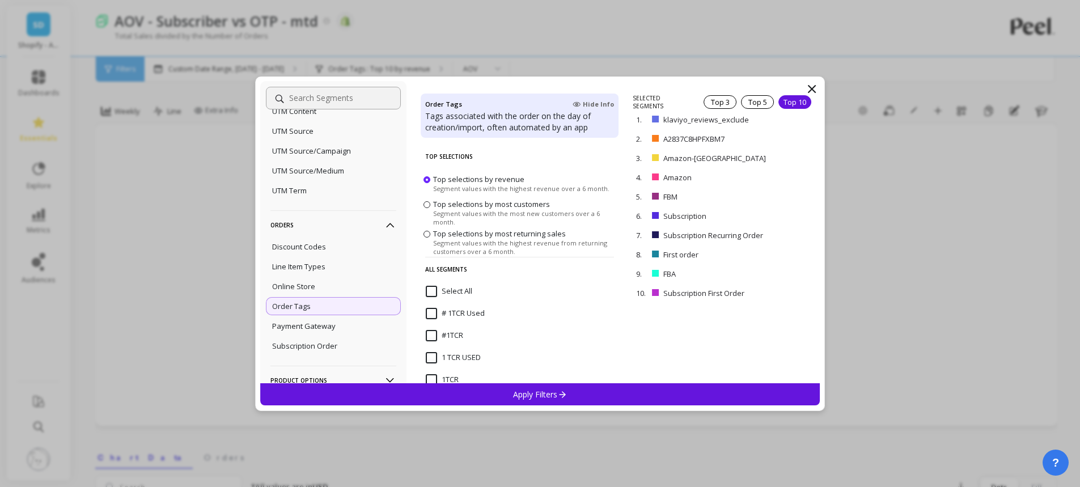
click at [429, 293] on input "Select All" at bounding box center [449, 291] width 47 height 11
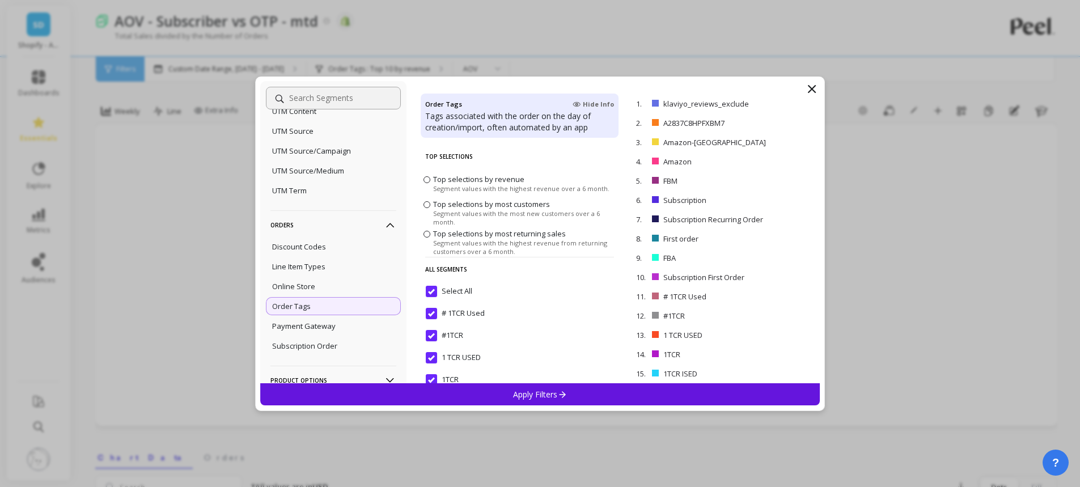
click at [0, 0] on p "remove" at bounding box center [0, 0] width 0 height 0
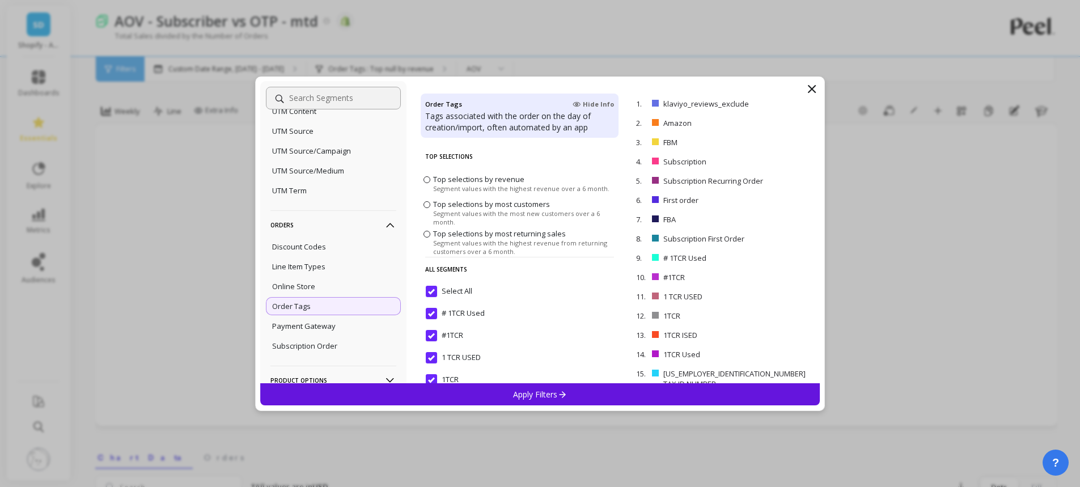
click at [0, 0] on p "remove" at bounding box center [0, 0] width 0 height 0
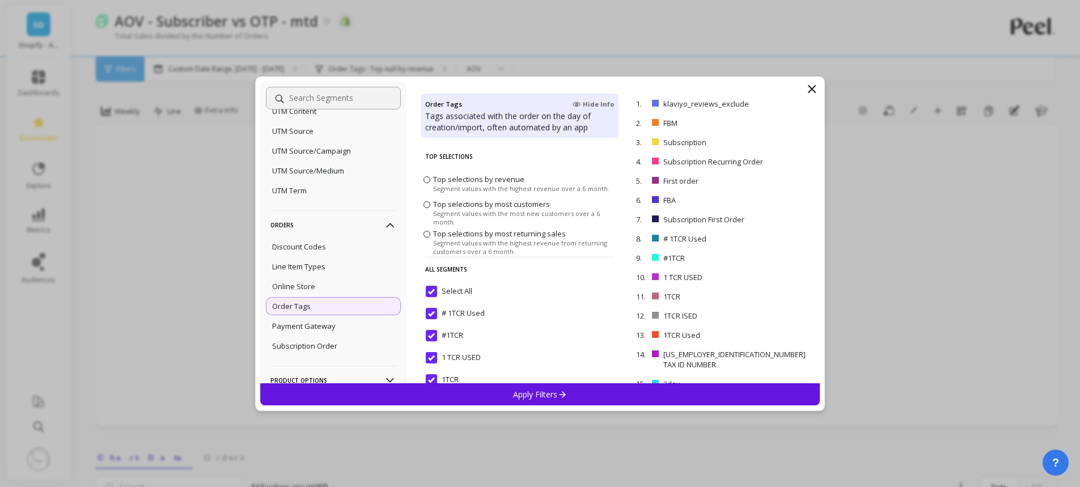
click at [0, 0] on p "remove" at bounding box center [0, 0] width 0 height 0
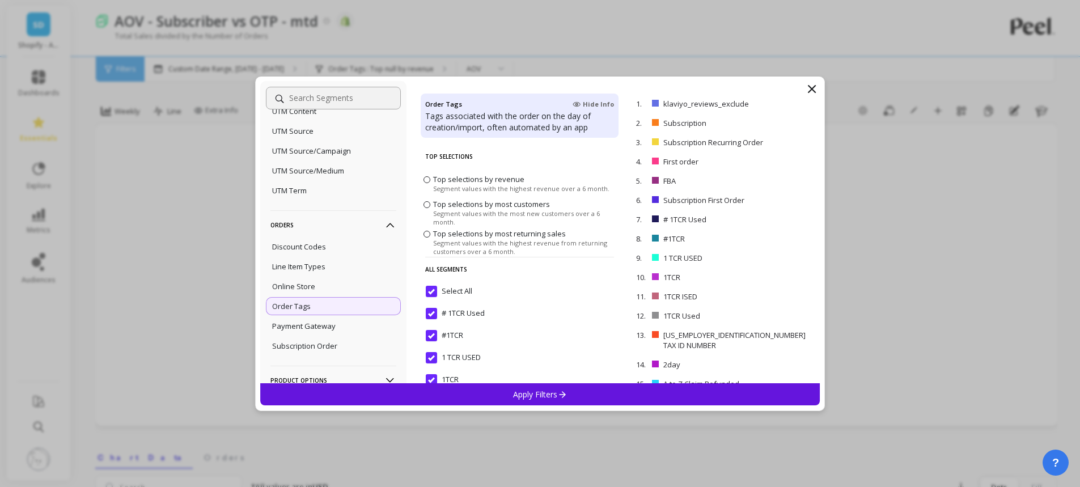
click at [0, 0] on p "remove" at bounding box center [0, 0] width 0 height 0
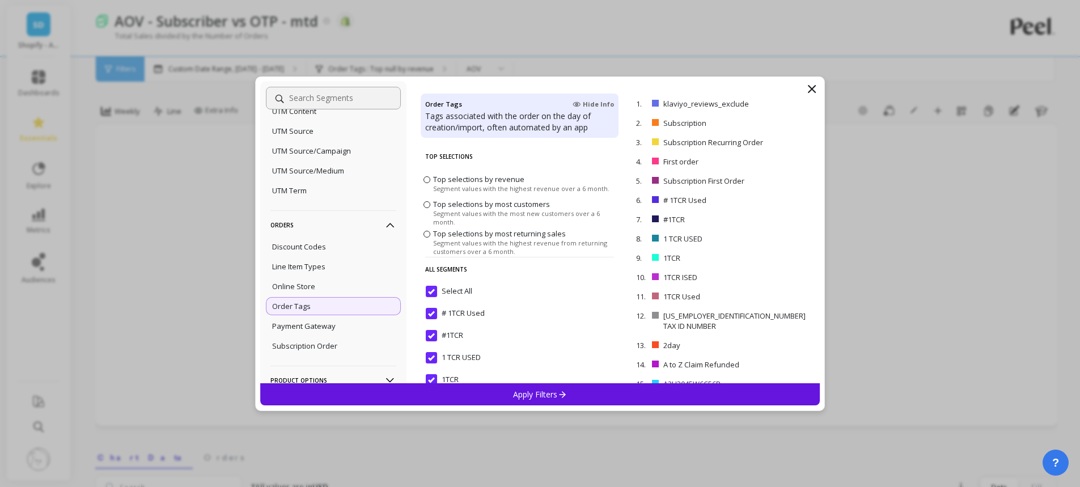
click at [559, 396] on icon at bounding box center [563, 395] width 10 height 10
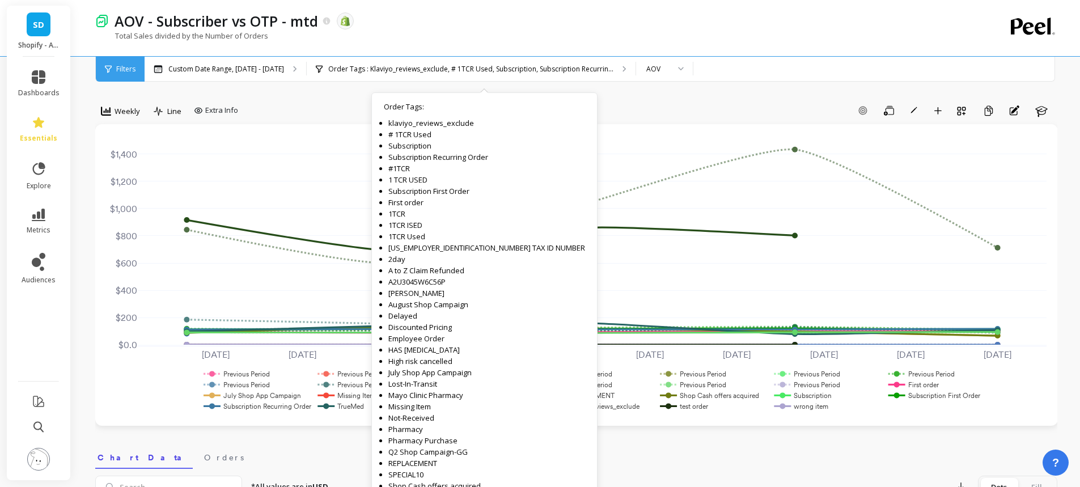
click at [427, 68] on p "Order Tags : Klaviyo_reviews_exclude, # 1TCR Used, Subscription, Subscription R…" at bounding box center [470, 69] width 285 height 9
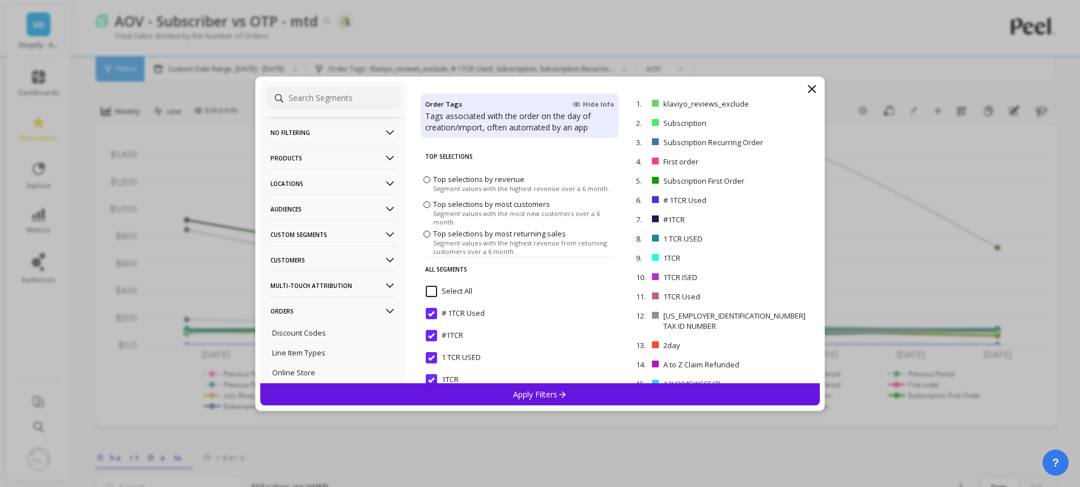
click at [351, 311] on p "Orders" at bounding box center [334, 311] width 126 height 29
click at [810, 87] on icon at bounding box center [812, 89] width 14 height 14
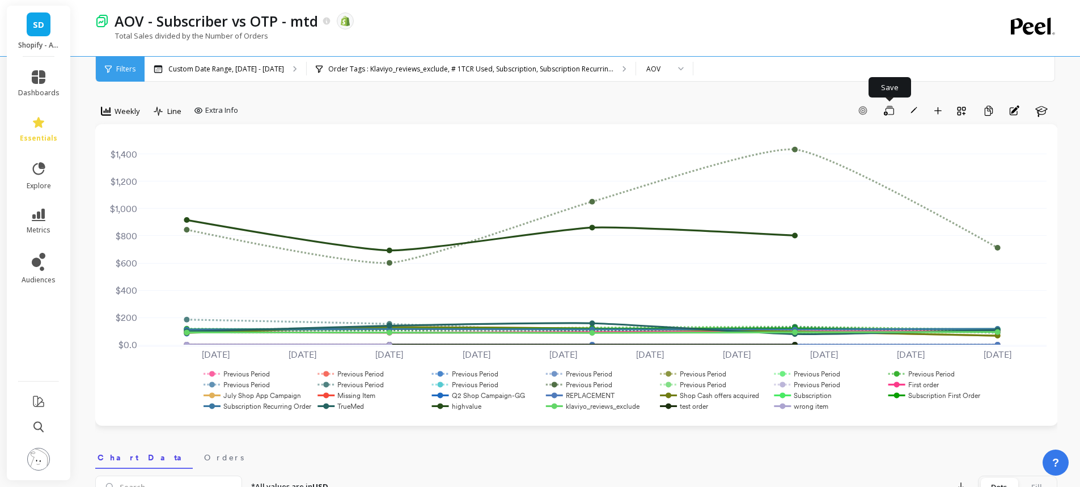
click at [884, 107] on button "Save" at bounding box center [890, 111] width 22 height 18
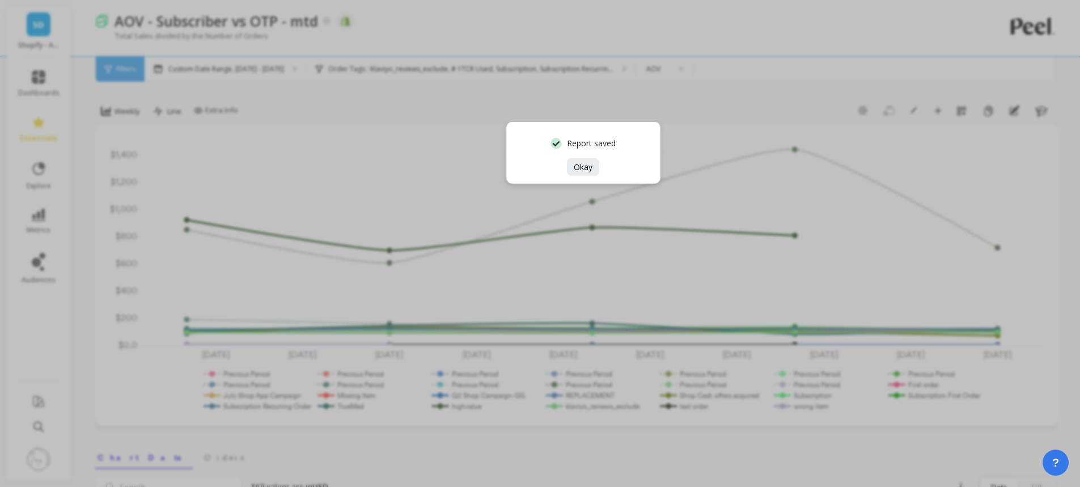
click at [590, 172] on button "Okay" at bounding box center [583, 167] width 32 height 18
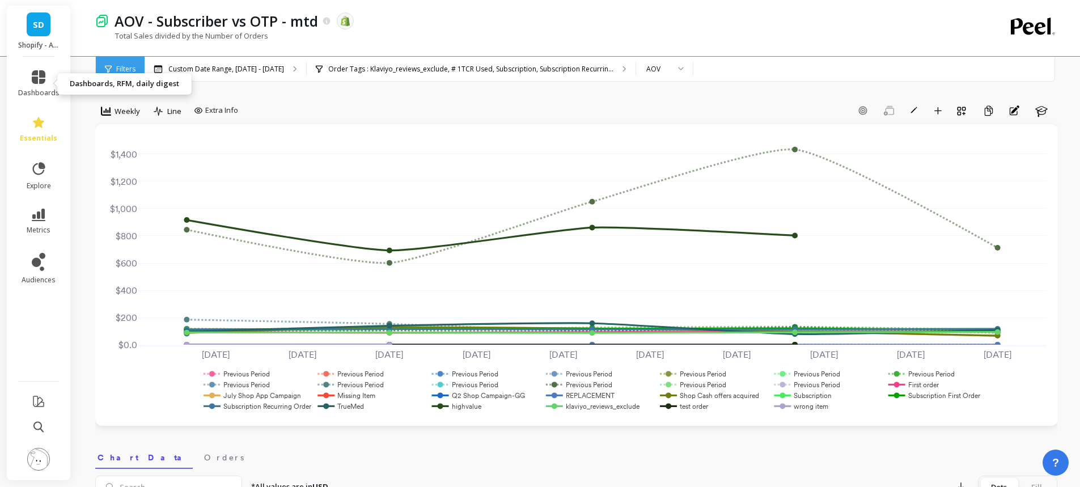
click at [45, 78] on link "dashboards" at bounding box center [38, 83] width 41 height 27
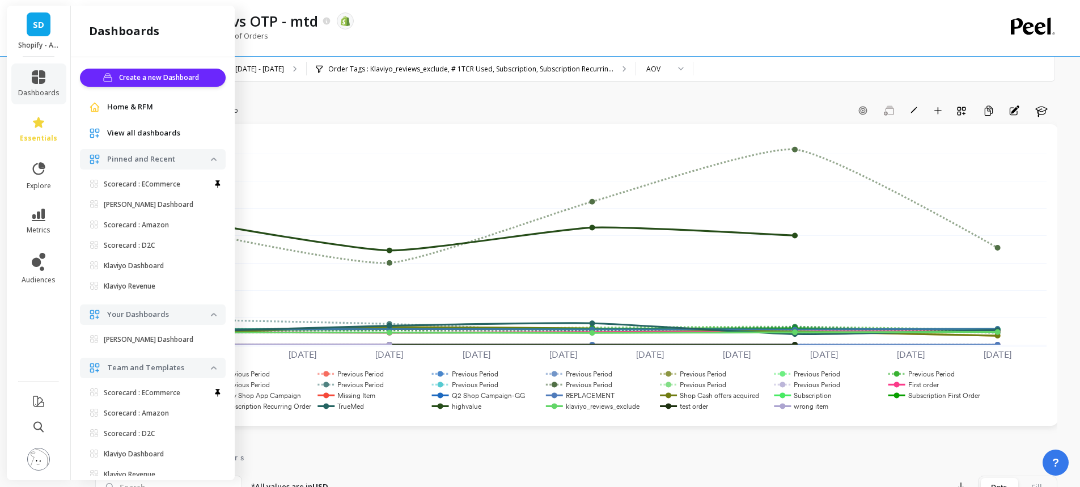
click at [151, 208] on p "Kim's Dashboard" at bounding box center [149, 204] width 90 height 9
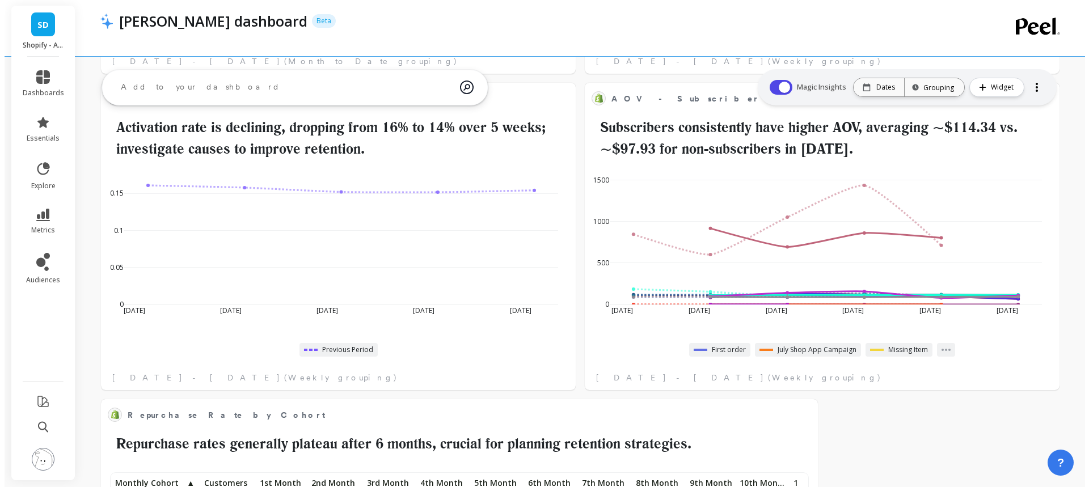
scroll to position [630, 0]
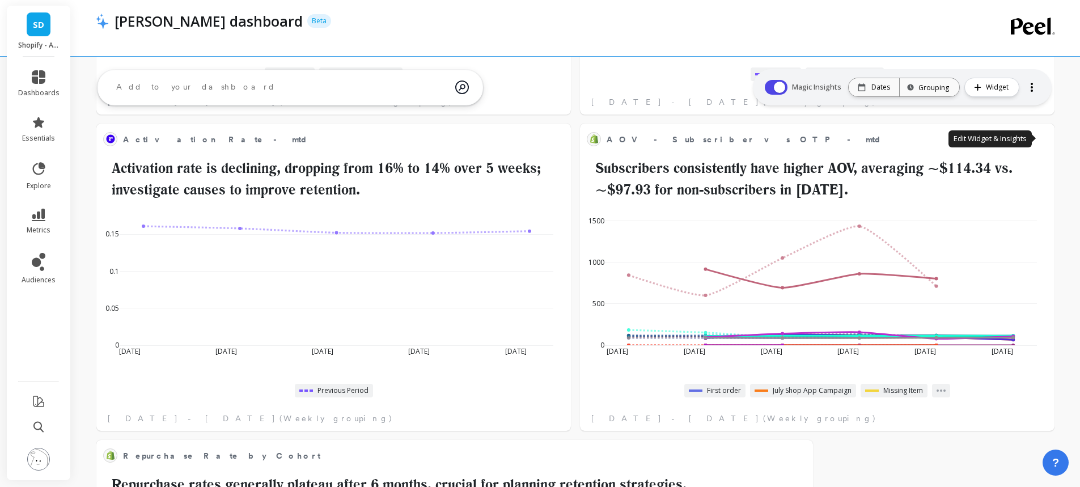
click at [1037, 142] on button at bounding box center [1041, 139] width 14 height 16
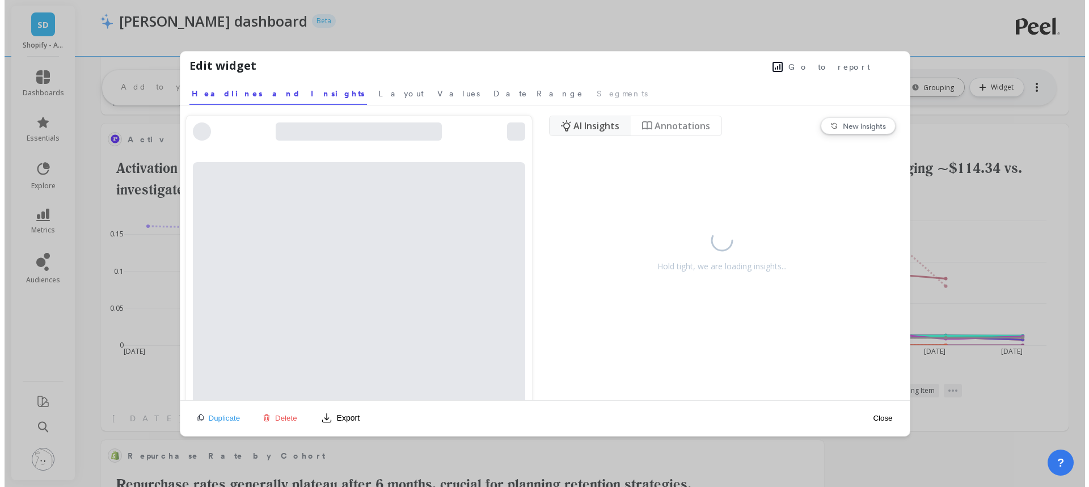
scroll to position [303, 682]
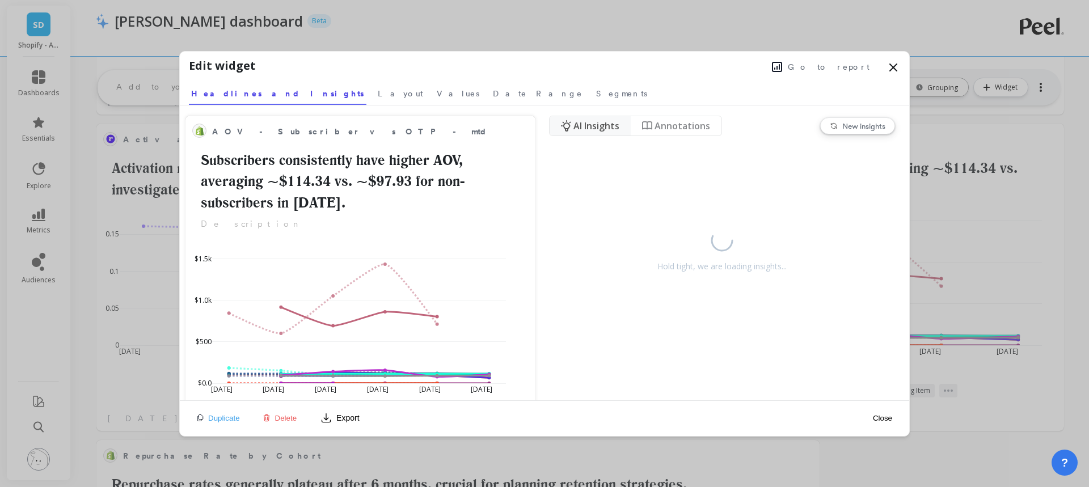
click at [843, 62] on span "Go to report" at bounding box center [829, 66] width 82 height 11
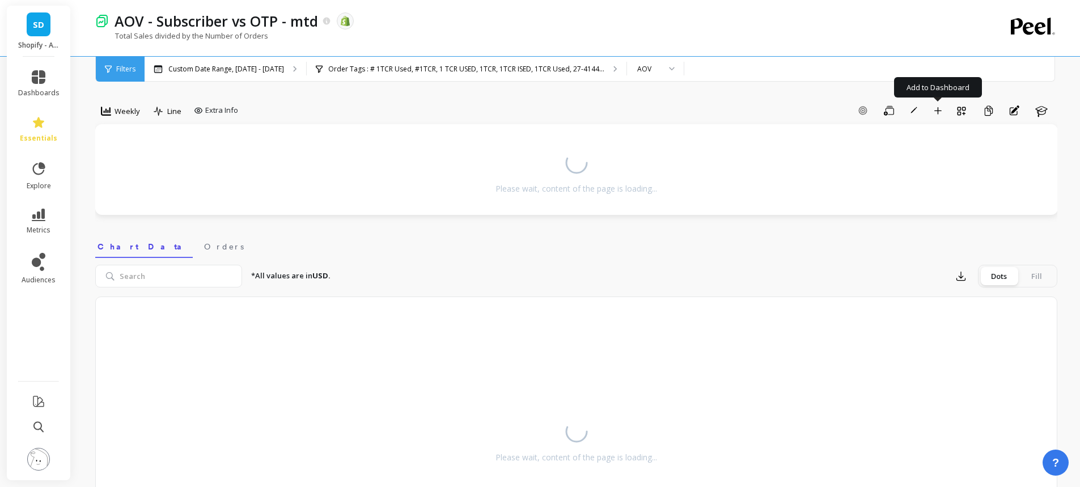
click at [941, 113] on icon "button" at bounding box center [938, 111] width 8 height 8
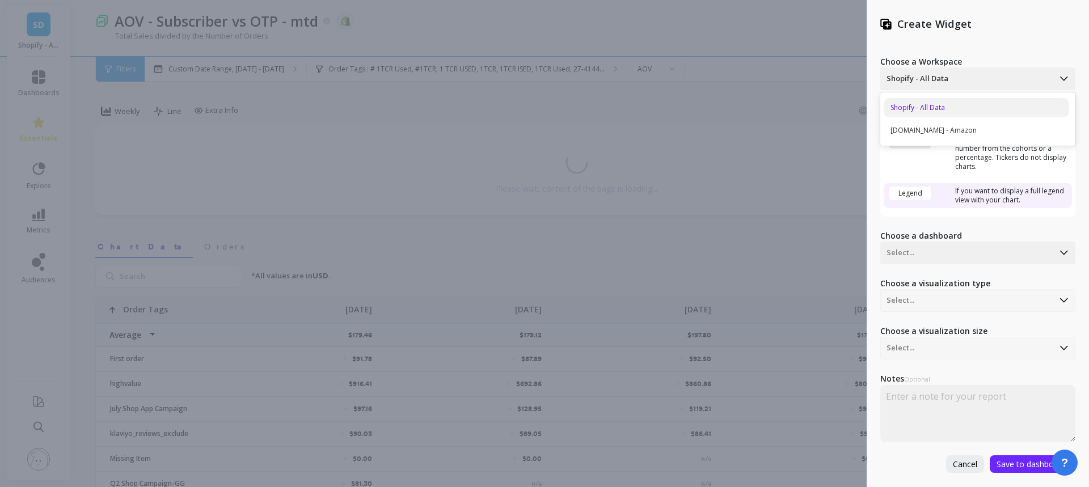
click at [961, 76] on div at bounding box center [966, 79] width 161 height 14
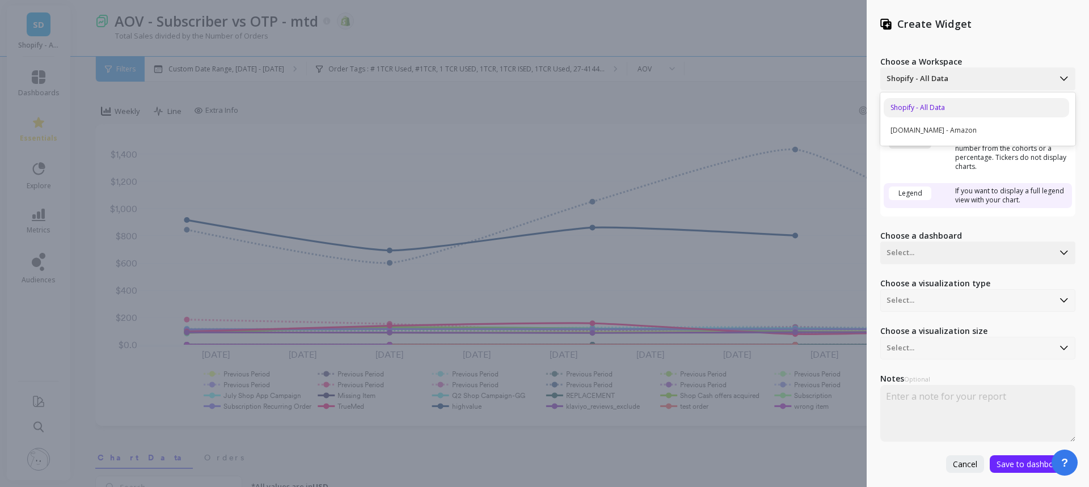
click at [955, 107] on div "Shopify - All Data" at bounding box center [976, 107] width 185 height 19
click at [920, 256] on div at bounding box center [966, 253] width 161 height 14
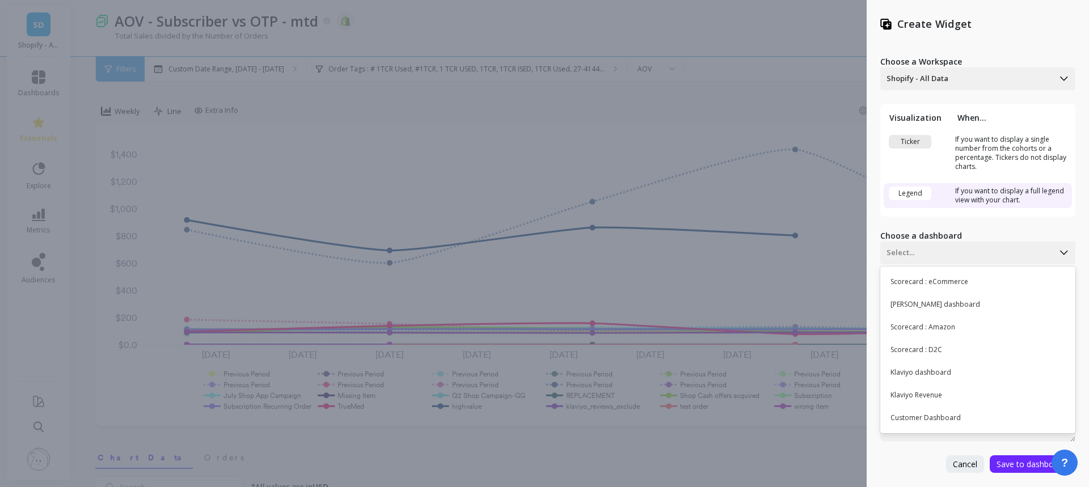
click at [936, 310] on div "[PERSON_NAME] dashboard" at bounding box center [976, 304] width 185 height 19
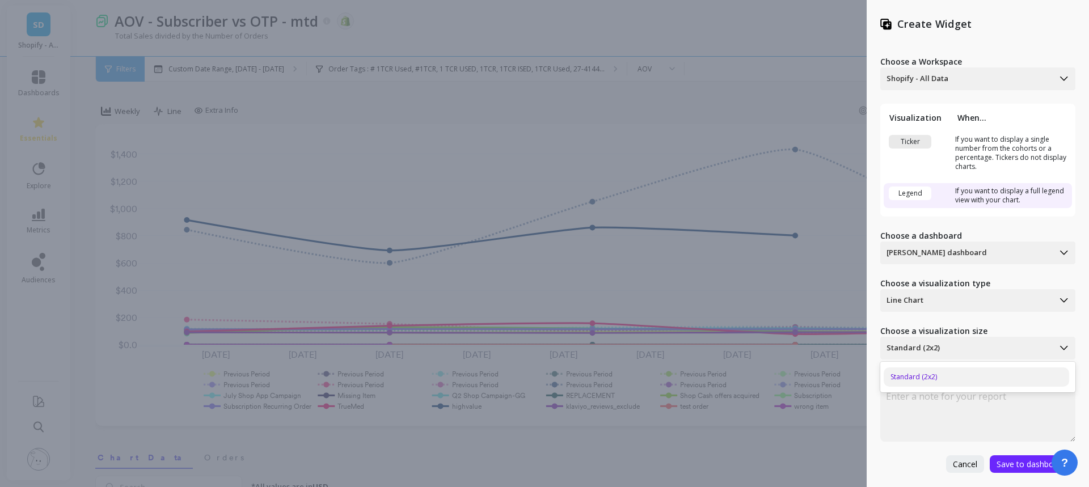
click at [911, 354] on div at bounding box center [966, 348] width 161 height 14
drag, startPoint x: 791, startPoint y: 321, endPoint x: 1006, endPoint y: 88, distance: 316.7
click at [796, 317] on div "Create Widget Choose a Workspace Shopify - All Data Visualization When... Ticke…" at bounding box center [544, 243] width 1089 height 487
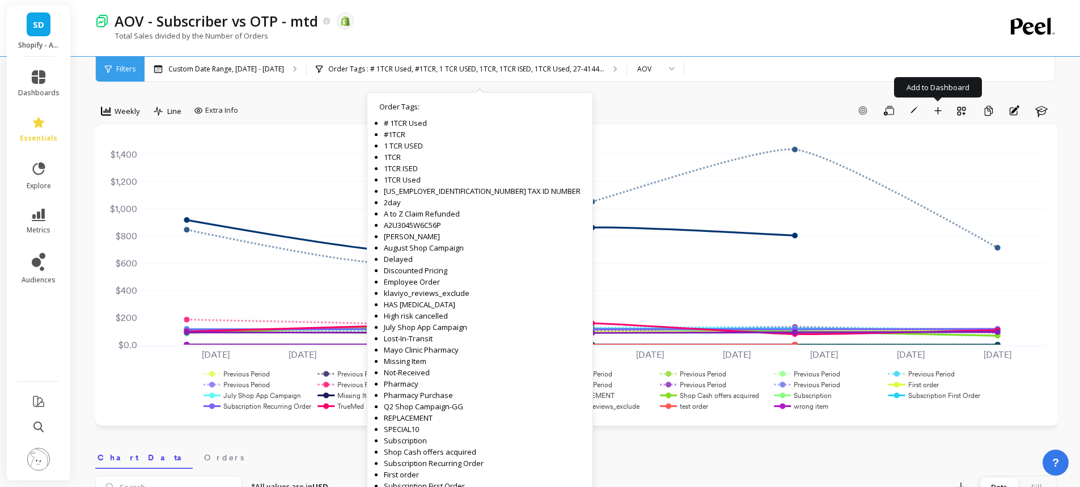
click at [383, 75] on div "Order Tags : # 1TCR Used, #1TCR, 1 TCR USED, 1TCR, 1TCR ISED, 1TCR Used, 27-414…" at bounding box center [467, 69] width 320 height 25
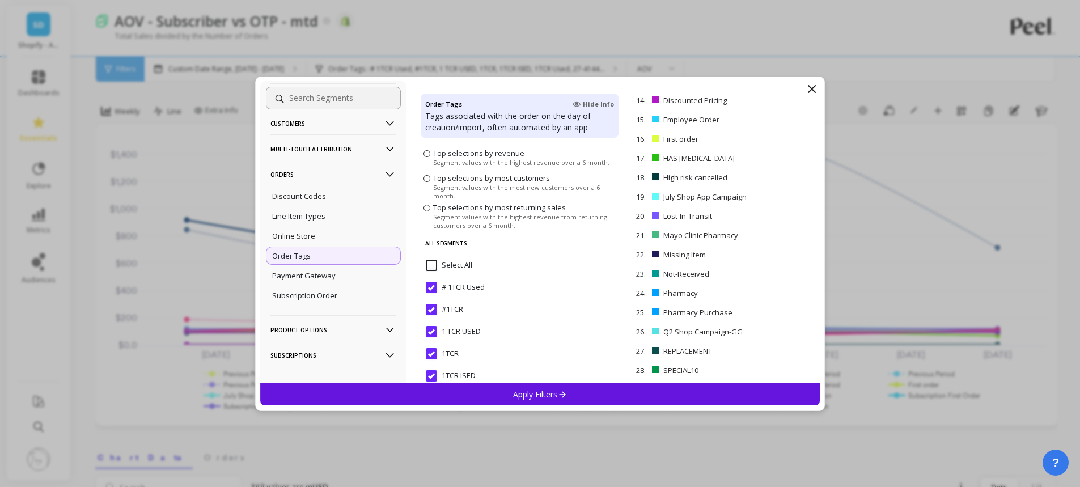
scroll to position [148, 0]
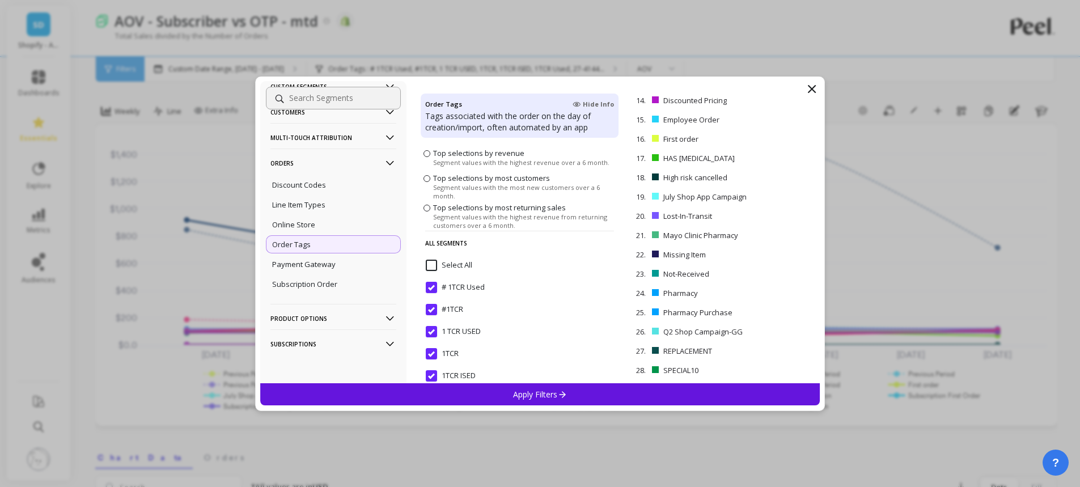
click at [817, 90] on icon at bounding box center [812, 89] width 14 height 14
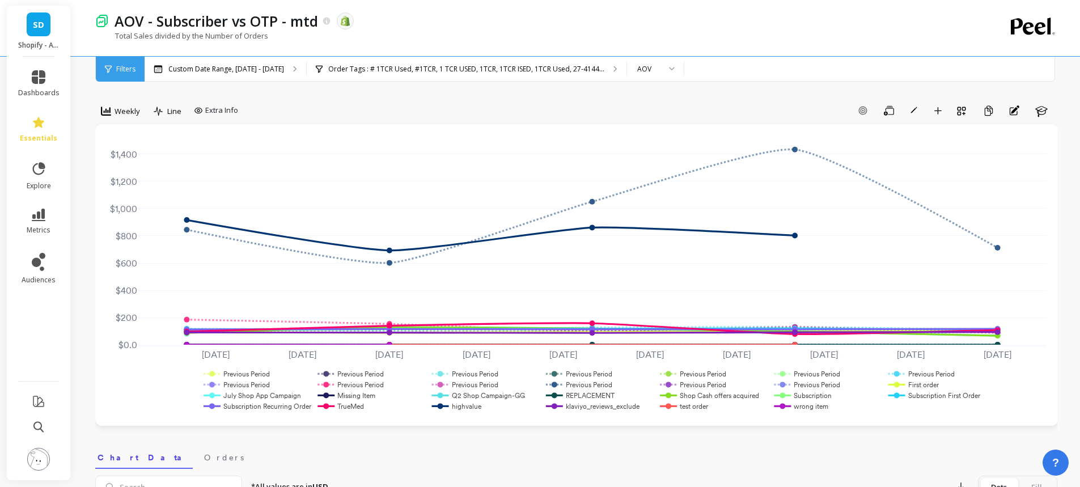
click at [661, 73] on div at bounding box center [668, 69] width 14 height 25
click at [800, 102] on div "Add Goal Save Rename Add to Dashboard Create a Copy Annotations Learn" at bounding box center [650, 111] width 815 height 18
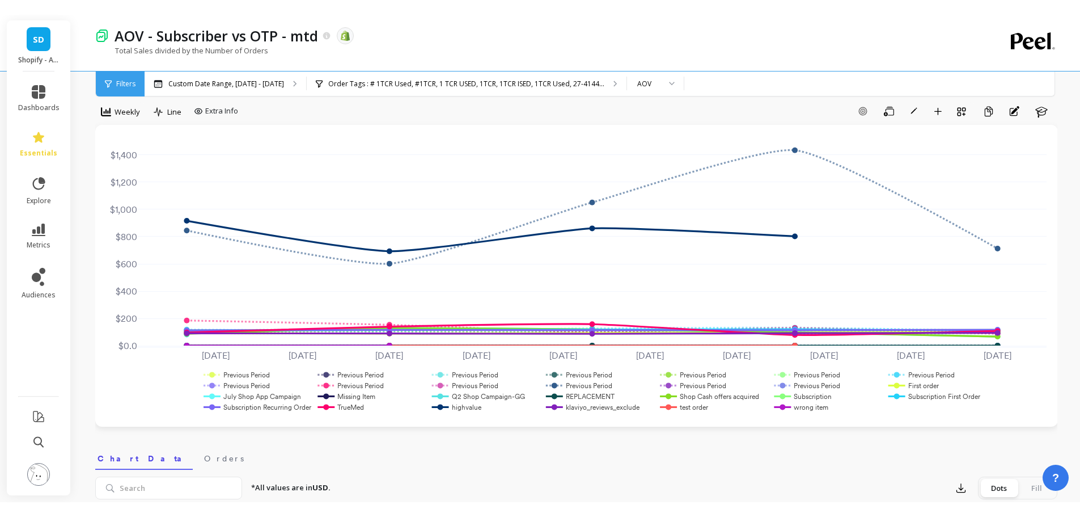
scroll to position [0, 0]
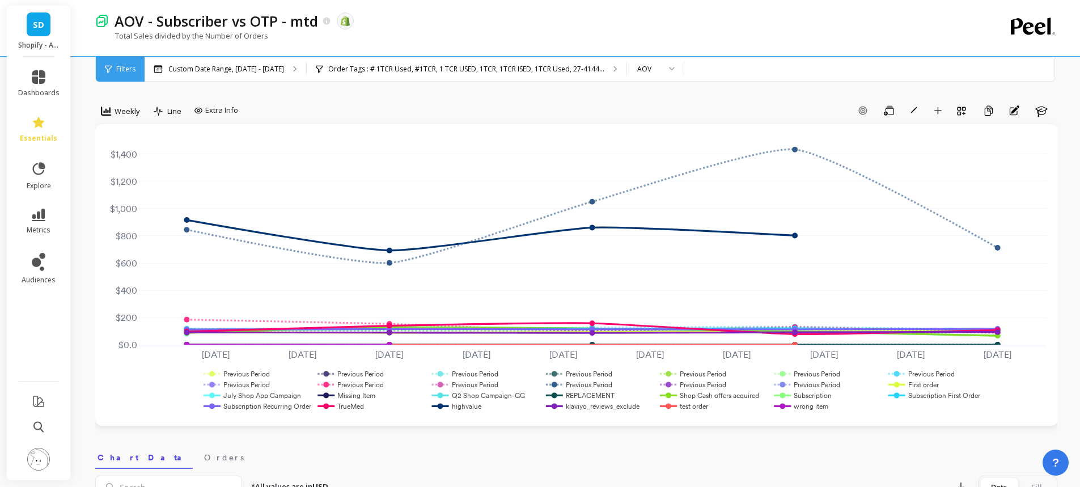
click at [25, 24] on div "SD Shopify - All Data" at bounding box center [39, 31] width 64 height 51
